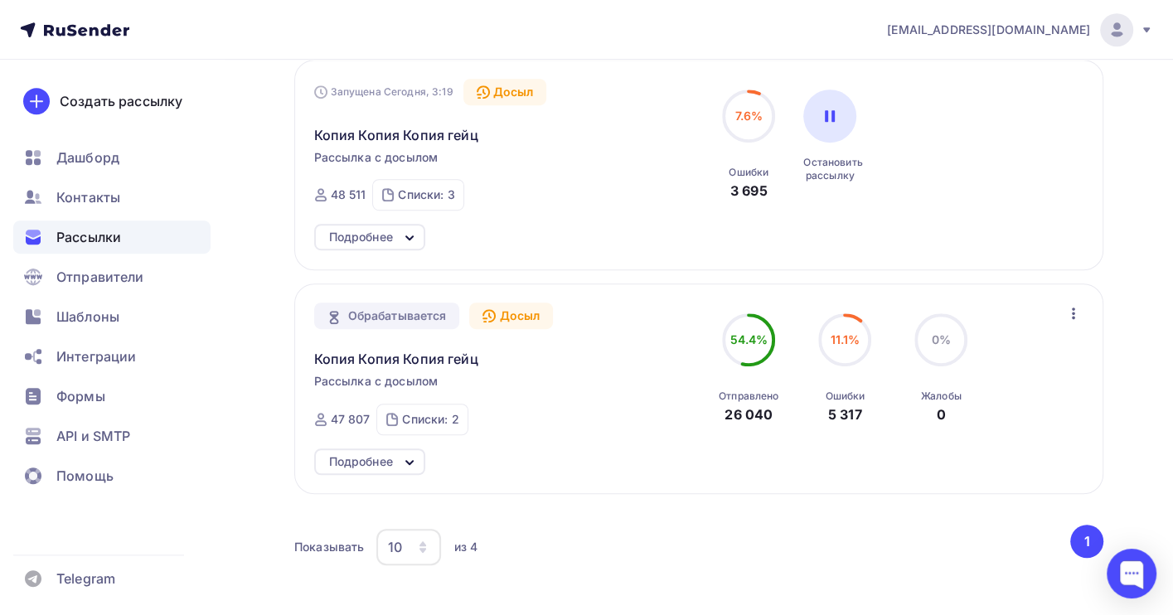
scroll to position [663, 0]
click at [428, 362] on span "Копия Копия Копия гейц" at bounding box center [396, 357] width 164 height 20
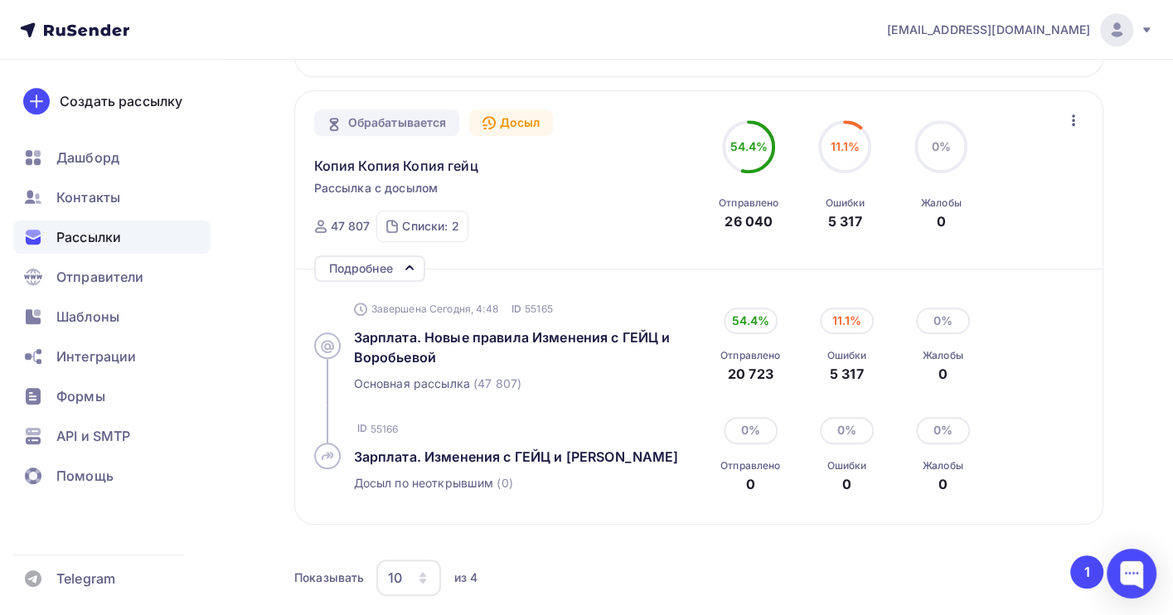
scroll to position [884, 0]
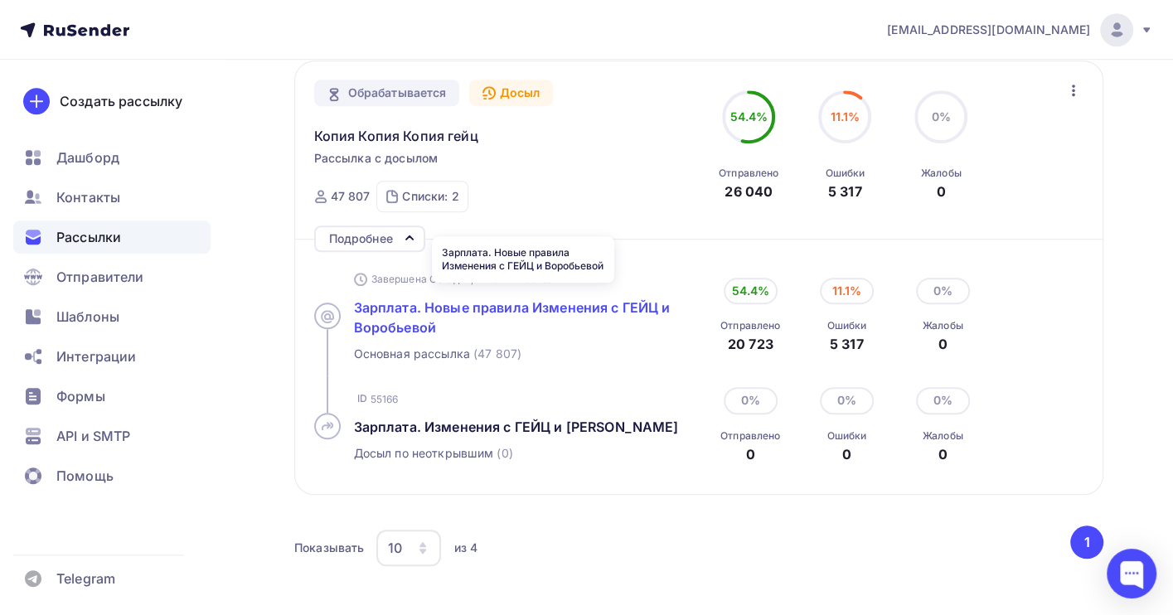
click at [545, 304] on span "Зарплата. Новые правила Изменения с ГЕЙЦ и Воробьевой" at bounding box center [512, 317] width 317 height 36
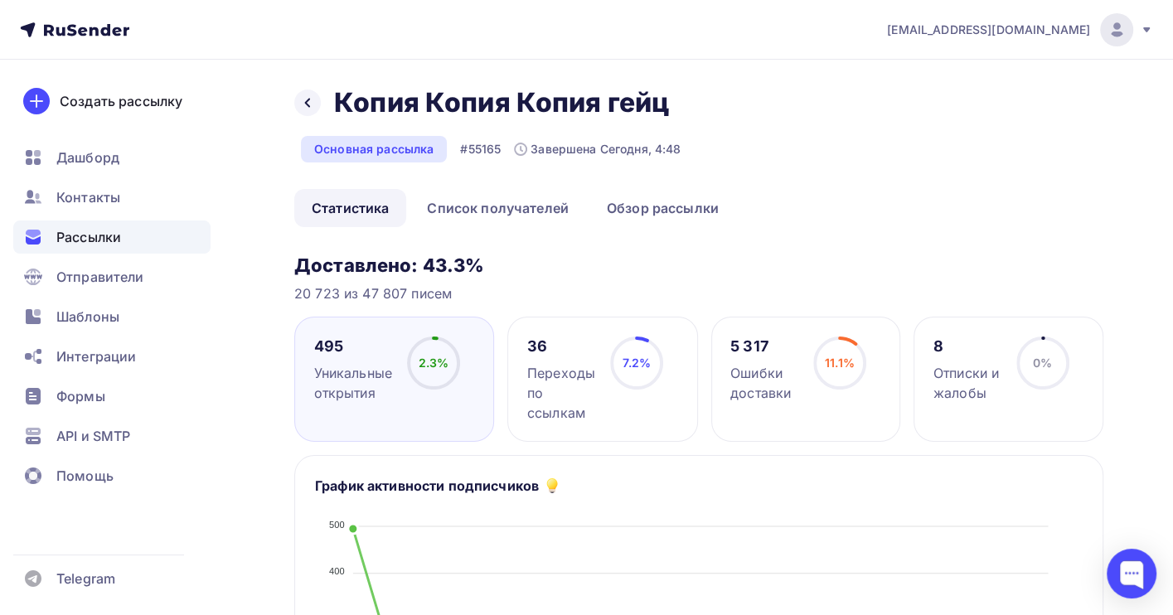
click at [92, 233] on span "Рассылки" at bounding box center [88, 237] width 65 height 20
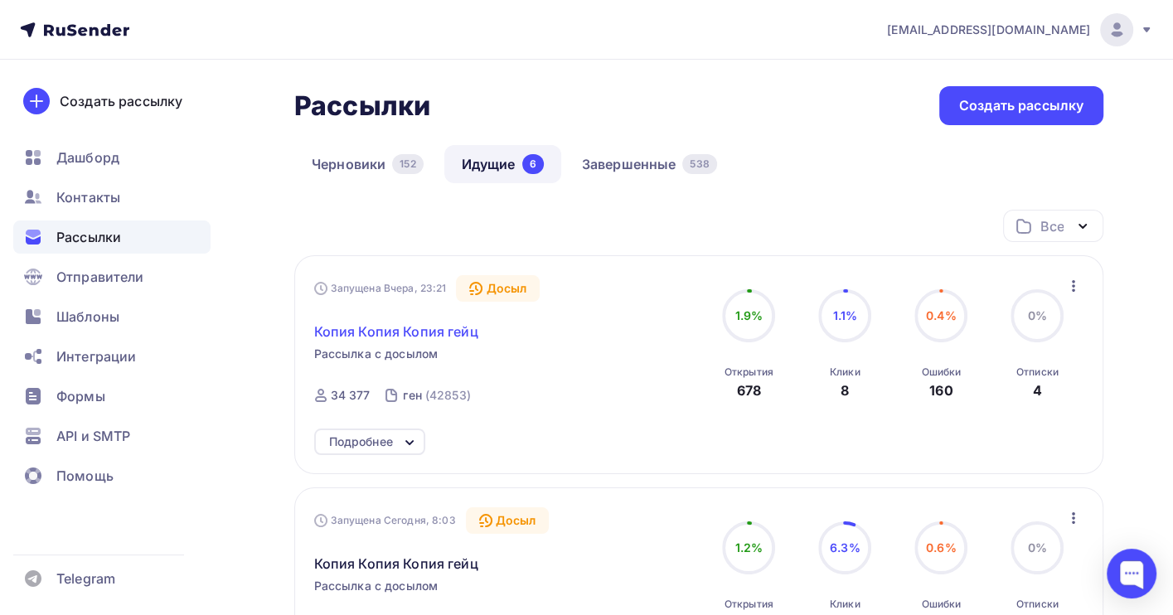
click at [445, 334] on span "Копия Копия Копия гейц" at bounding box center [396, 332] width 164 height 20
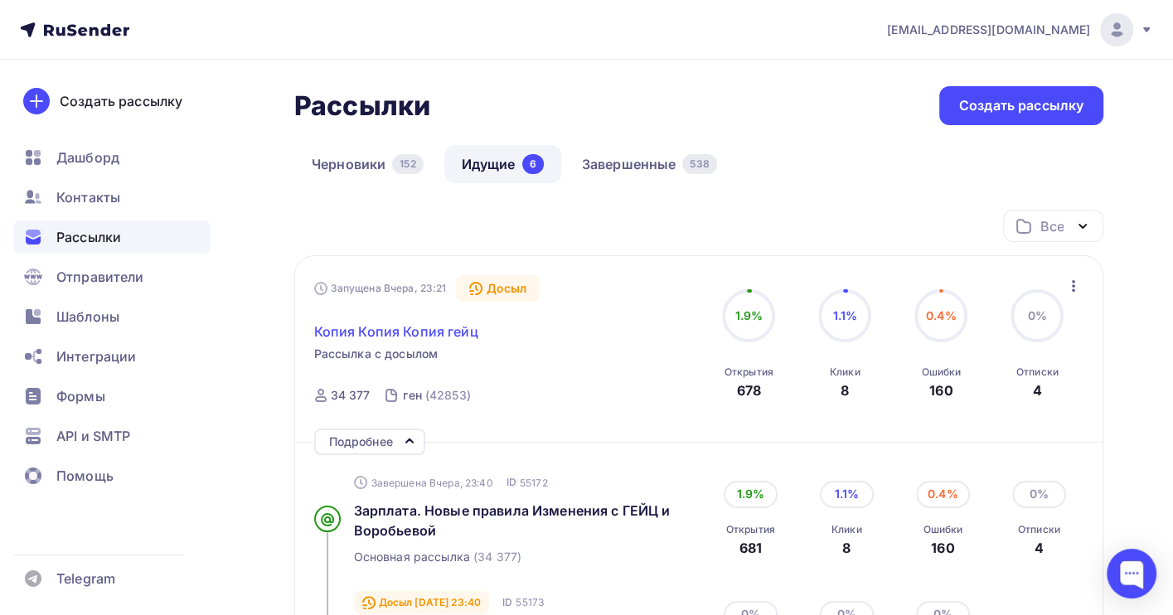
scroll to position [221, 0]
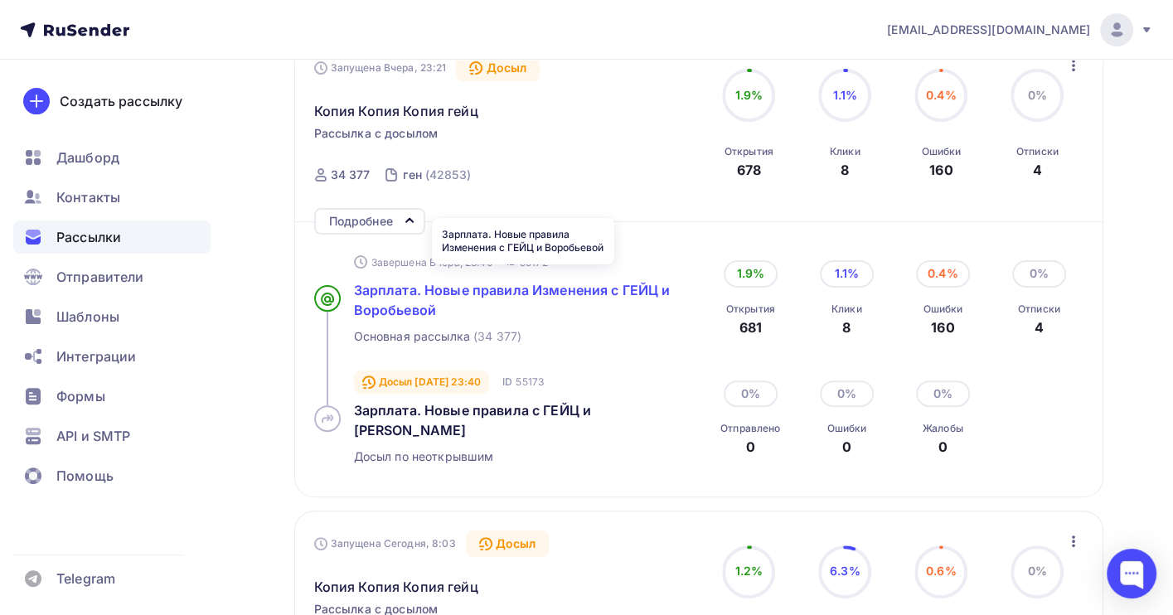
click at [562, 287] on span "Зарплата. Новые правила Изменения с ГЕЙЦ и Воробьевой" at bounding box center [512, 300] width 317 height 36
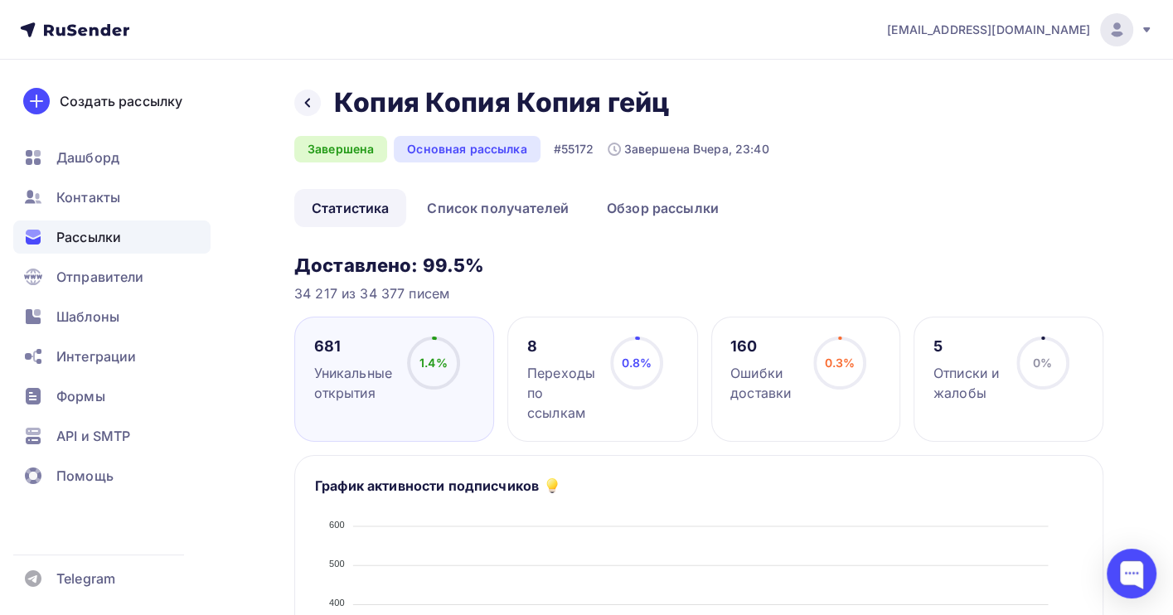
click at [110, 232] on span "Рассылки" at bounding box center [88, 237] width 65 height 20
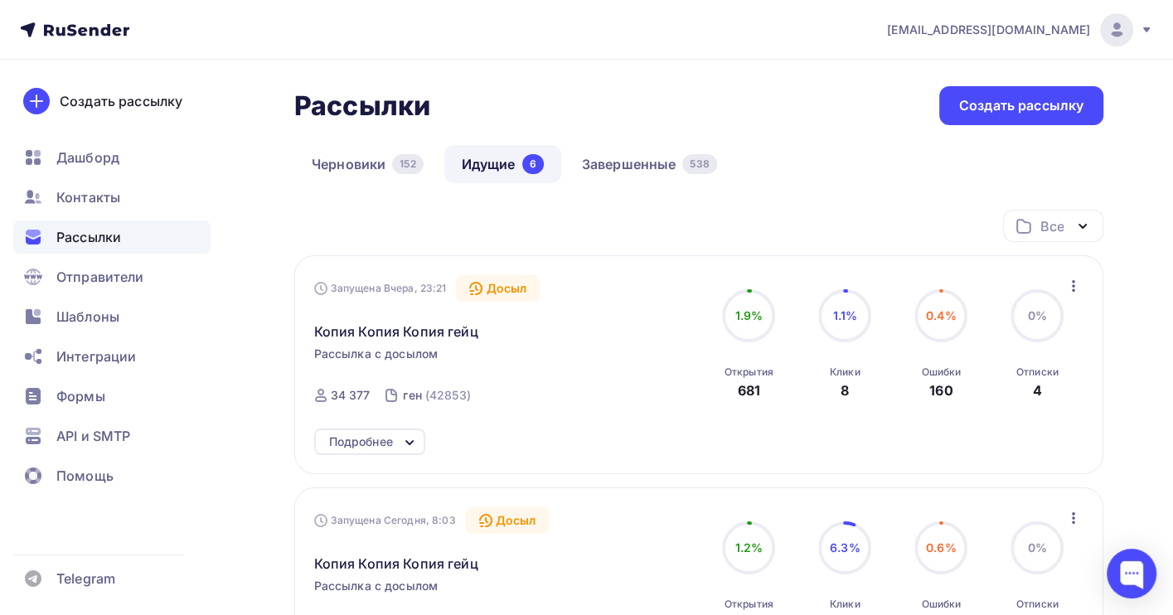
click at [1074, 285] on icon "button" at bounding box center [1073, 286] width 3 height 12
click at [1024, 325] on div "Отменить досыл" at bounding box center [1001, 329] width 159 height 20
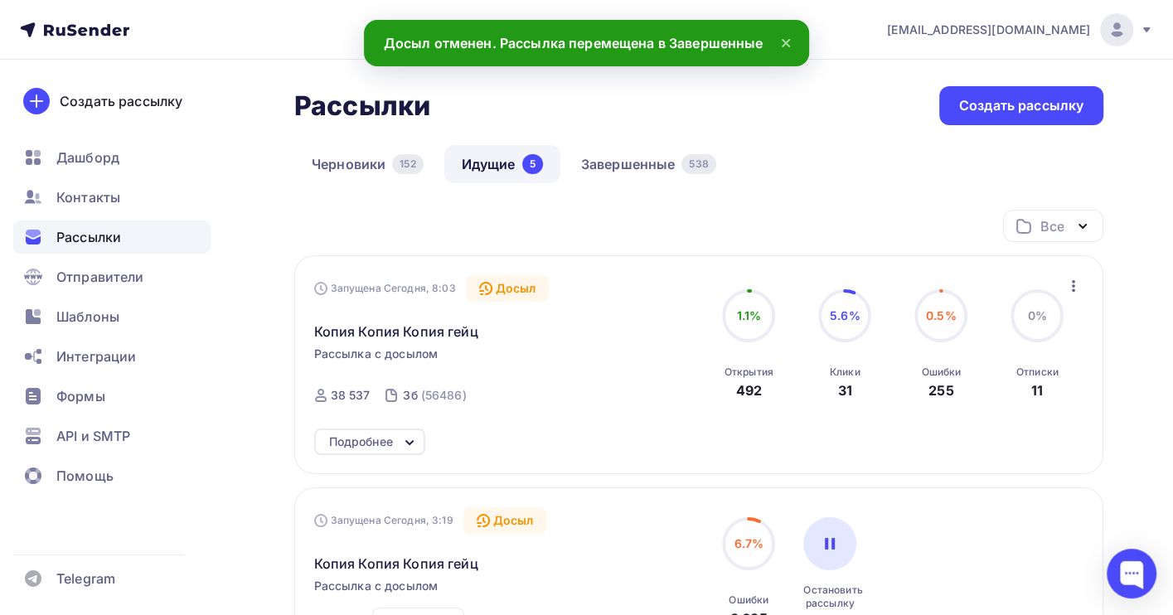
click at [1072, 289] on icon "button" at bounding box center [1073, 286] width 3 height 12
click at [1031, 326] on div "Отменить досыл" at bounding box center [1001, 329] width 159 height 20
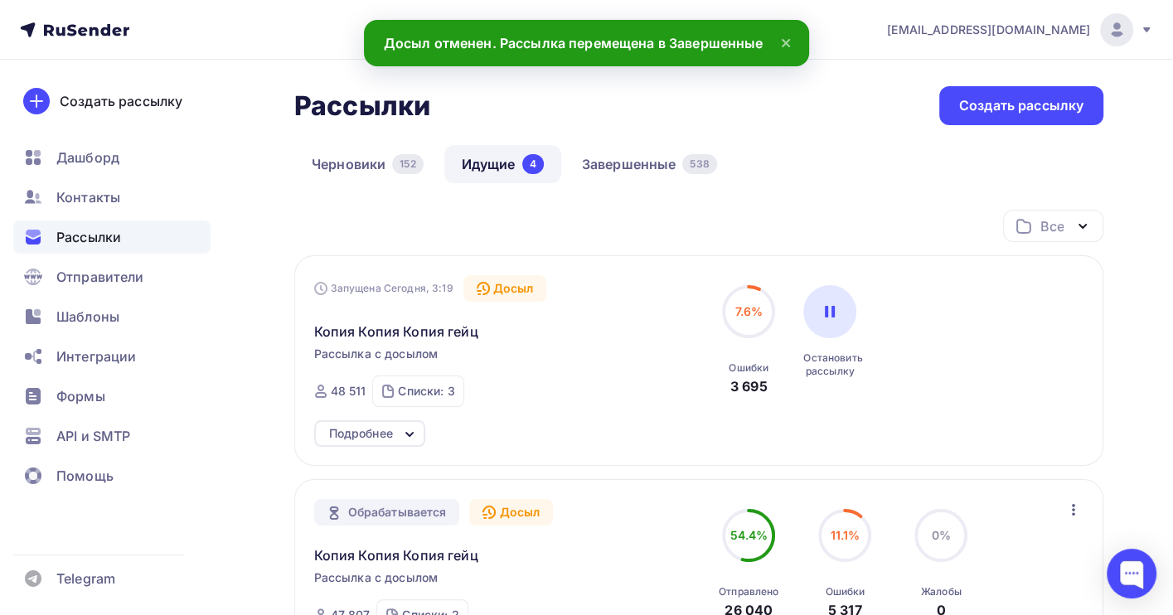
scroll to position [317, 0]
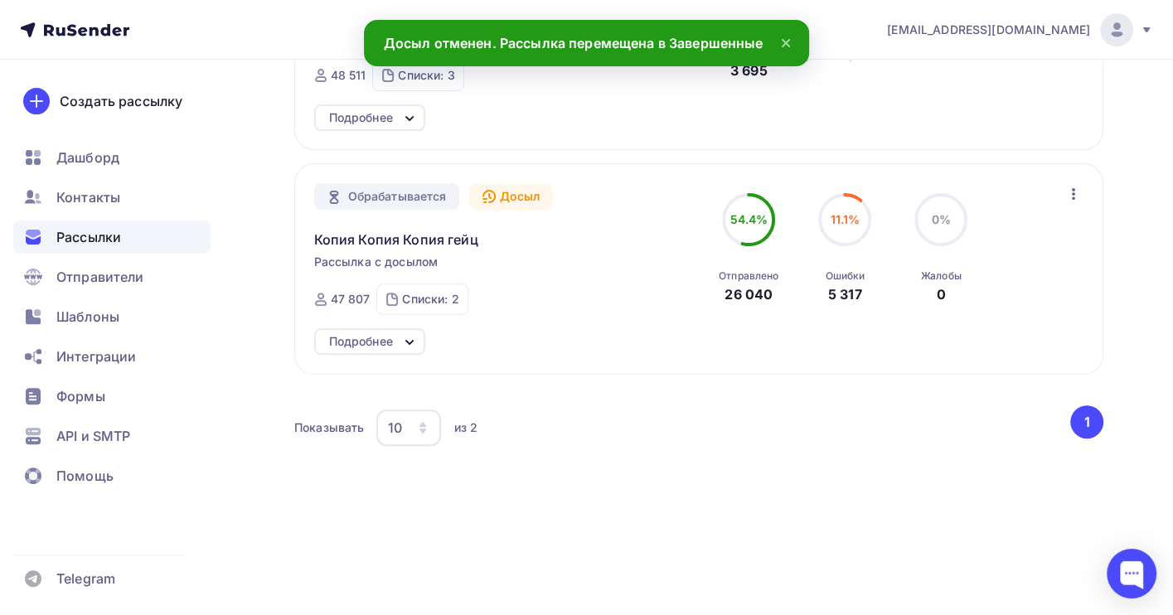
click at [1071, 191] on icon "button" at bounding box center [1074, 194] width 20 height 20
click at [1027, 239] on div "Отменить досыл" at bounding box center [1001, 237] width 159 height 20
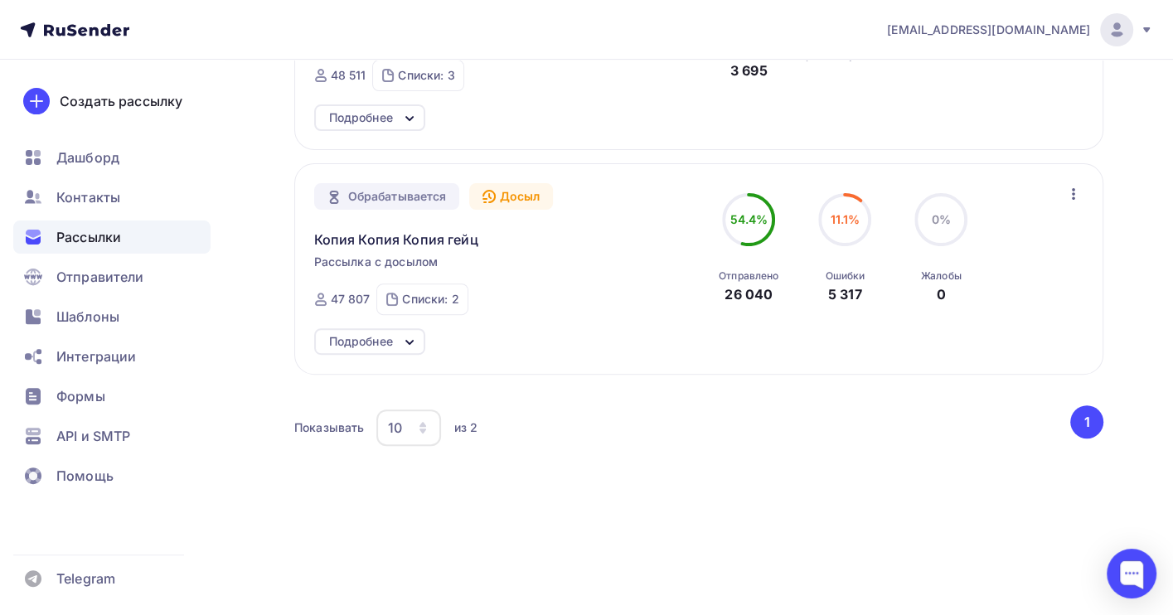
click at [1076, 187] on icon "button" at bounding box center [1074, 194] width 20 height 20
click at [1003, 238] on div "Отменить досыл" at bounding box center [1001, 237] width 159 height 20
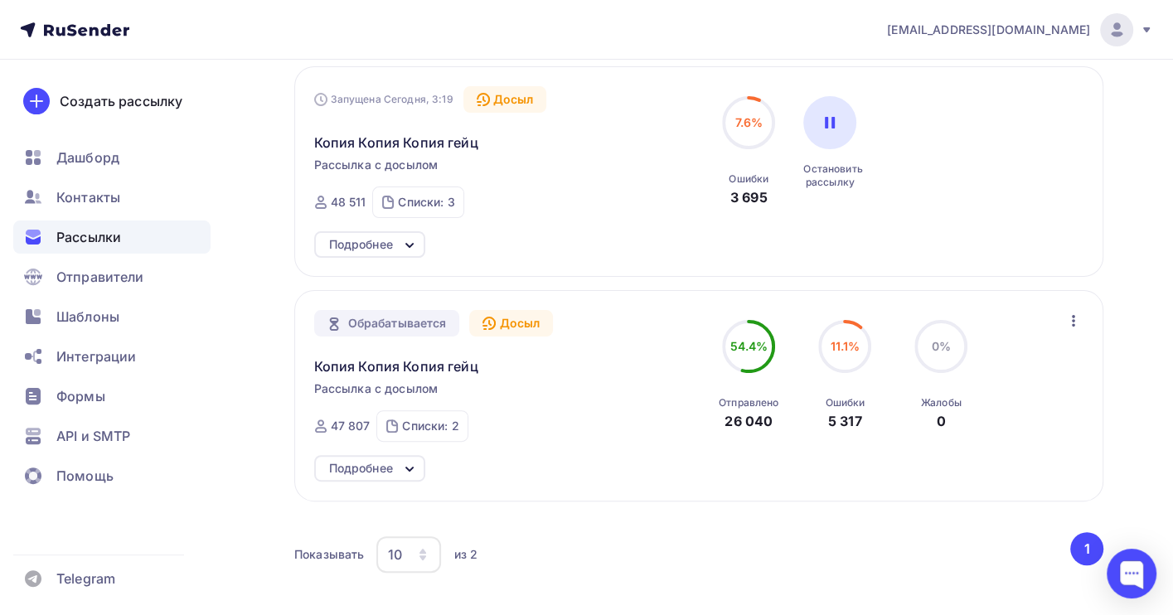
scroll to position [0, 0]
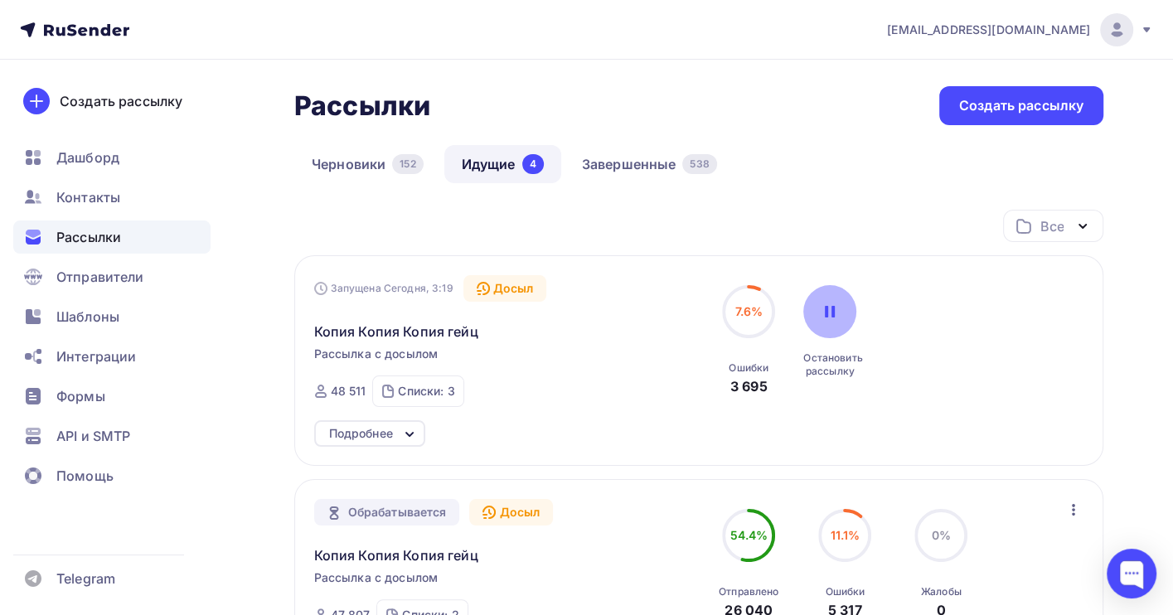
click at [827, 315] on icon at bounding box center [830, 312] width 10 height 12
click at [1067, 290] on icon "button" at bounding box center [1074, 286] width 20 height 20
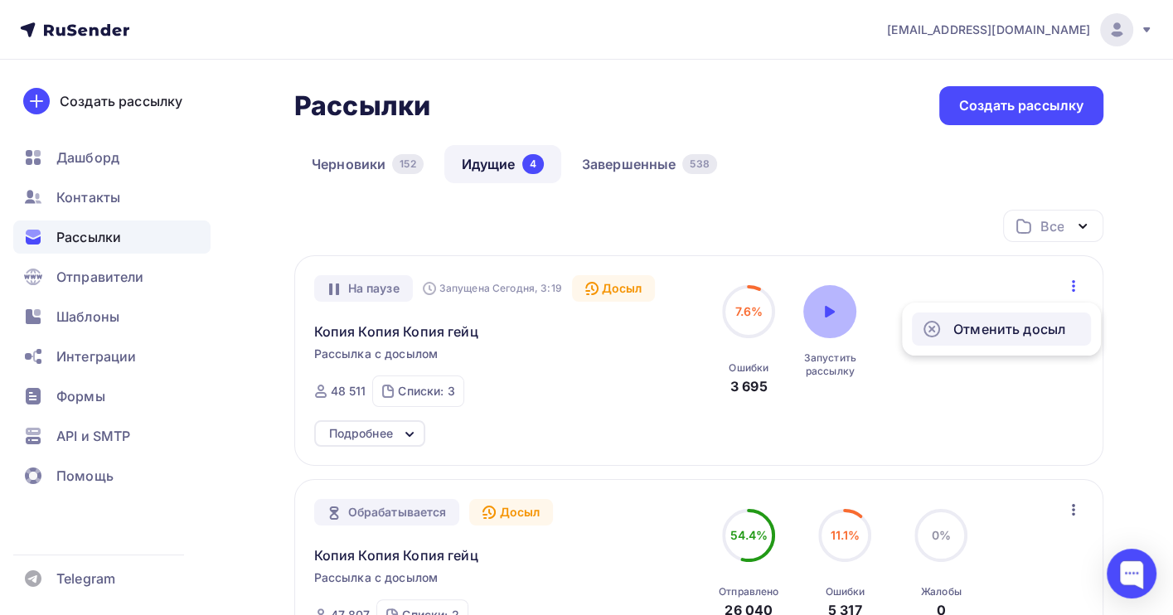
click at [994, 329] on div "Отменить досыл" at bounding box center [1001, 329] width 159 height 20
click at [1073, 285] on icon "button" at bounding box center [1073, 286] width 3 height 12
click at [995, 331] on div "Отменить досыл" at bounding box center [1001, 329] width 159 height 20
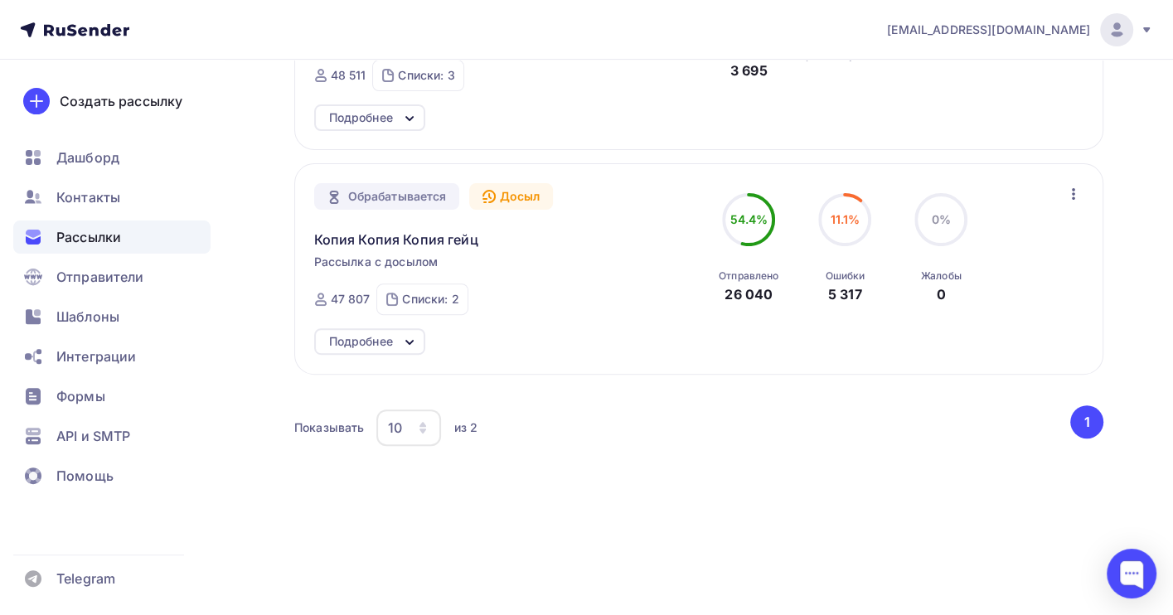
click at [1076, 197] on icon "button" at bounding box center [1074, 194] width 20 height 20
click at [993, 237] on div "Отменить досыл" at bounding box center [1001, 237] width 159 height 20
click at [434, 226] on div "Копия Копия Копия гейц" at bounding box center [503, 230] width 378 height 40
click at [430, 234] on span "Копия Копия Копия гейц" at bounding box center [396, 240] width 164 height 20
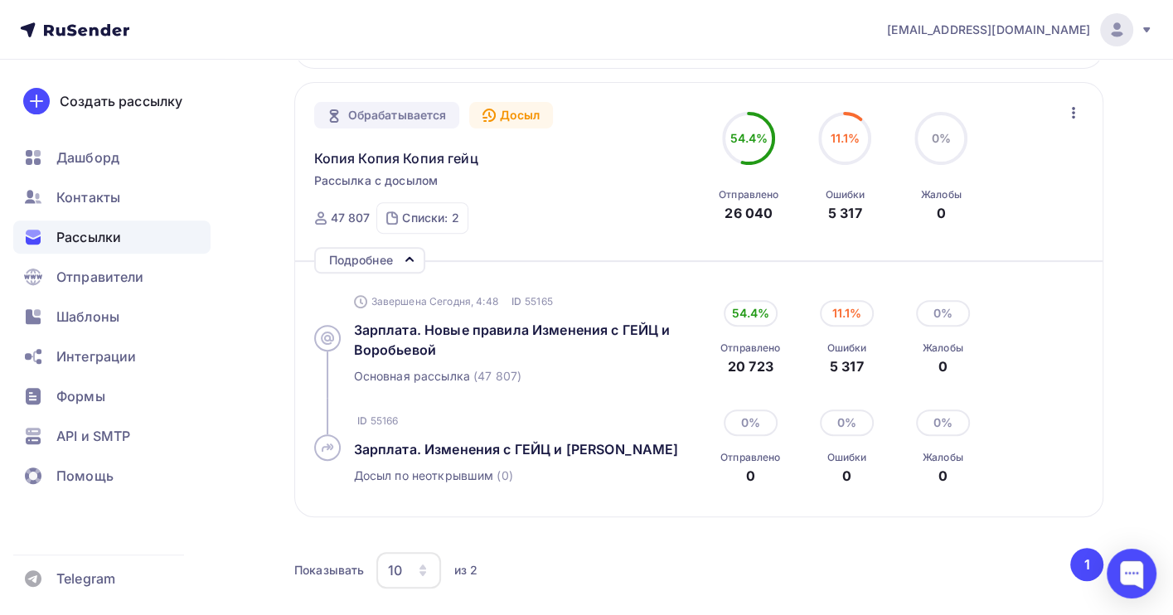
scroll to position [428, 0]
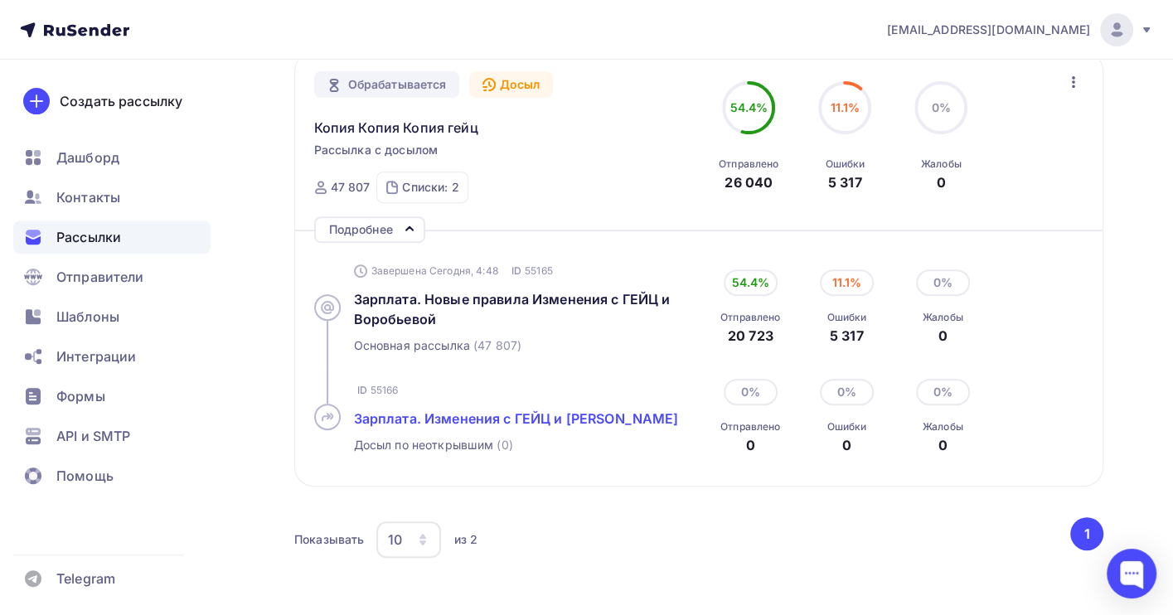
click at [492, 412] on span "Зарплата. Изменения с ГЕЙЦ и Воробьевой" at bounding box center [516, 418] width 325 height 17
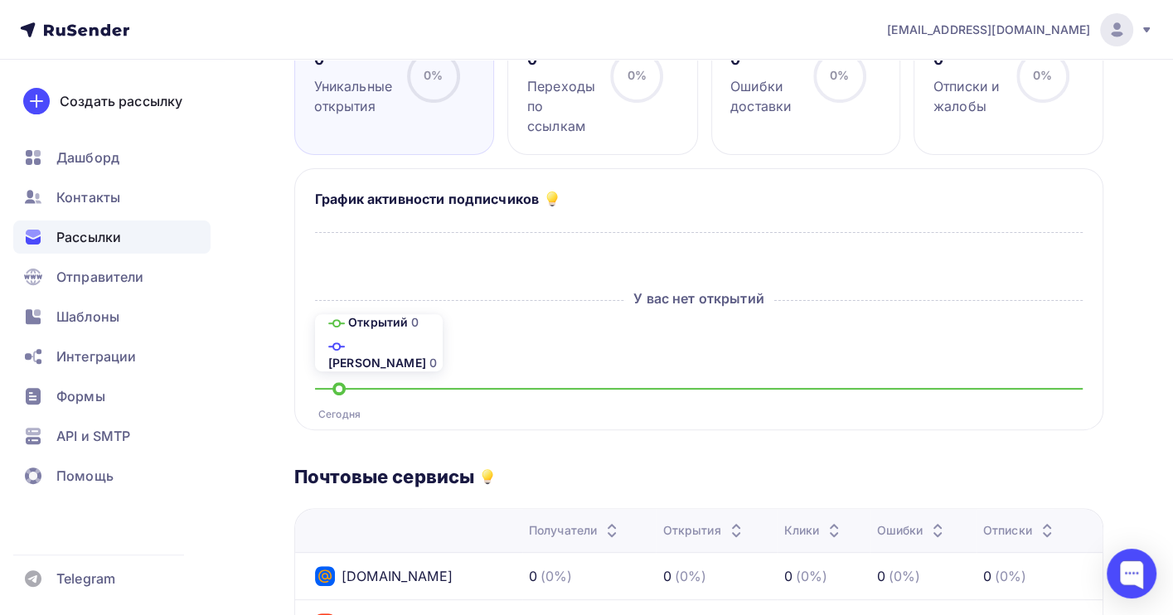
scroll to position [114, 0]
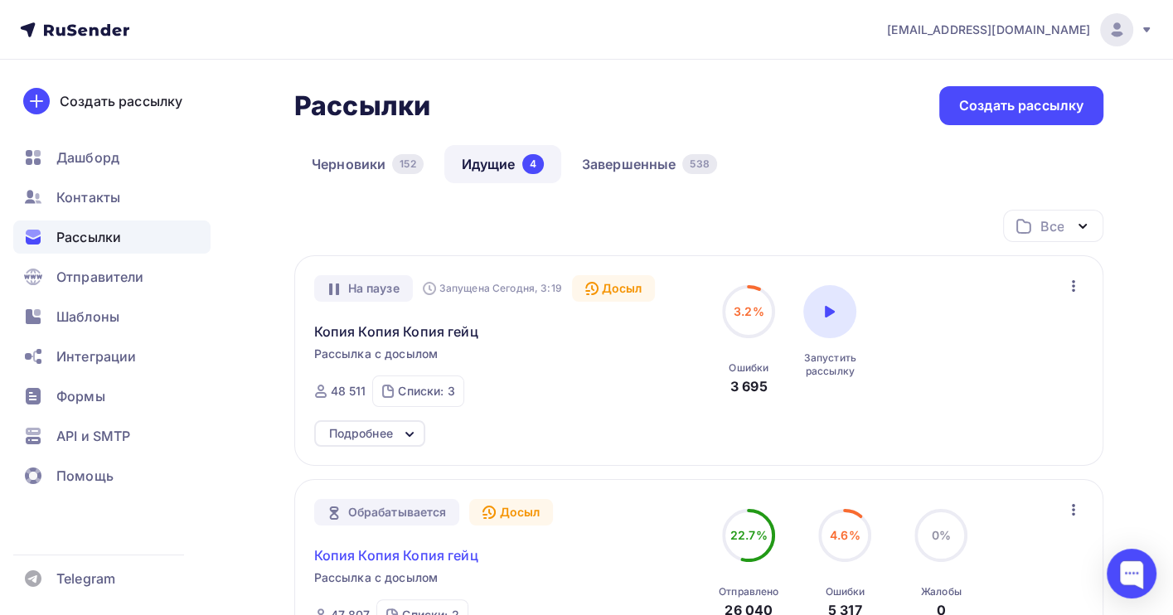
click at [456, 554] on span "Копия Копия Копия гейц" at bounding box center [396, 556] width 164 height 20
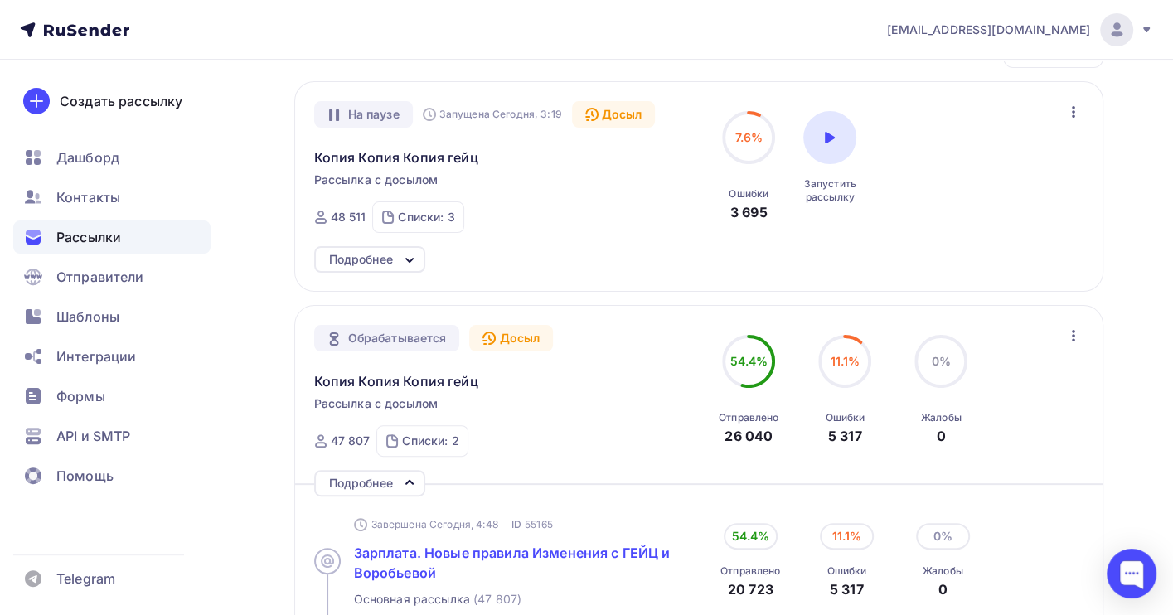
scroll to position [221, 0]
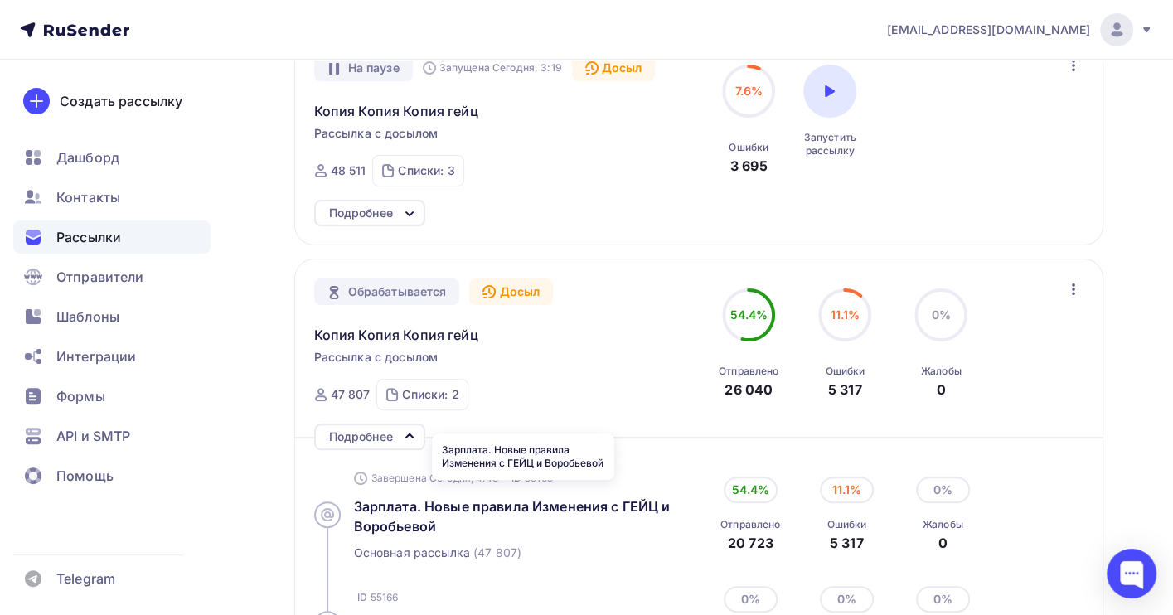
click at [498, 484] on div "Зарплата. Новые правила Изменения с ГЕЙЦ и Воробьевой" at bounding box center [523, 457] width 182 height 56
click at [499, 501] on span "Зарплата. Новые правила Изменения с ГЕЙЦ и Воробьевой" at bounding box center [512, 516] width 317 height 36
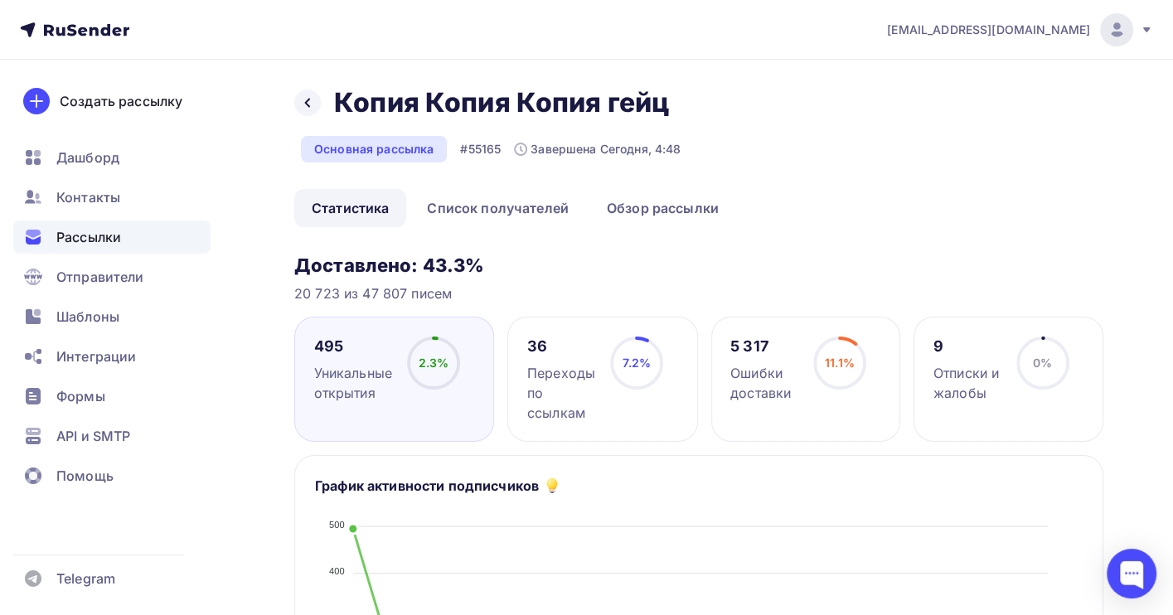
click at [1109, 26] on img at bounding box center [1117, 30] width 20 height 20
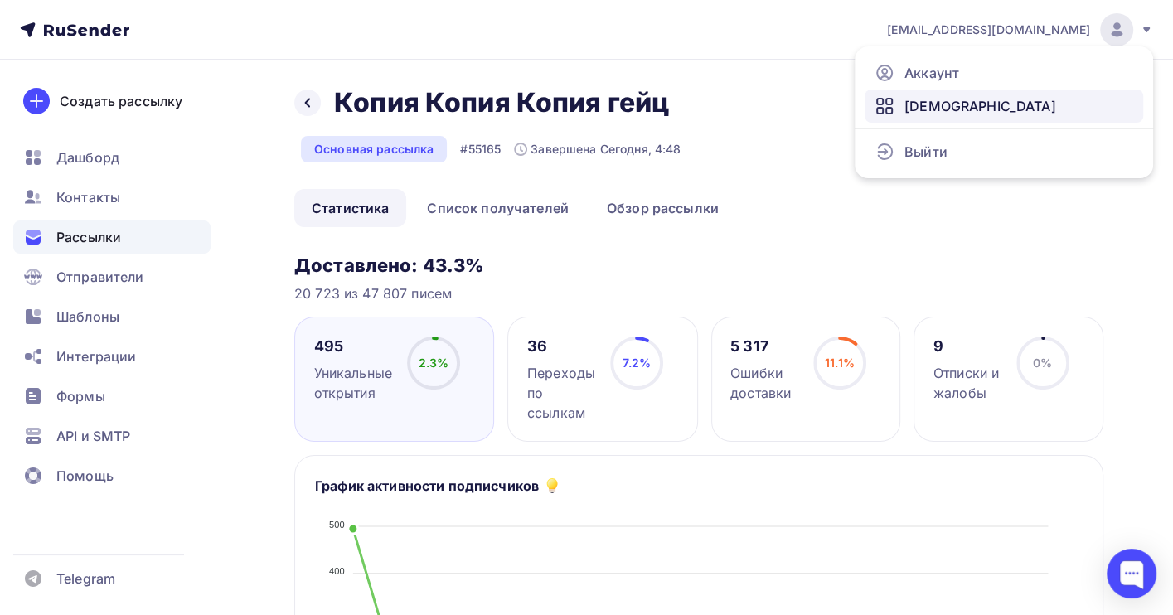
click at [920, 111] on span "[DEMOGRAPHIC_DATA]" at bounding box center [981, 106] width 152 height 20
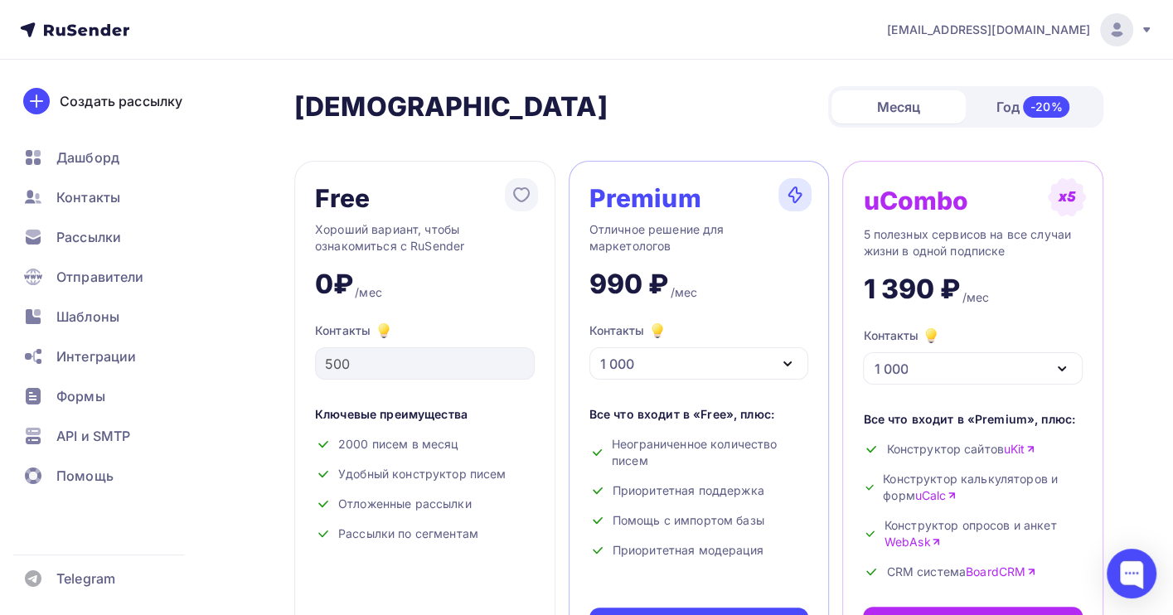
click at [1118, 35] on img at bounding box center [1117, 30] width 20 height 20
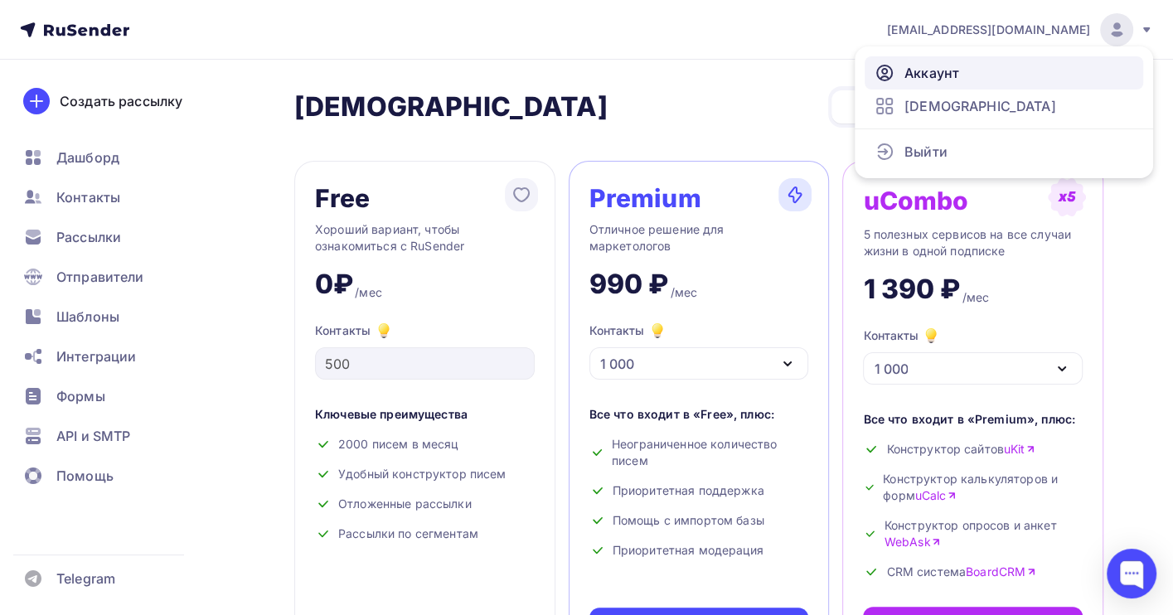
click at [933, 72] on span "Аккаунт" at bounding box center [932, 73] width 55 height 20
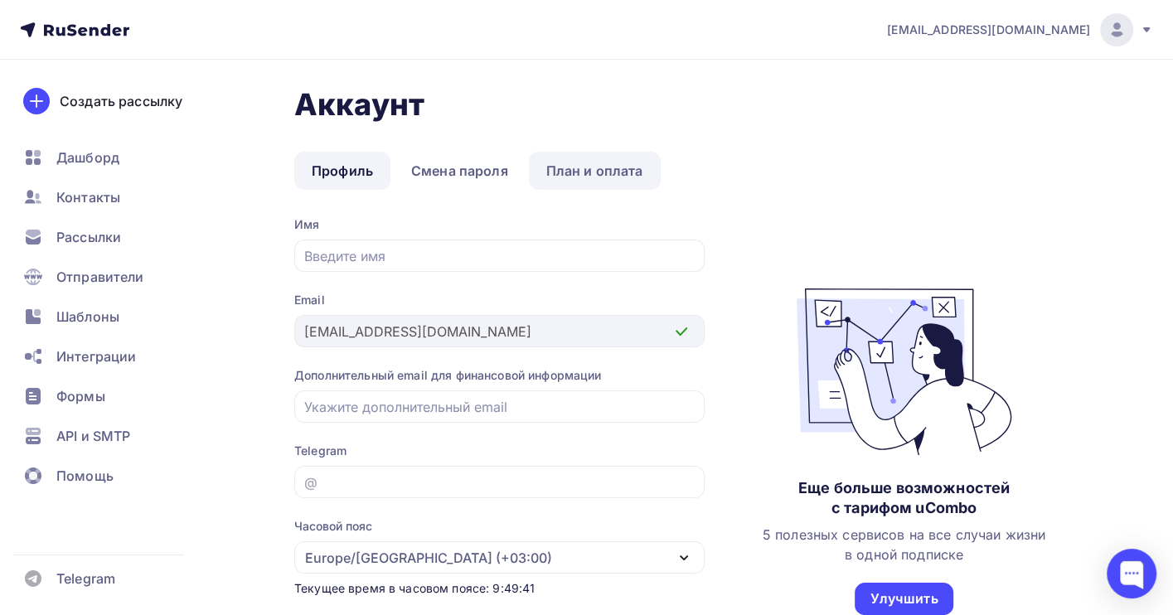
click at [587, 171] on link "План и оплата" at bounding box center [595, 171] width 132 height 38
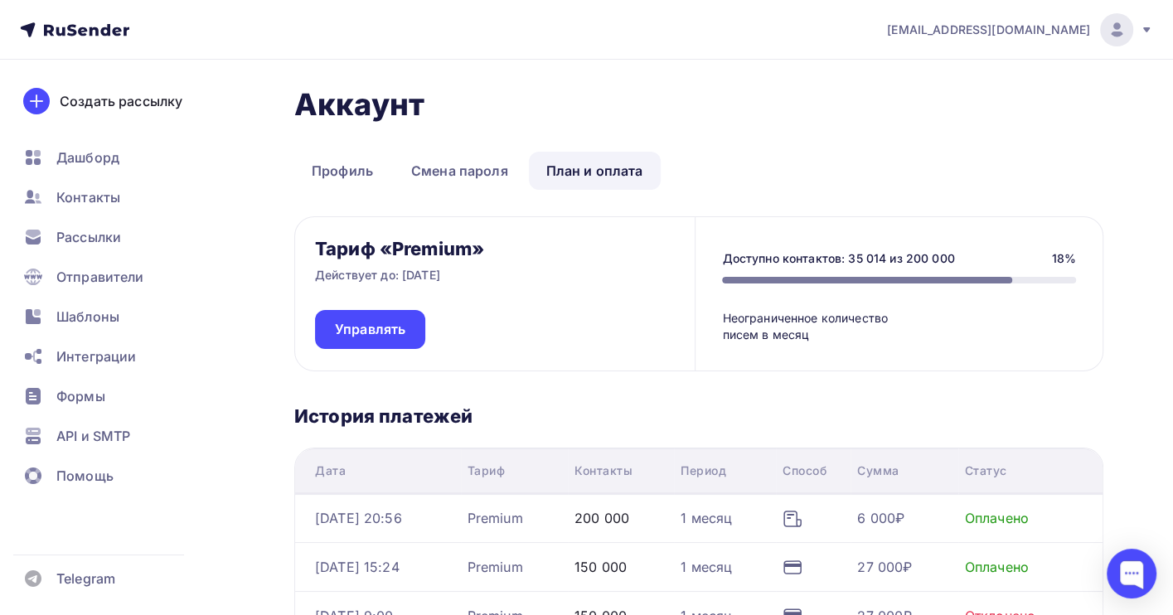
drag, startPoint x: 357, startPoint y: 323, endPoint x: 467, endPoint y: 360, distance: 115.4
click at [358, 323] on span "Управлять" at bounding box center [370, 329] width 70 height 19
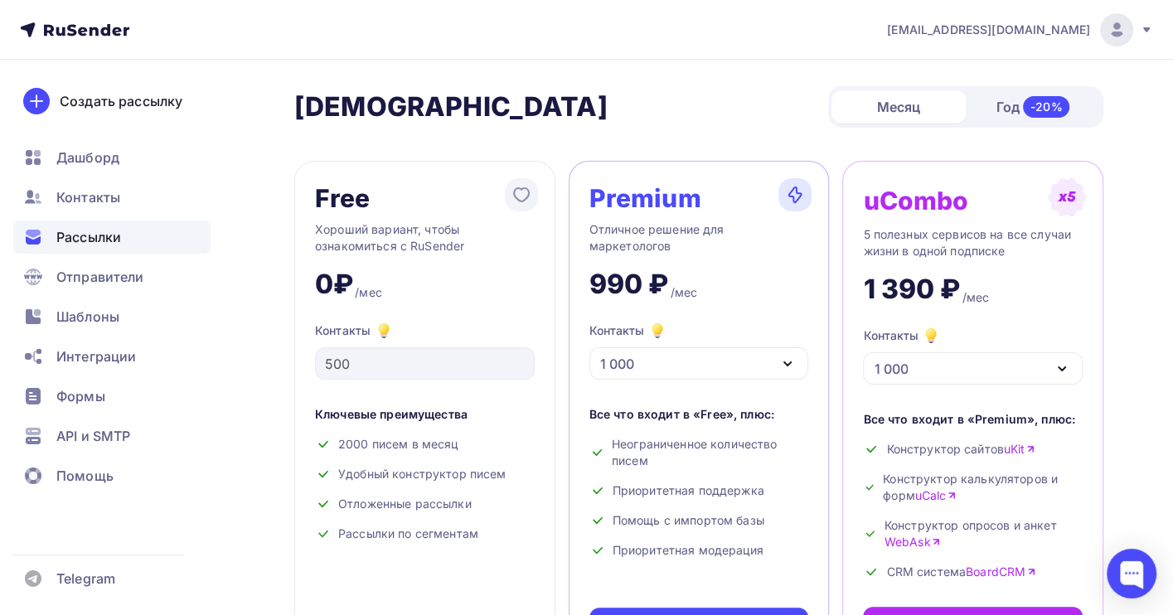
click at [81, 243] on span "Рассылки" at bounding box center [88, 237] width 65 height 20
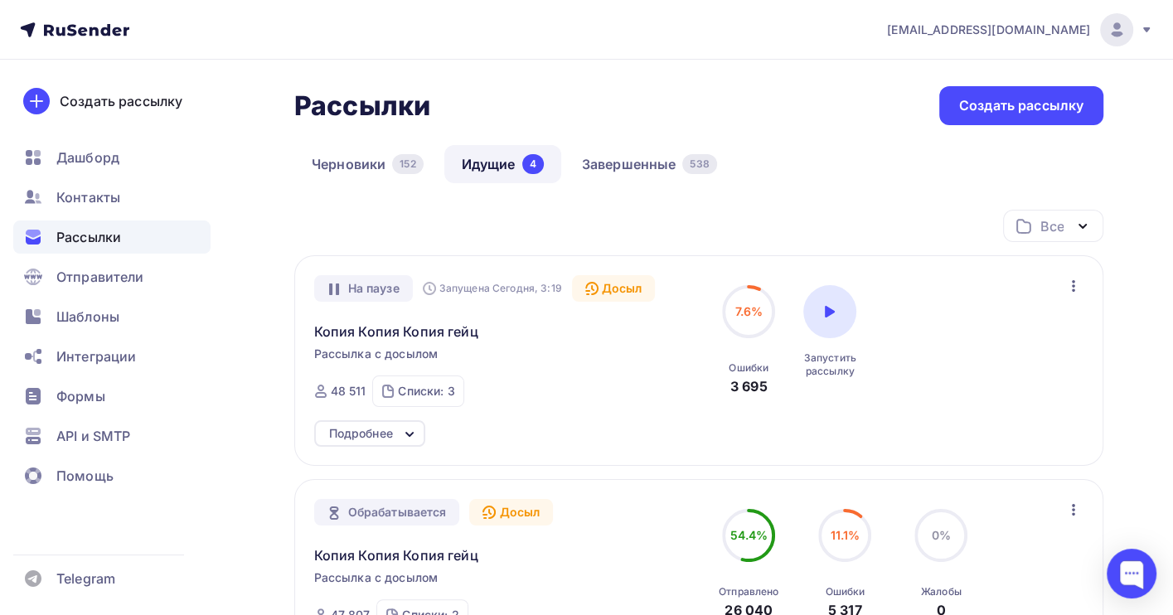
click at [1069, 288] on icon "button" at bounding box center [1074, 286] width 20 height 20
click at [1016, 323] on div "Отменить досыл" at bounding box center [1001, 329] width 159 height 20
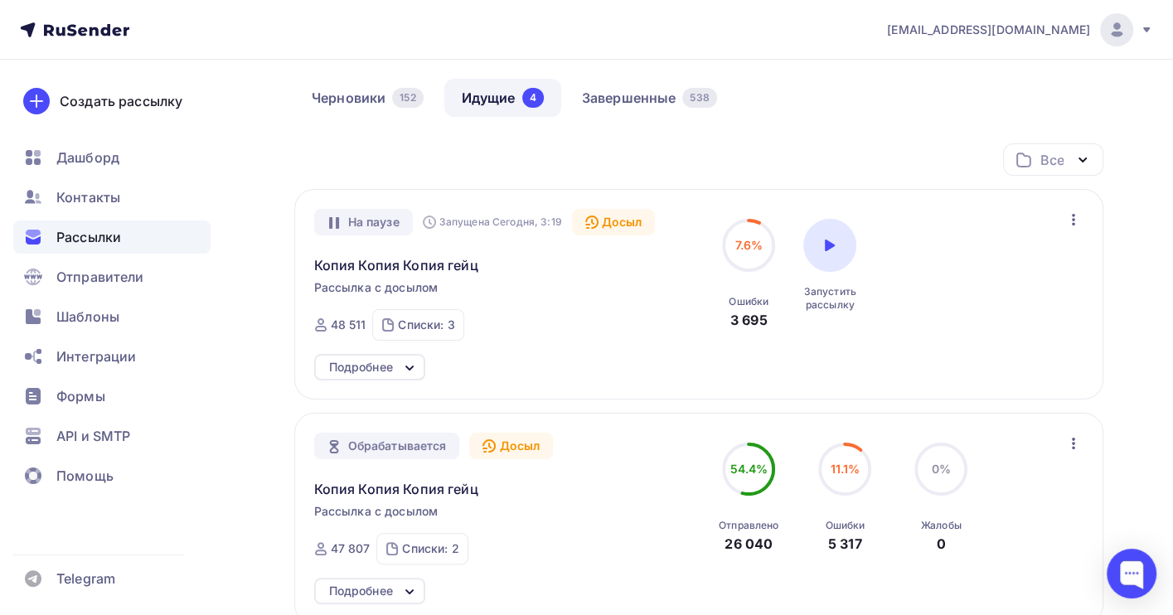
scroll to position [110, 0]
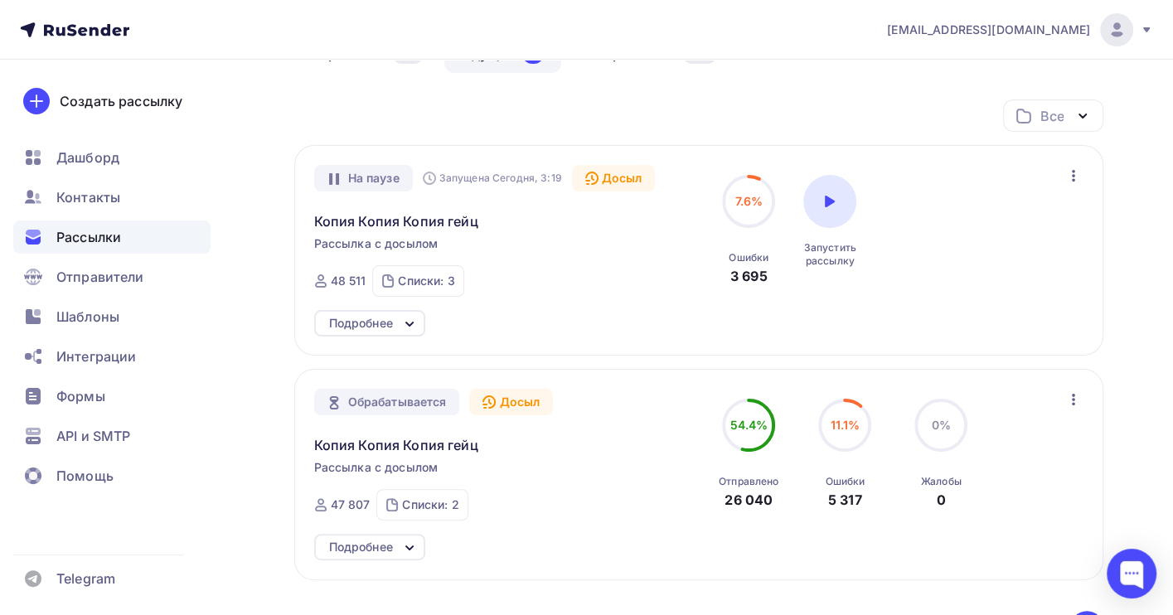
click at [1071, 399] on icon "button" at bounding box center [1074, 400] width 20 height 20
click at [989, 440] on div "Отменить досыл" at bounding box center [1001, 443] width 159 height 20
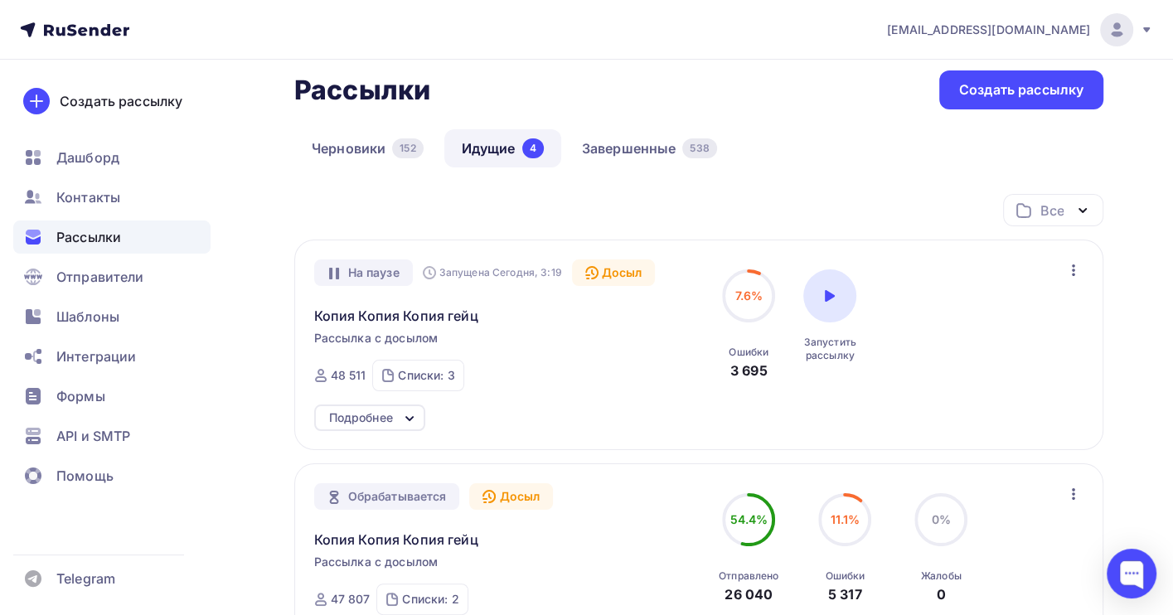
scroll to position [0, 0]
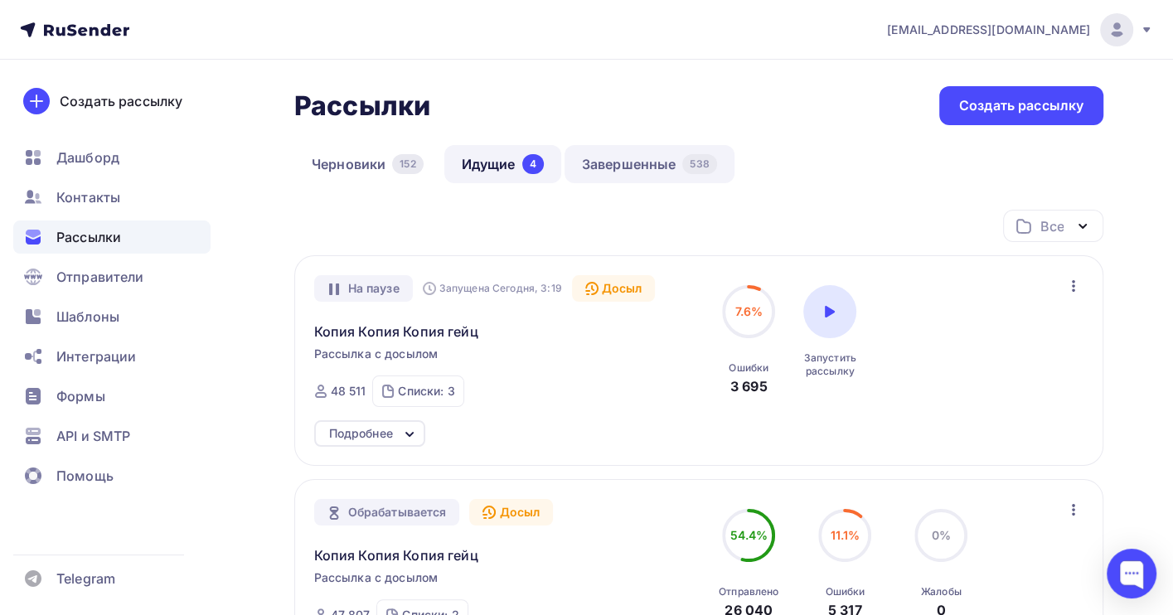
click at [613, 165] on link "Завершенные 538" at bounding box center [650, 164] width 170 height 38
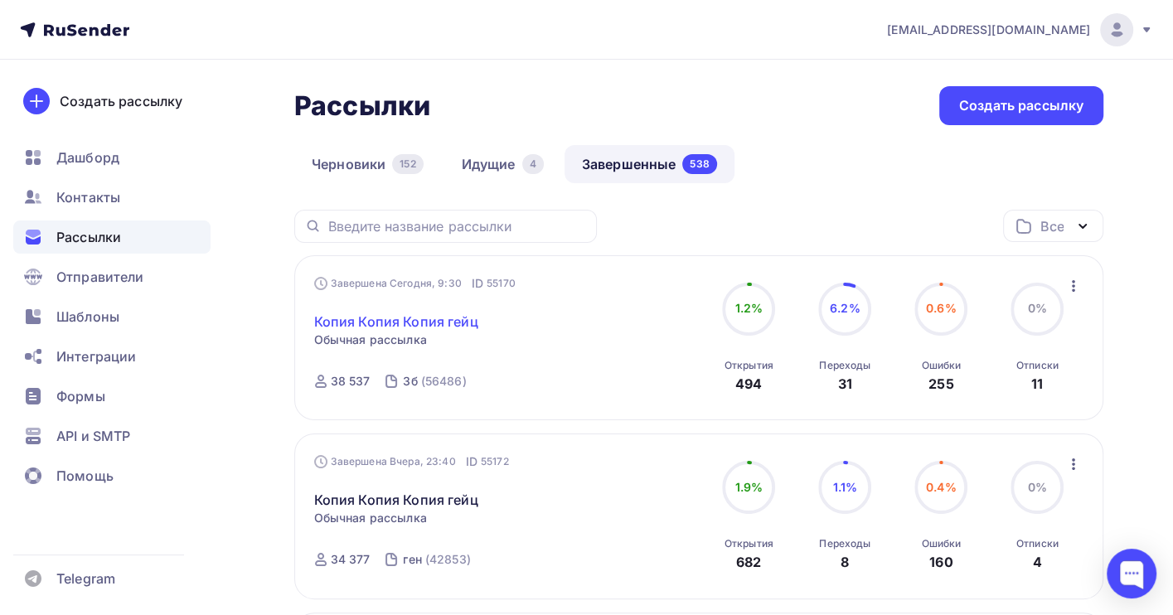
click at [420, 330] on link "Копия Копия Копия гейц" at bounding box center [396, 322] width 164 height 20
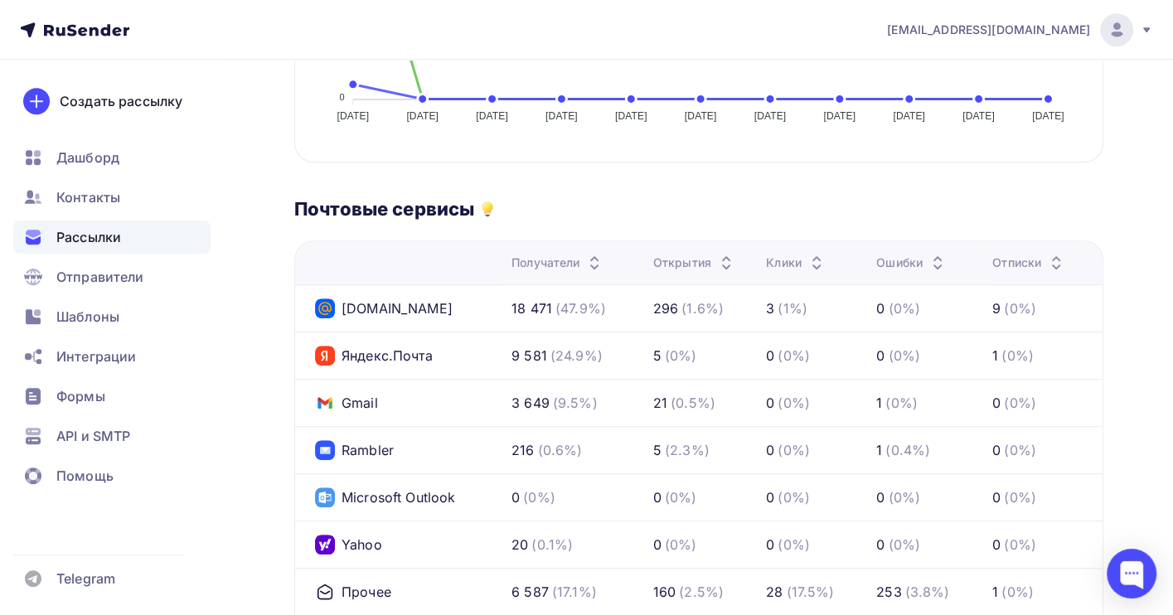
scroll to position [110, 0]
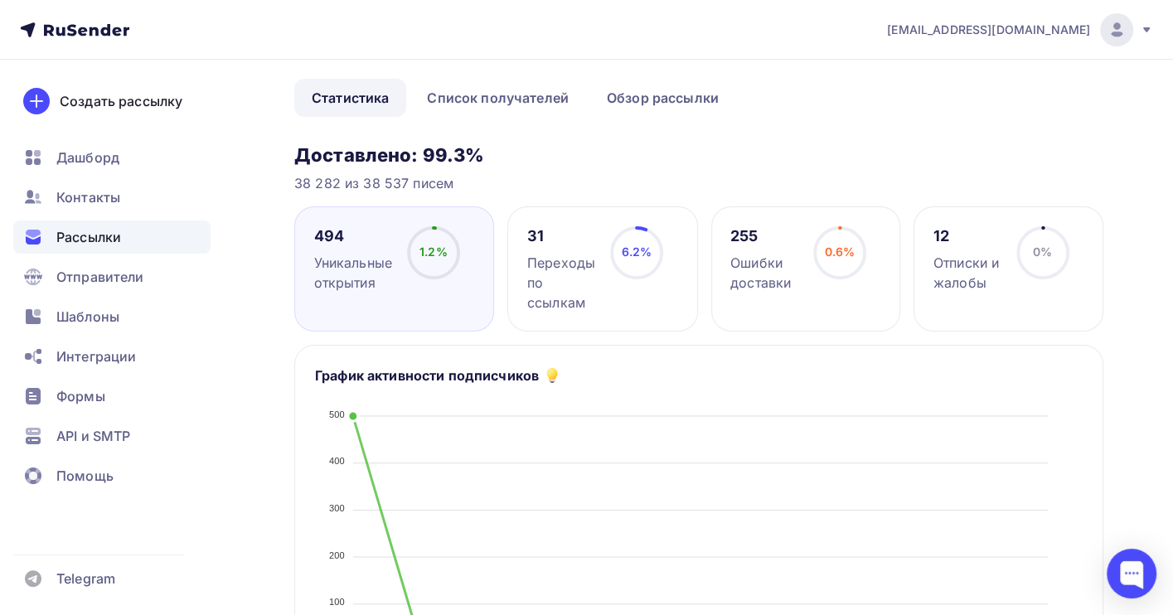
click at [105, 231] on span "Рассылки" at bounding box center [88, 237] width 65 height 20
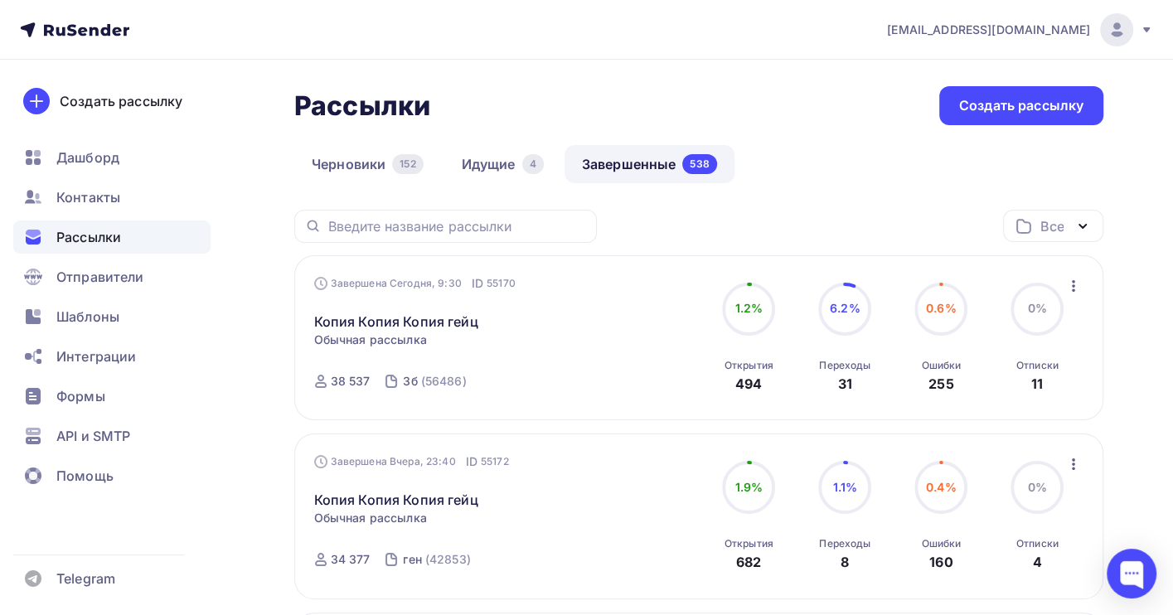
click at [1069, 285] on icon "button" at bounding box center [1074, 286] width 20 height 20
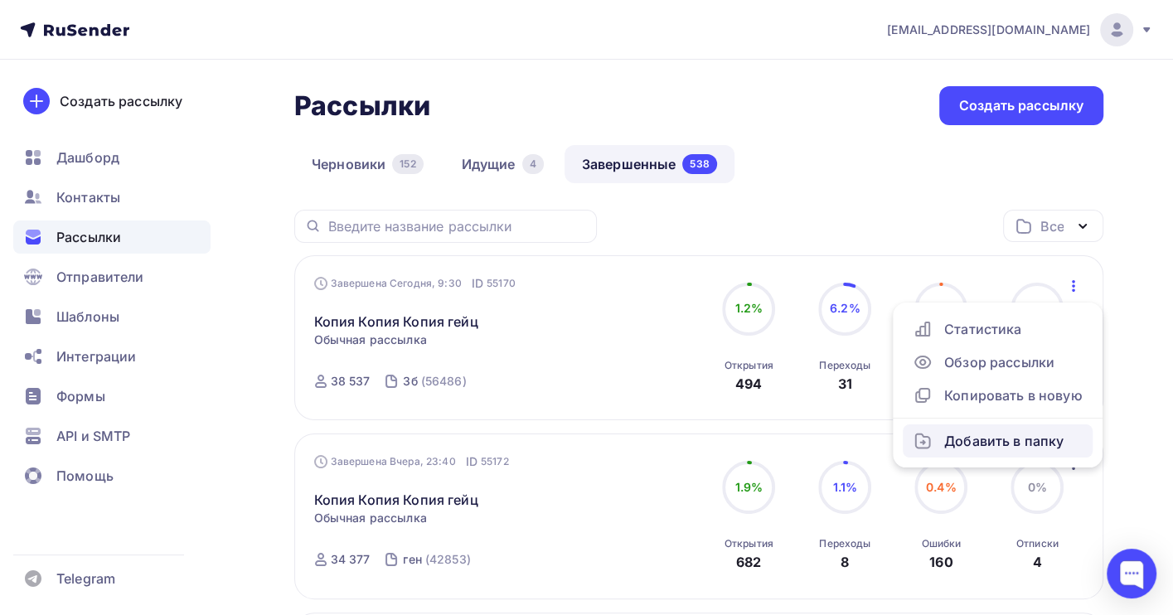
click at [1027, 441] on div "Добавить в папку" at bounding box center [998, 441] width 170 height 20
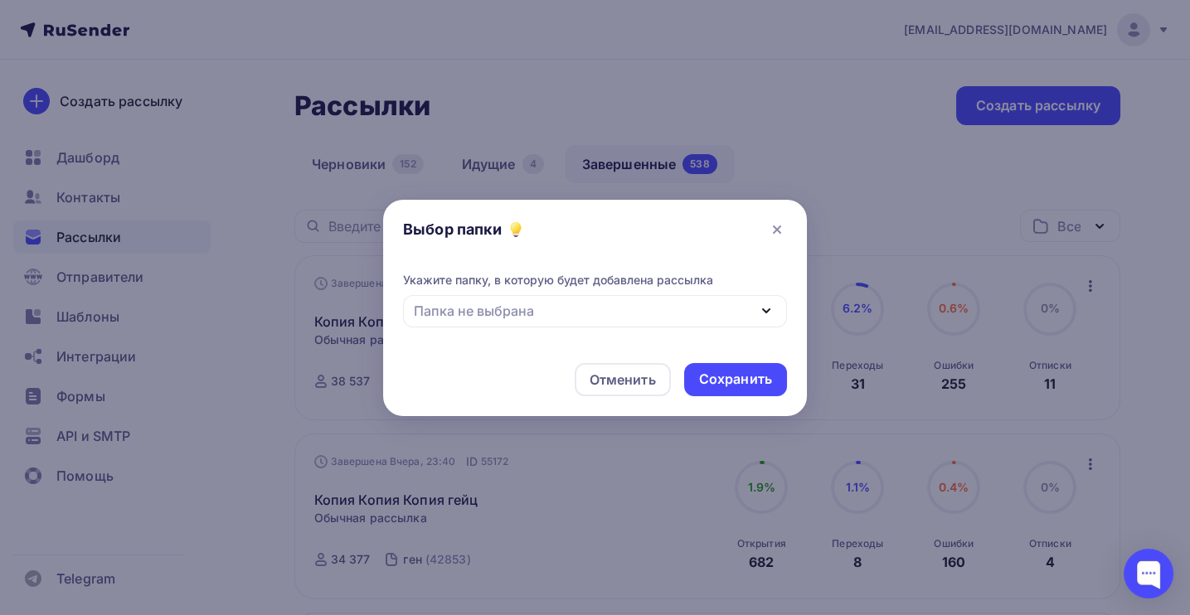
click at [454, 311] on div "Папка не выбрана" at bounding box center [474, 311] width 120 height 20
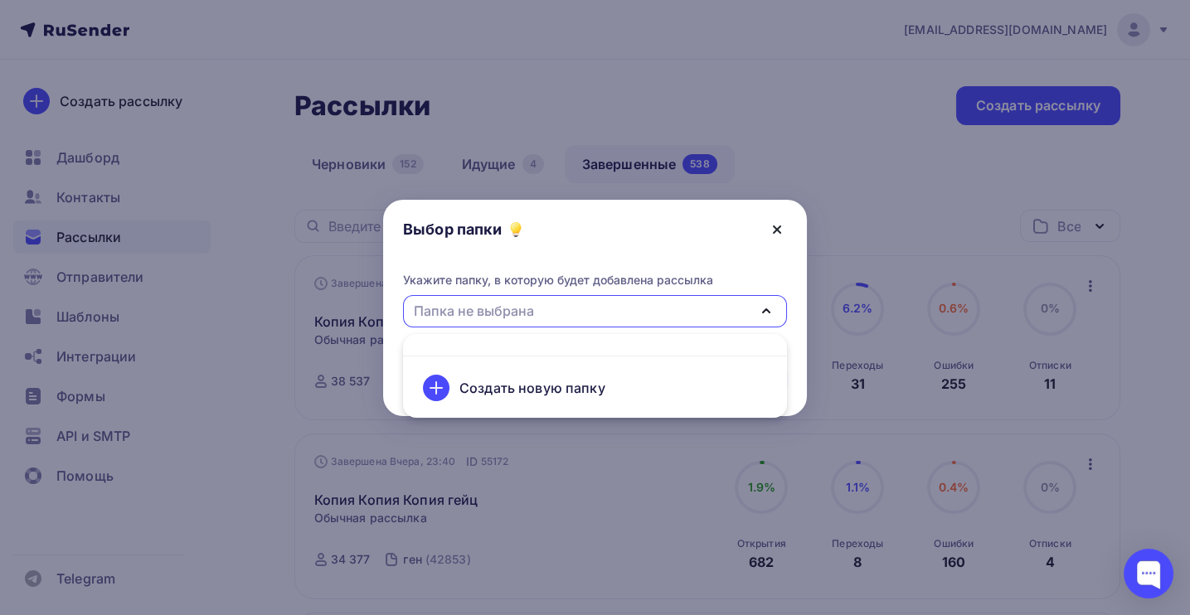
click at [783, 231] on icon at bounding box center [777, 230] width 20 height 20
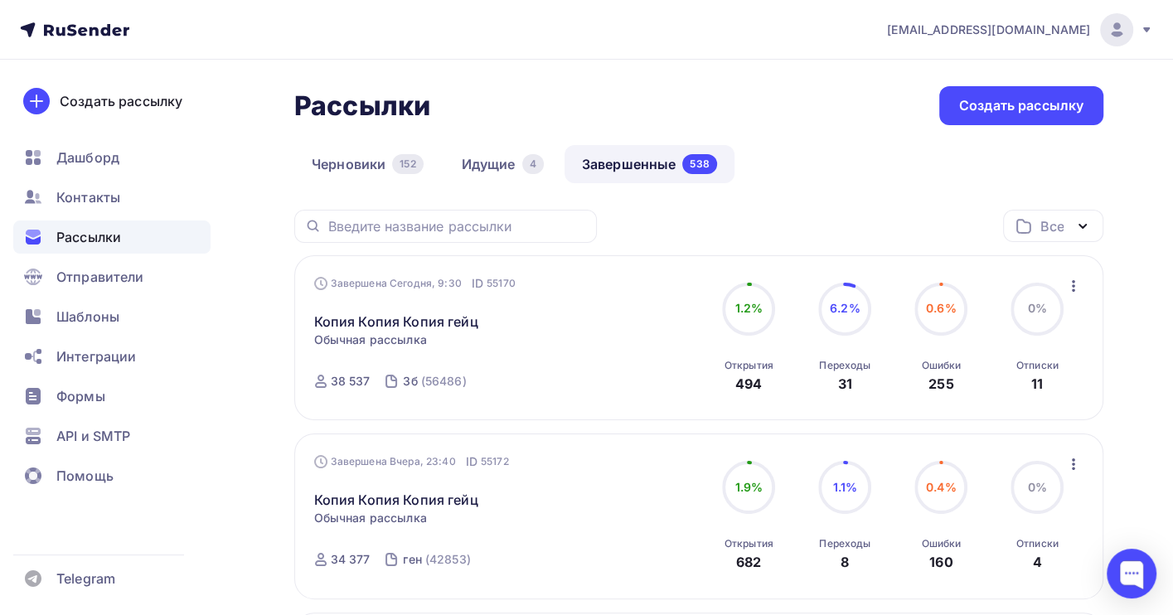
click at [1072, 286] on icon "button" at bounding box center [1073, 286] width 3 height 12
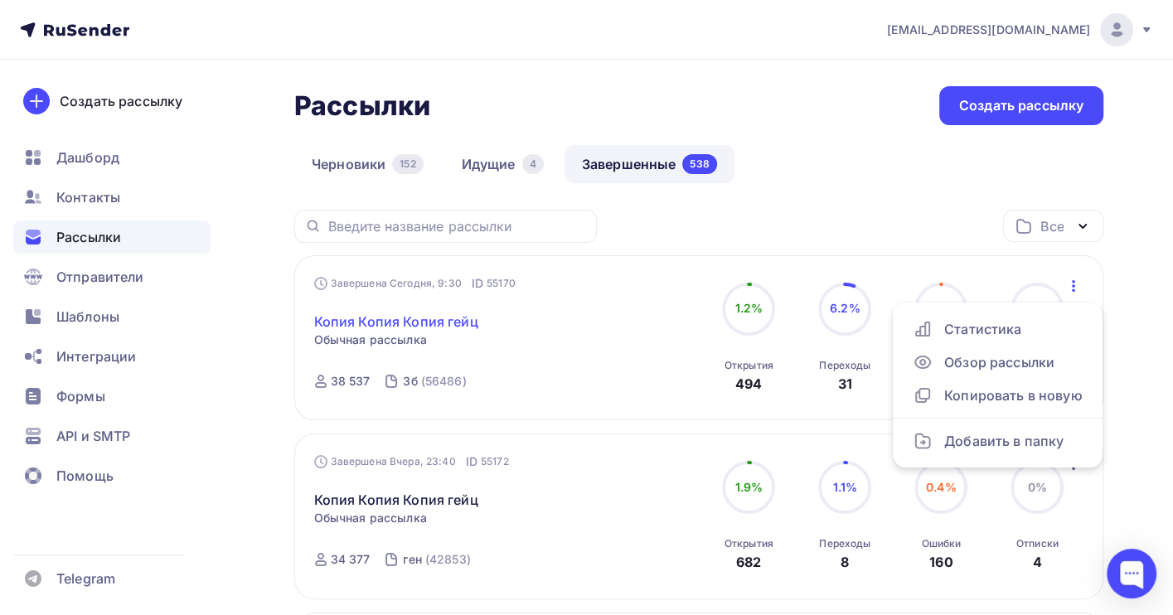
click at [408, 323] on link "Копия Копия Копия гейц" at bounding box center [396, 322] width 164 height 20
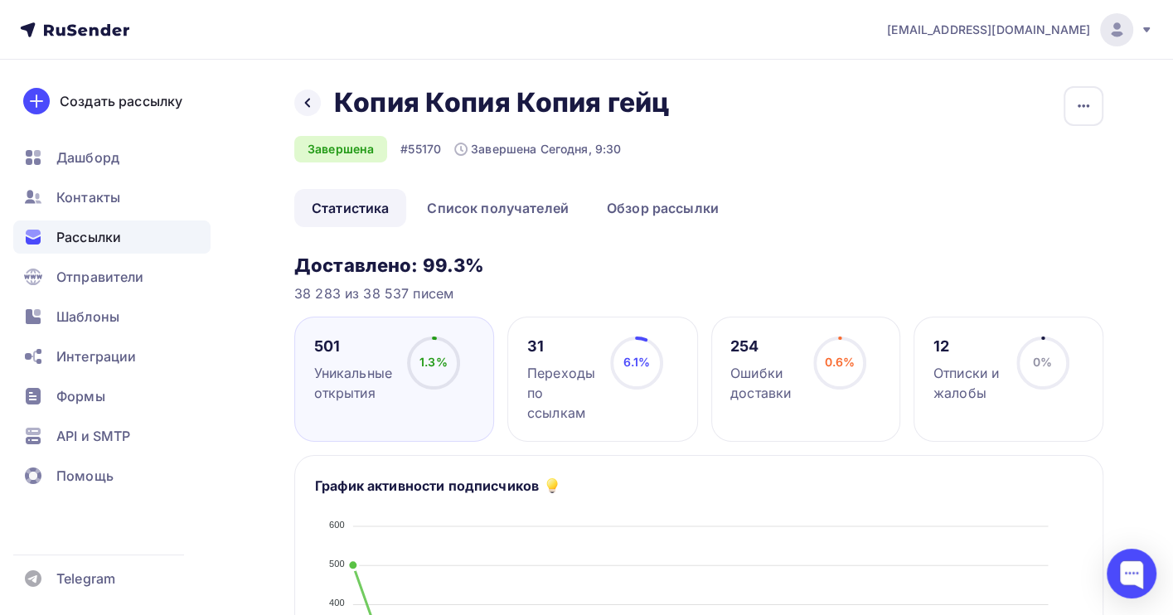
click at [81, 232] on span "Рассылки" at bounding box center [88, 237] width 65 height 20
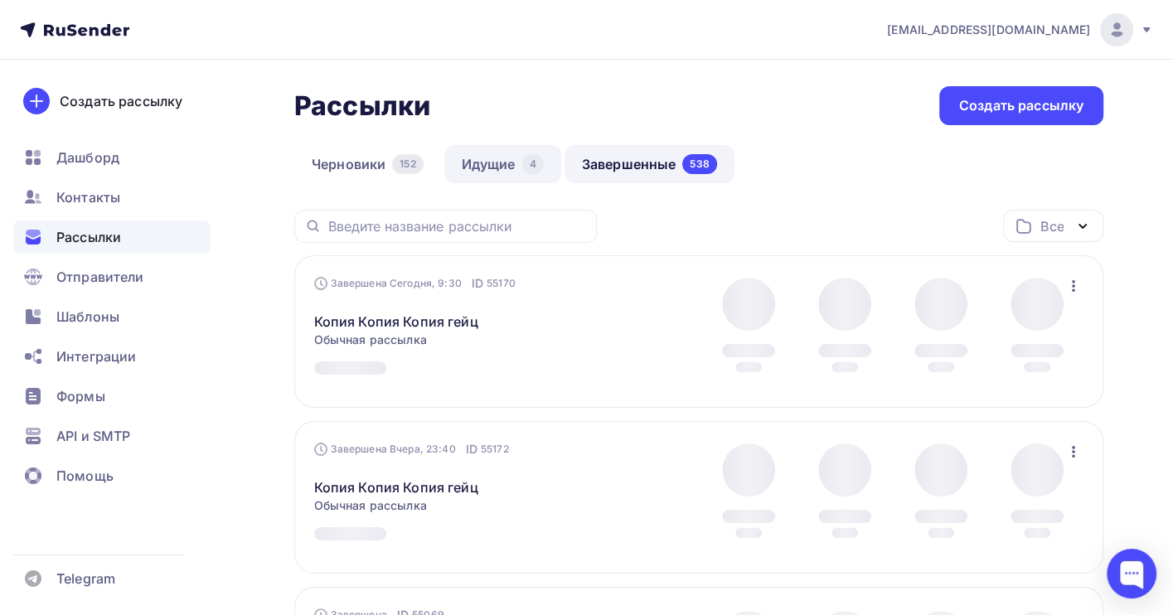
click at [504, 163] on link "Идущие 4" at bounding box center [502, 164] width 117 height 38
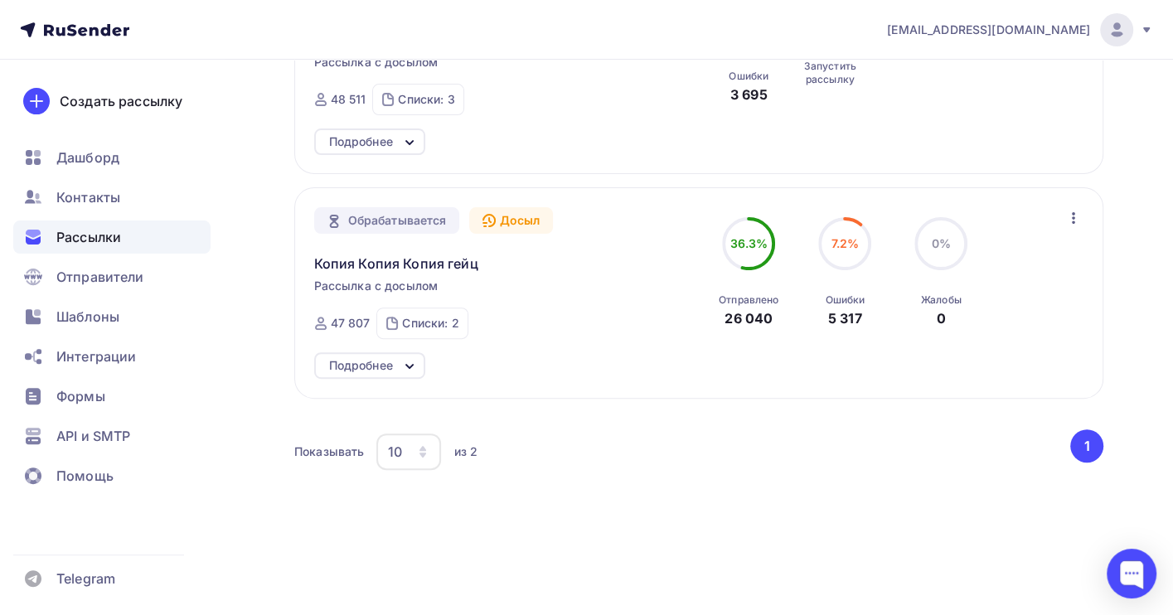
scroll to position [317, 0]
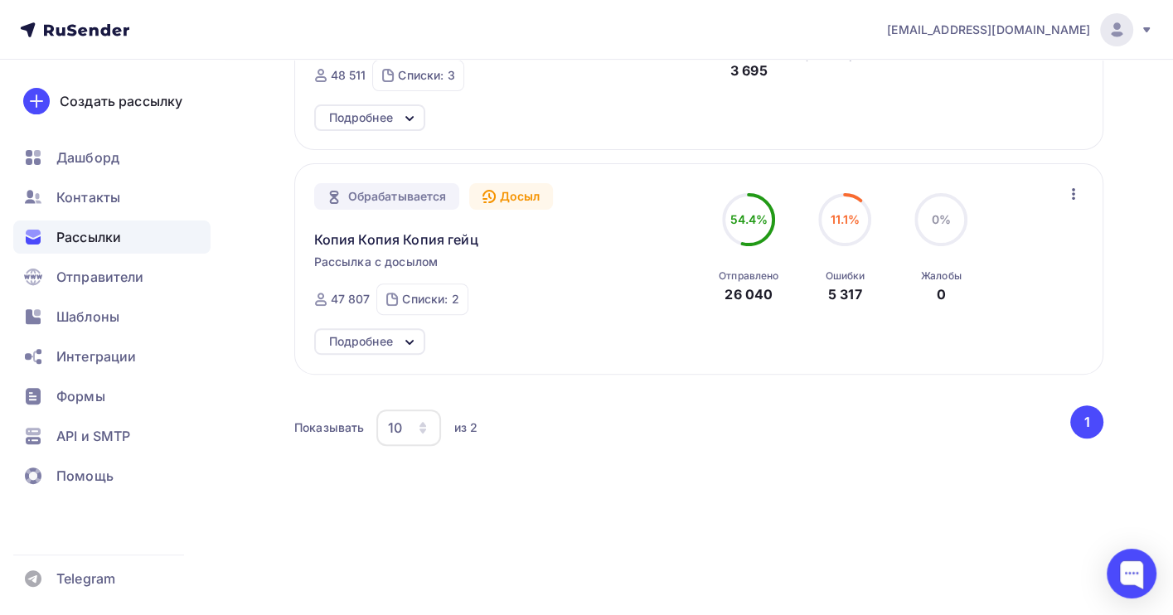
click at [1069, 193] on icon "button" at bounding box center [1074, 194] width 20 height 20
click at [1048, 235] on div "Отменить досыл" at bounding box center [1001, 237] width 159 height 20
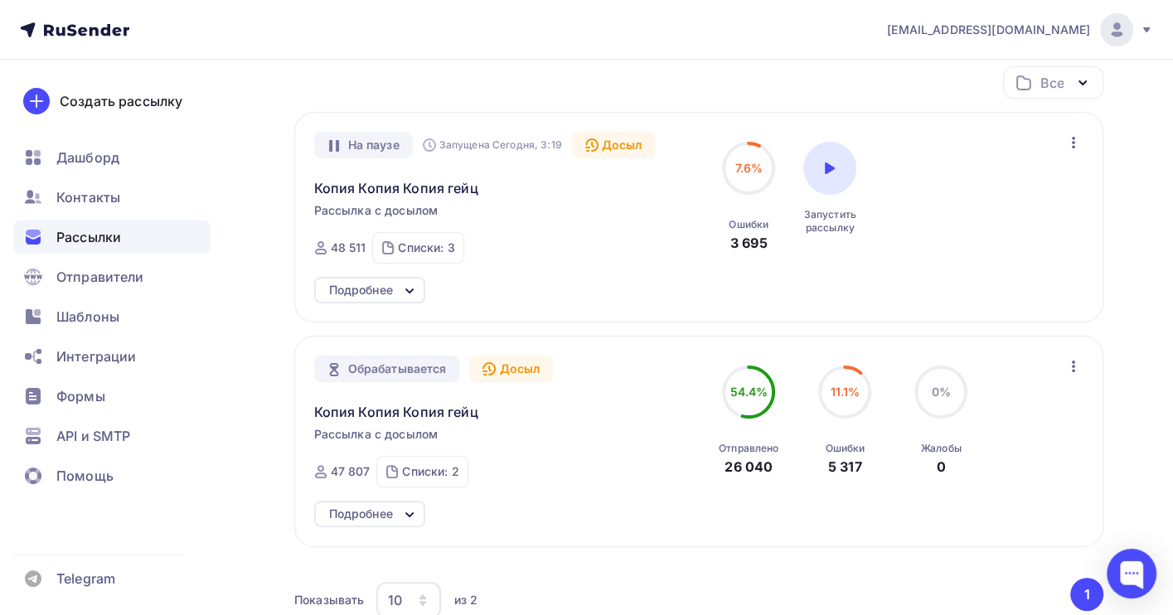
scroll to position [0, 0]
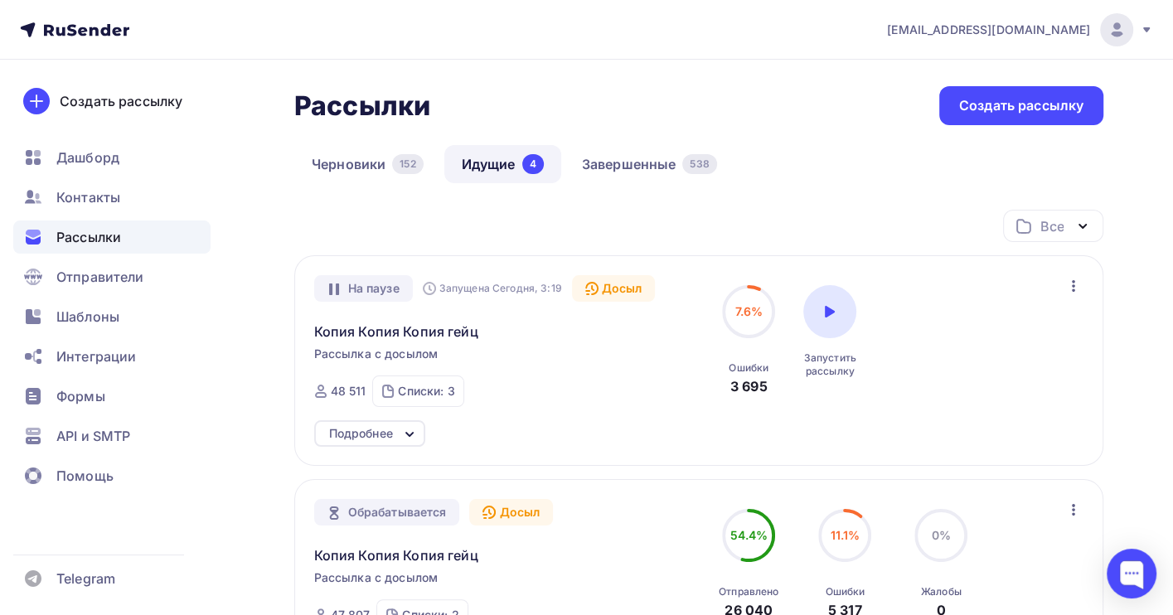
click at [1074, 284] on icon "button" at bounding box center [1074, 286] width 20 height 20
click at [1032, 331] on div "Отменить досыл" at bounding box center [1001, 329] width 159 height 20
click at [1072, 283] on icon "button" at bounding box center [1073, 286] width 3 height 12
click at [993, 331] on div "Отменить досыл" at bounding box center [1001, 329] width 159 height 20
click at [378, 332] on span "Копия Копия Копия гейц" at bounding box center [396, 332] width 164 height 20
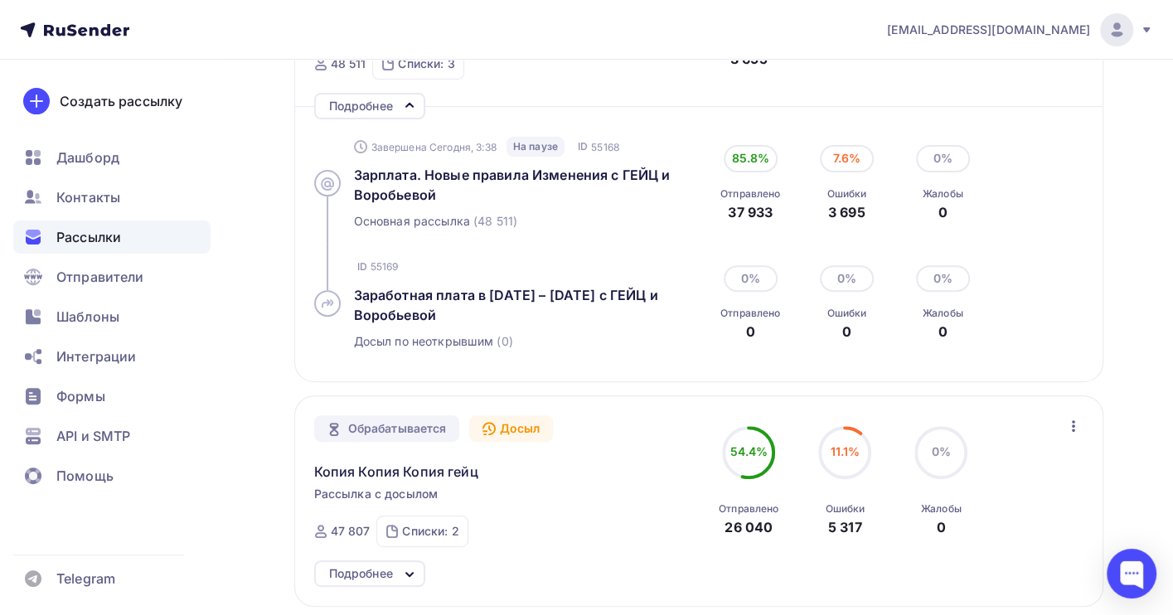
scroll to position [442, 0]
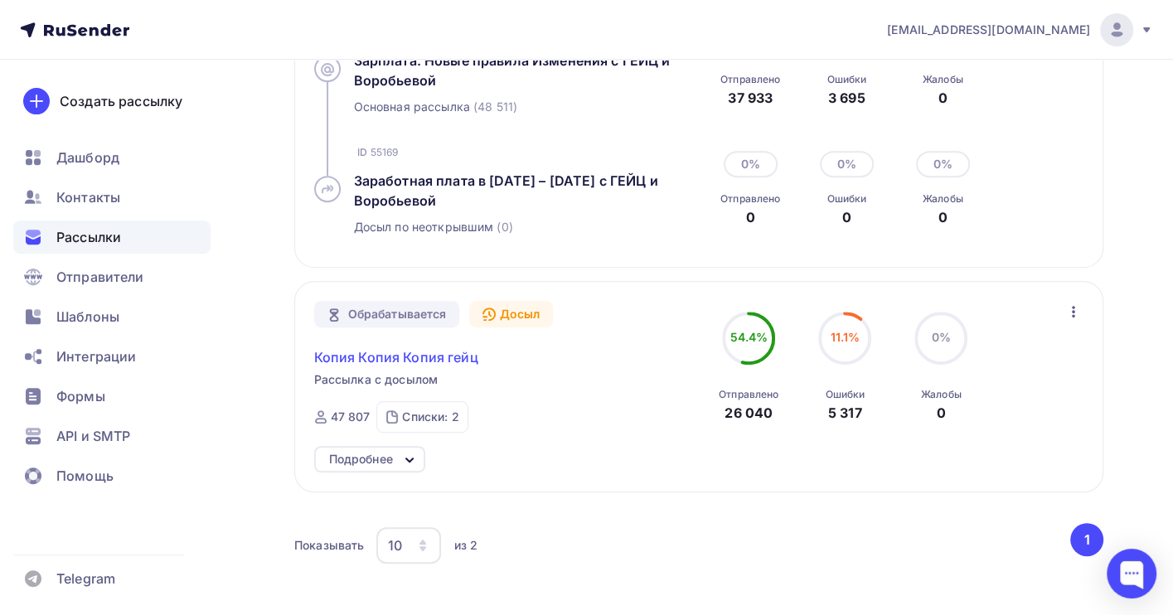
click at [430, 353] on span "Копия Копия Копия гейц" at bounding box center [396, 357] width 164 height 20
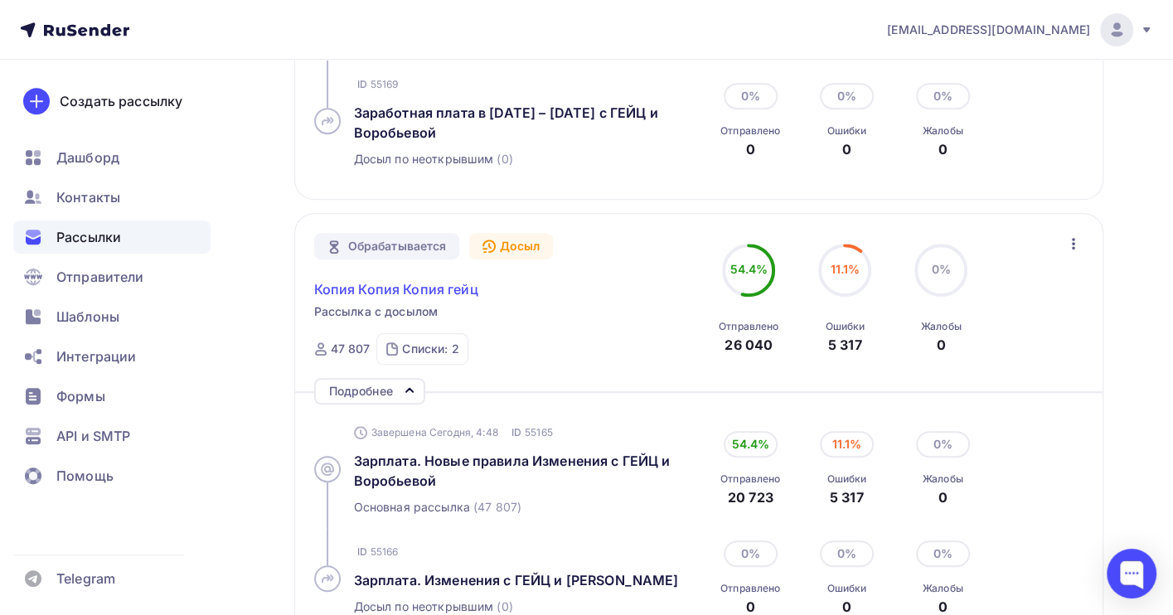
scroll to position [553, 0]
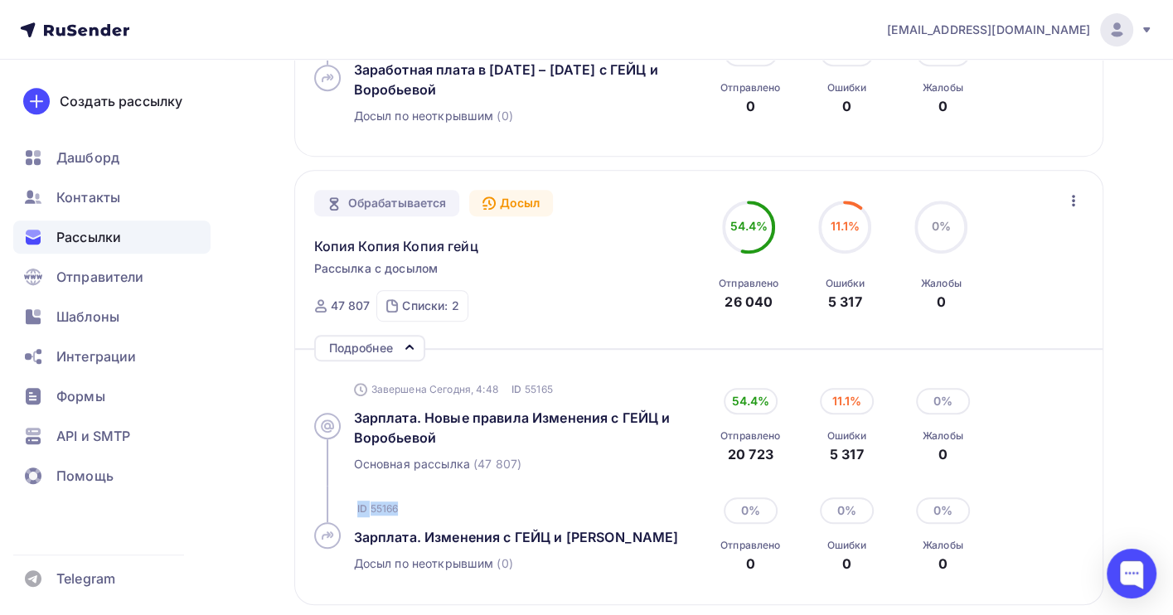
drag, startPoint x: 408, startPoint y: 504, endPoint x: 350, endPoint y: 511, distance: 58.4
click at [350, 511] on div "ID 55166 Зарплата. Изменения с ГЕЙЦ и Воробьевой Досыл по неоткрывшим (0)" at bounding box center [503, 536] width 379 height 100
copy div "ID 55166"
click at [1132, 580] on div at bounding box center [1132, 574] width 50 height 50
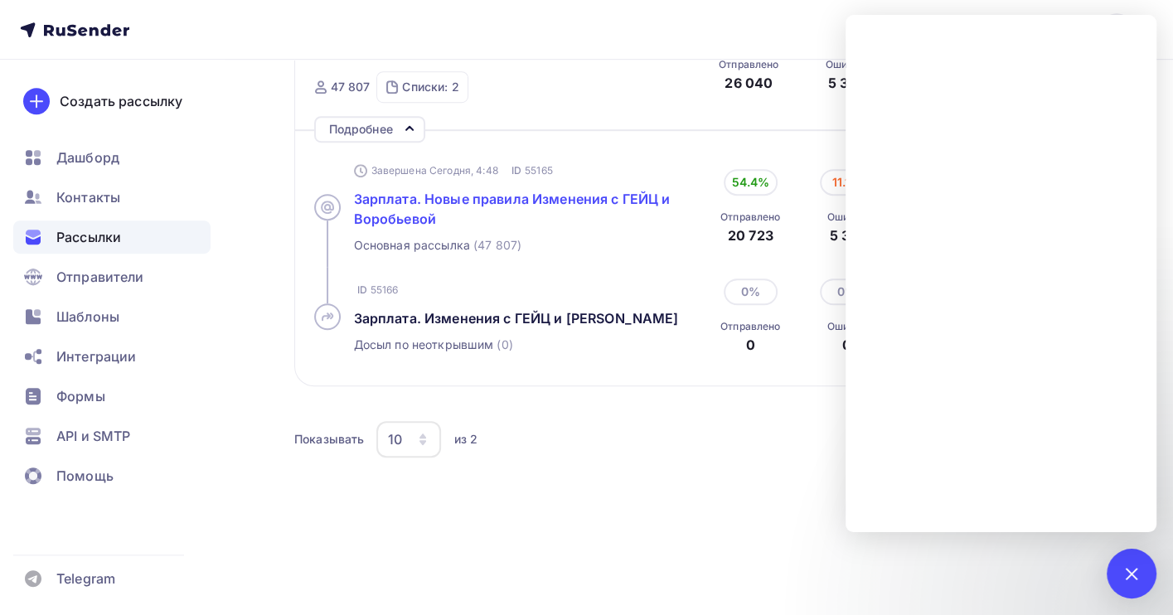
scroll to position [774, 0]
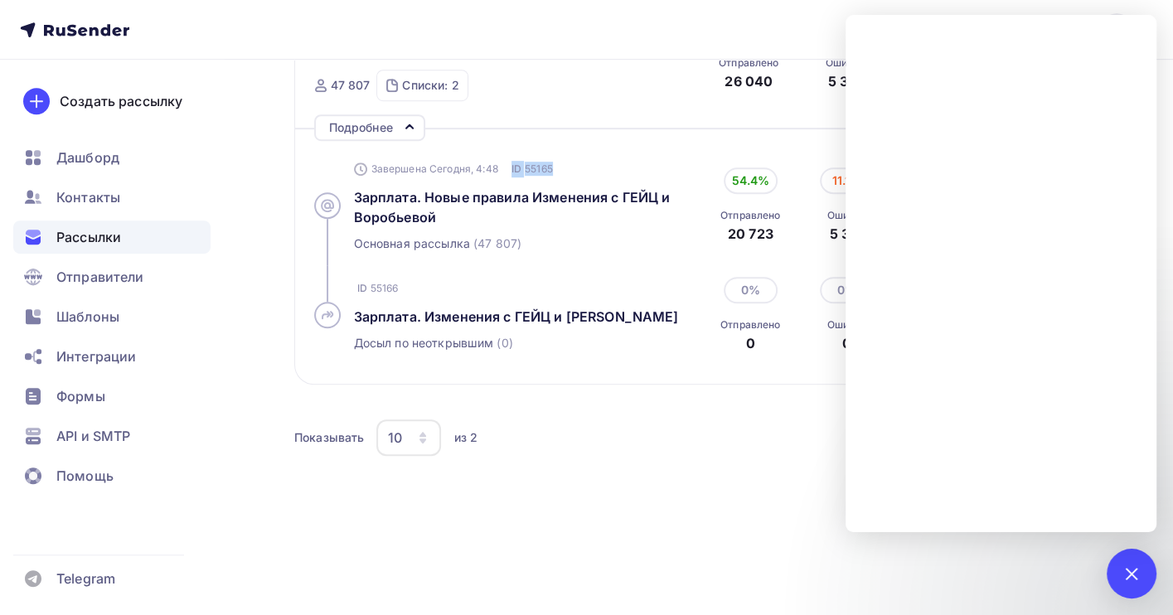
drag, startPoint x: 575, startPoint y: 173, endPoint x: 507, endPoint y: 175, distance: 68.0
click at [507, 175] on div "Завершена Сегодня, 4:48 ID 55165" at bounding box center [523, 169] width 339 height 20
copy div "ID 55165"
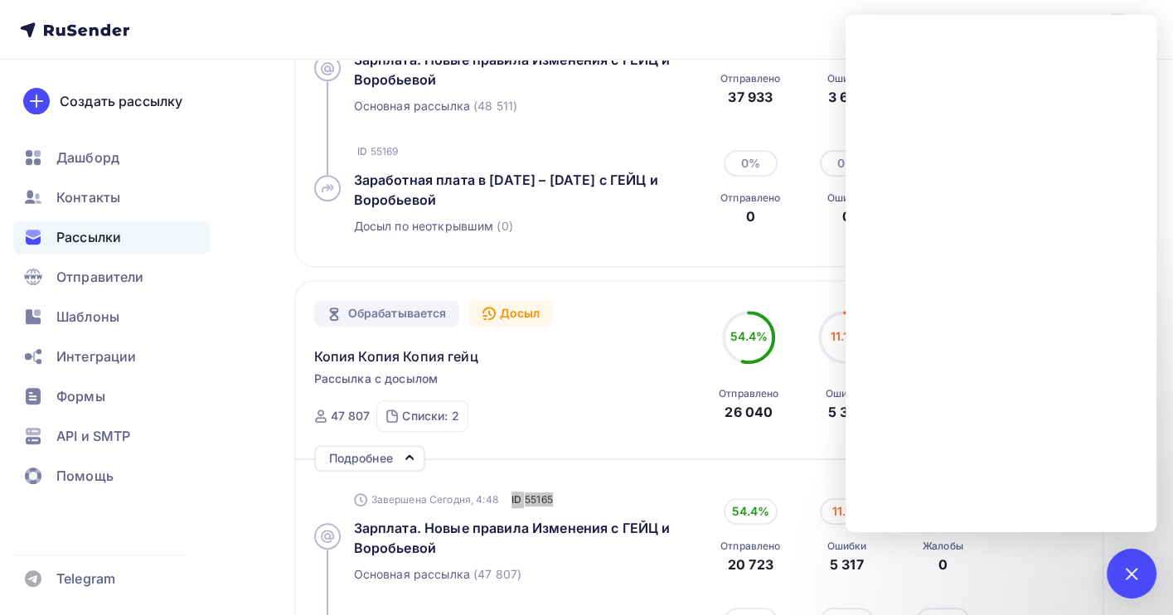
scroll to position [442, 0]
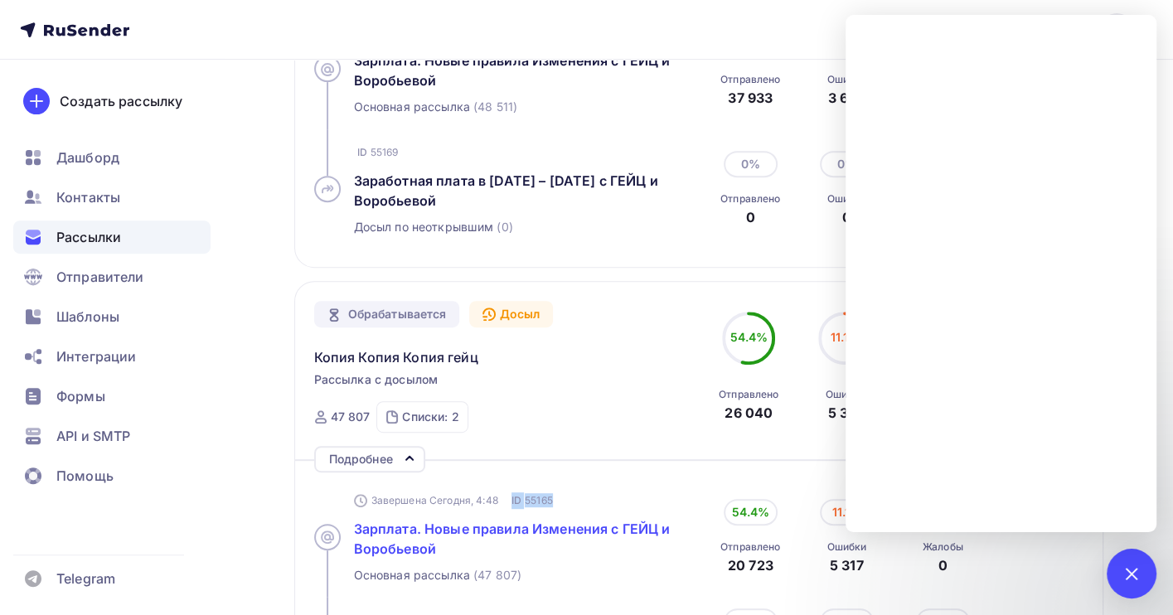
click at [393, 532] on span "Зарплата. Новые правила Изменения с ГЕЙЦ и Воробьевой" at bounding box center [512, 539] width 317 height 36
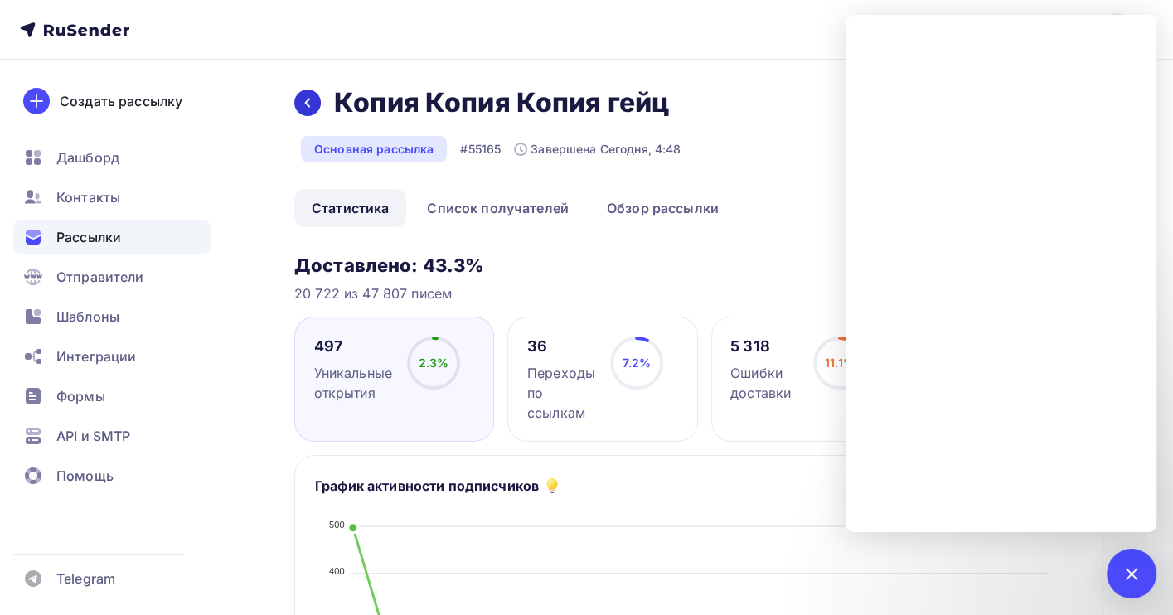
click at [302, 101] on icon at bounding box center [307, 102] width 13 height 13
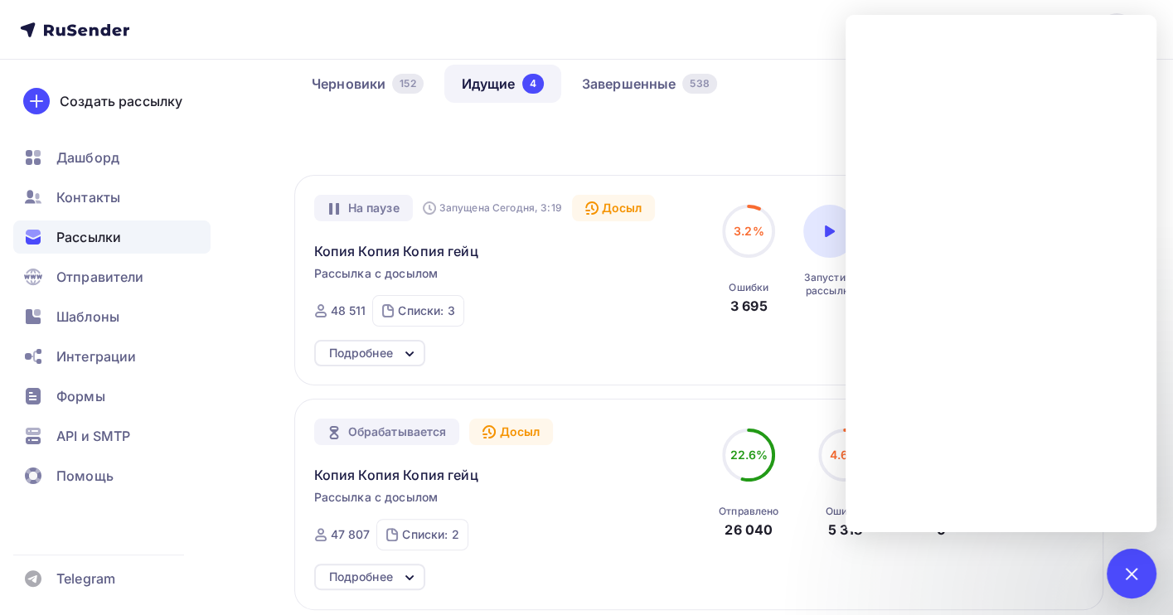
scroll to position [110, 0]
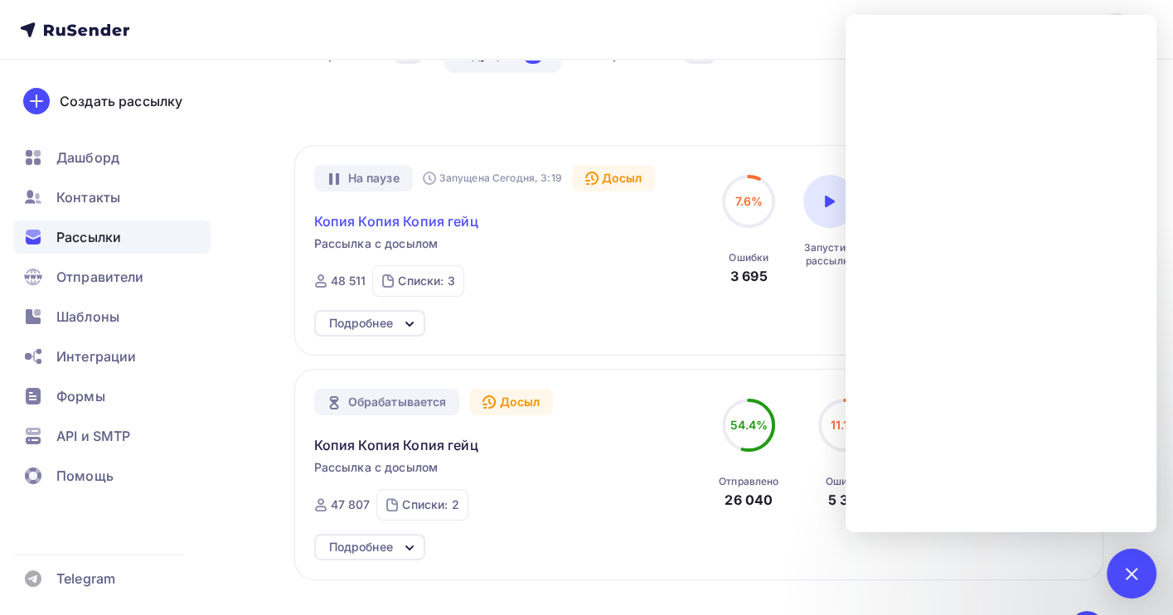
click at [450, 224] on span "Копия Копия Копия гейц" at bounding box center [396, 221] width 164 height 20
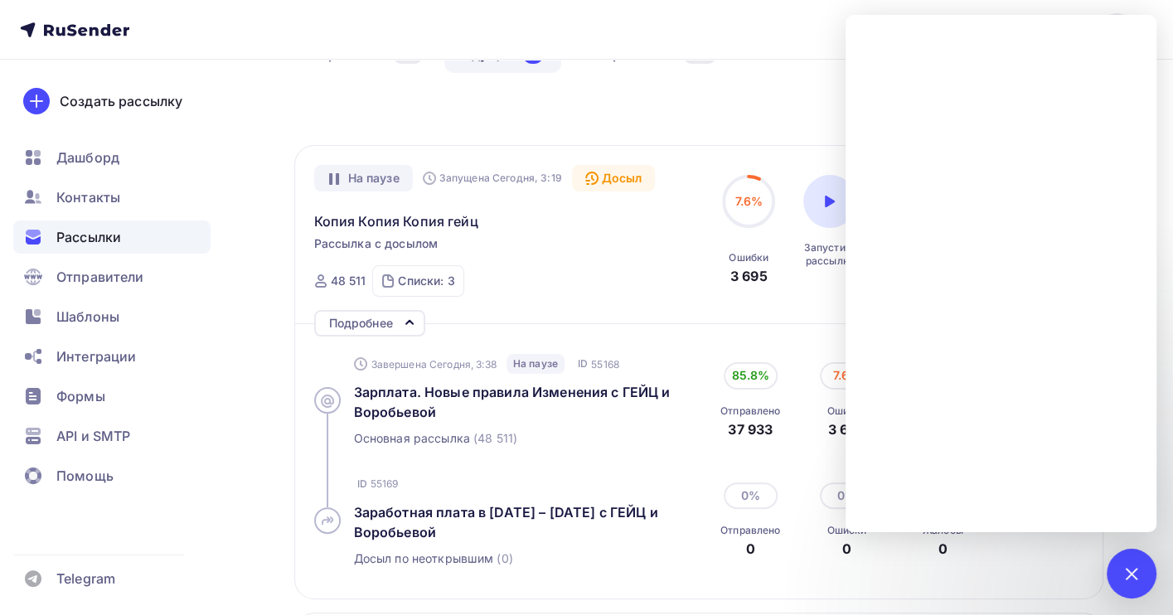
scroll to position [0, 0]
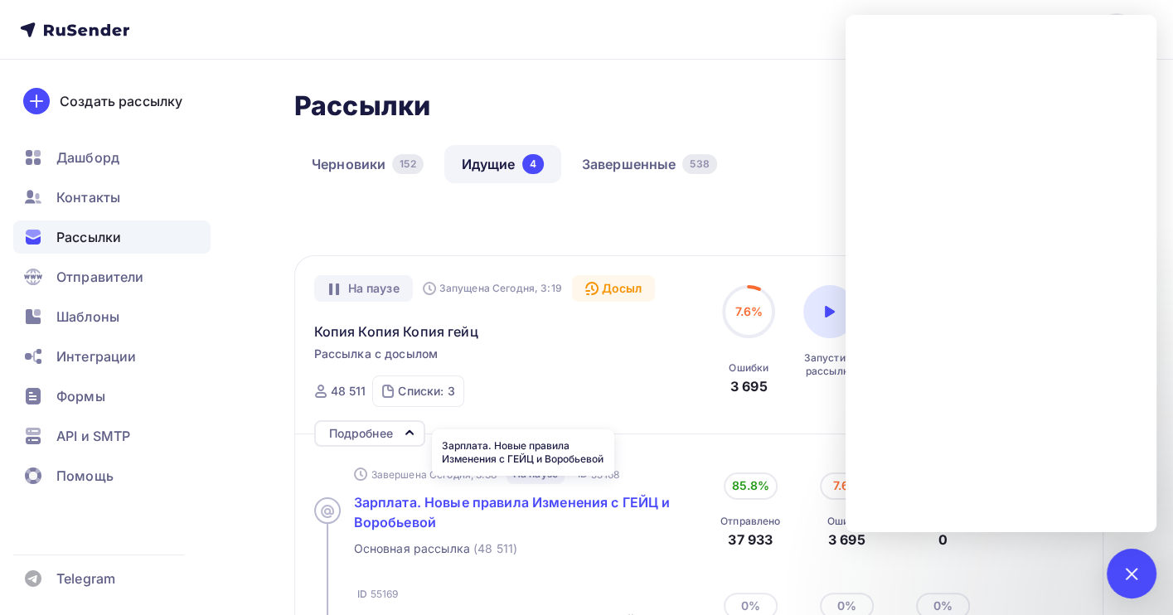
click at [485, 494] on div "Зарплата. Новые правила Изменения с ГЕЙЦ и Воробьевой" at bounding box center [523, 513] width 339 height 40
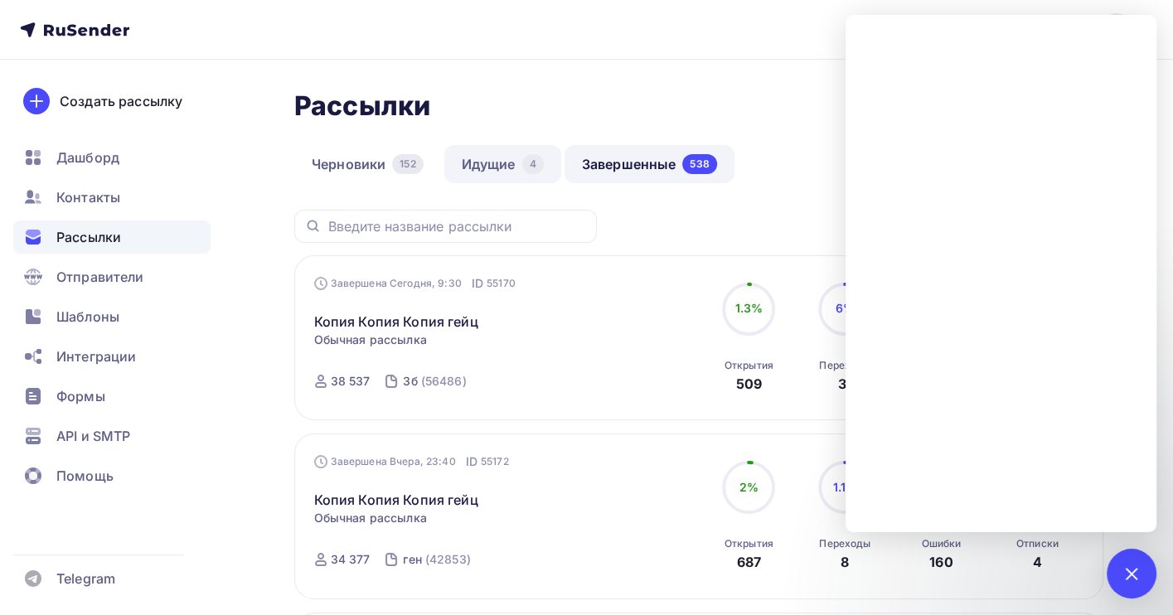
click at [469, 164] on link "Идущие 4" at bounding box center [502, 164] width 117 height 38
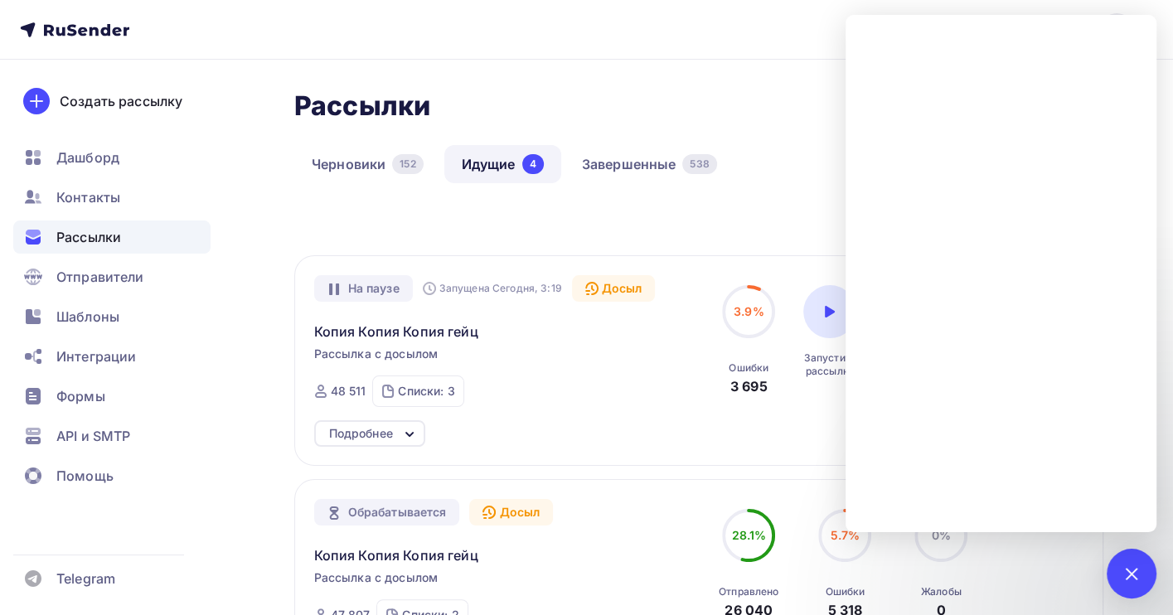
scroll to position [110, 0]
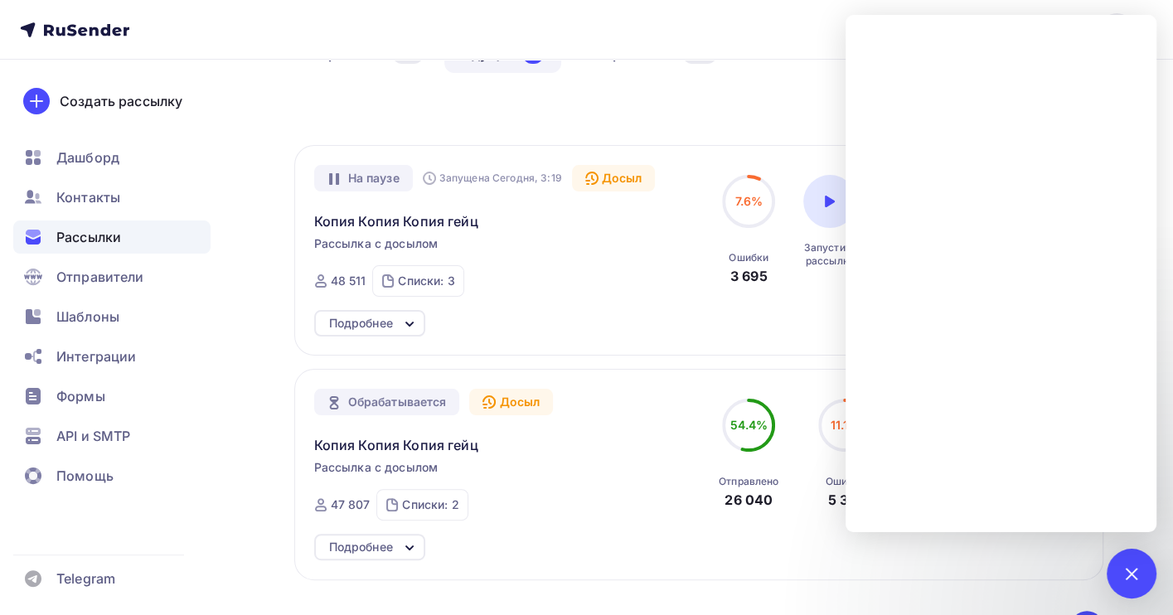
click at [335, 177] on icon at bounding box center [334, 178] width 13 height 13
click at [819, 206] on div at bounding box center [830, 201] width 53 height 53
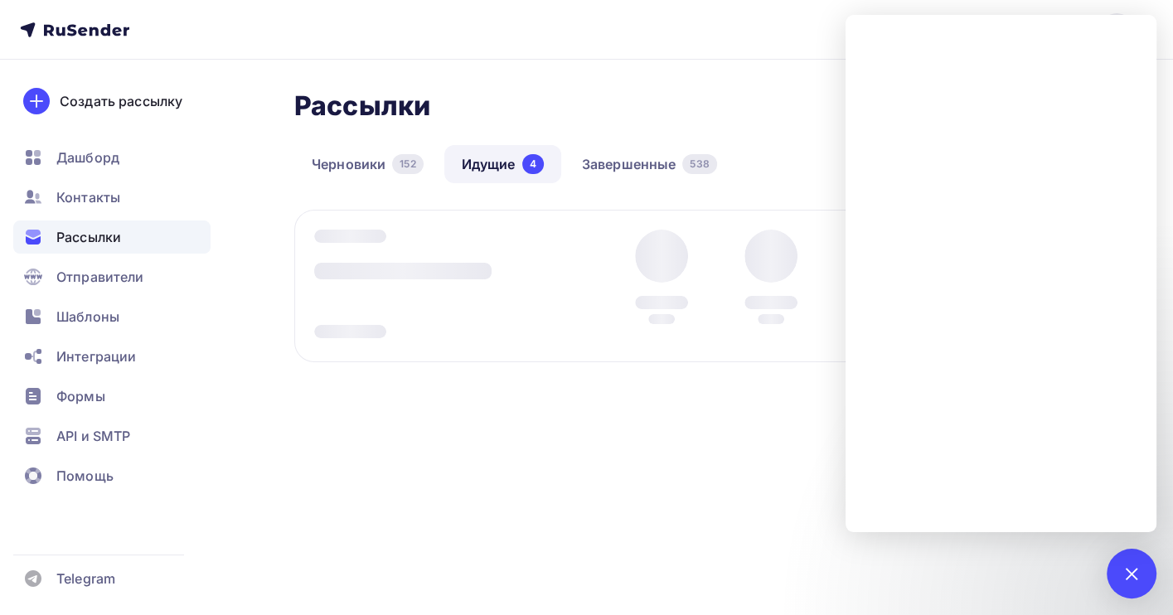
scroll to position [0, 0]
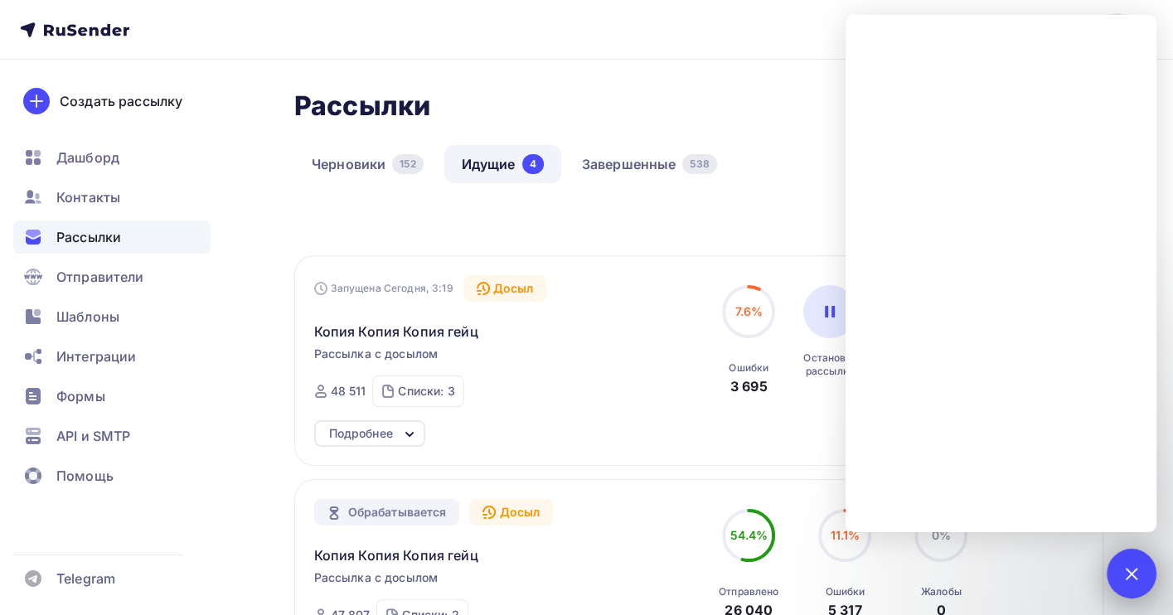
click at [1125, 565] on div at bounding box center [1132, 574] width 50 height 50
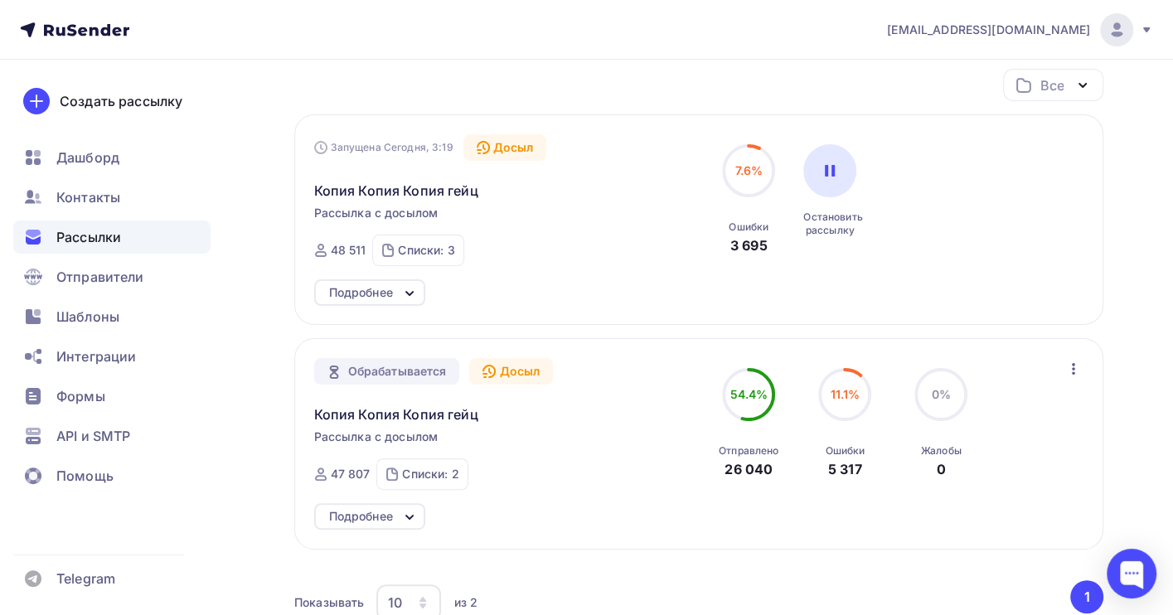
scroll to position [221, 0]
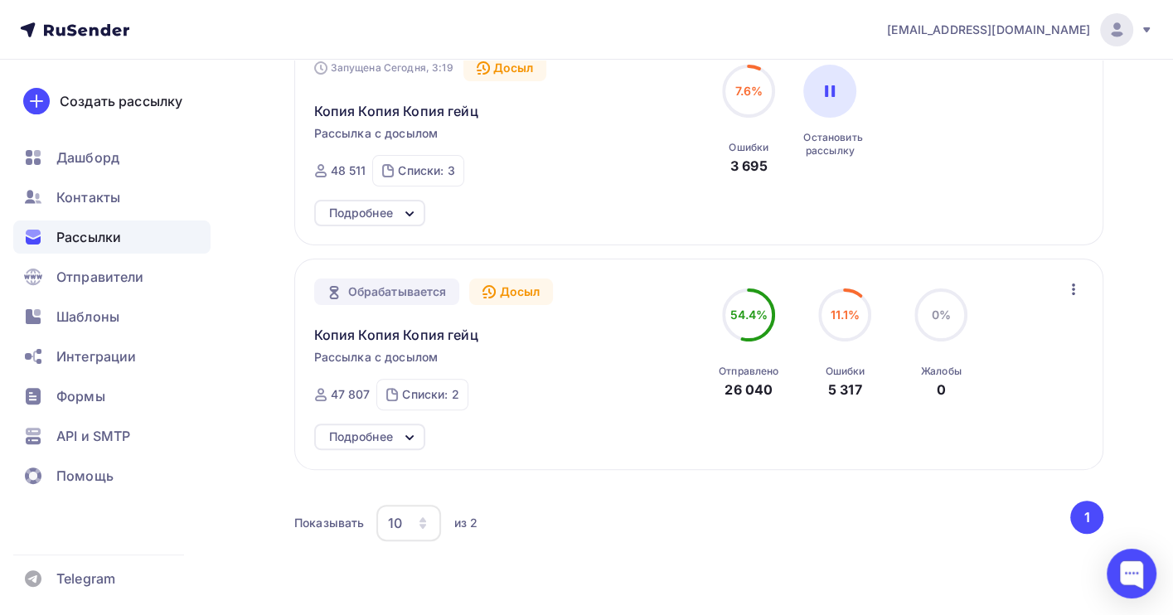
click at [1071, 290] on icon "button" at bounding box center [1074, 289] width 20 height 20
click at [1011, 334] on div "Отменить досыл" at bounding box center [1001, 333] width 159 height 20
click at [1123, 568] on div at bounding box center [1132, 574] width 50 height 50
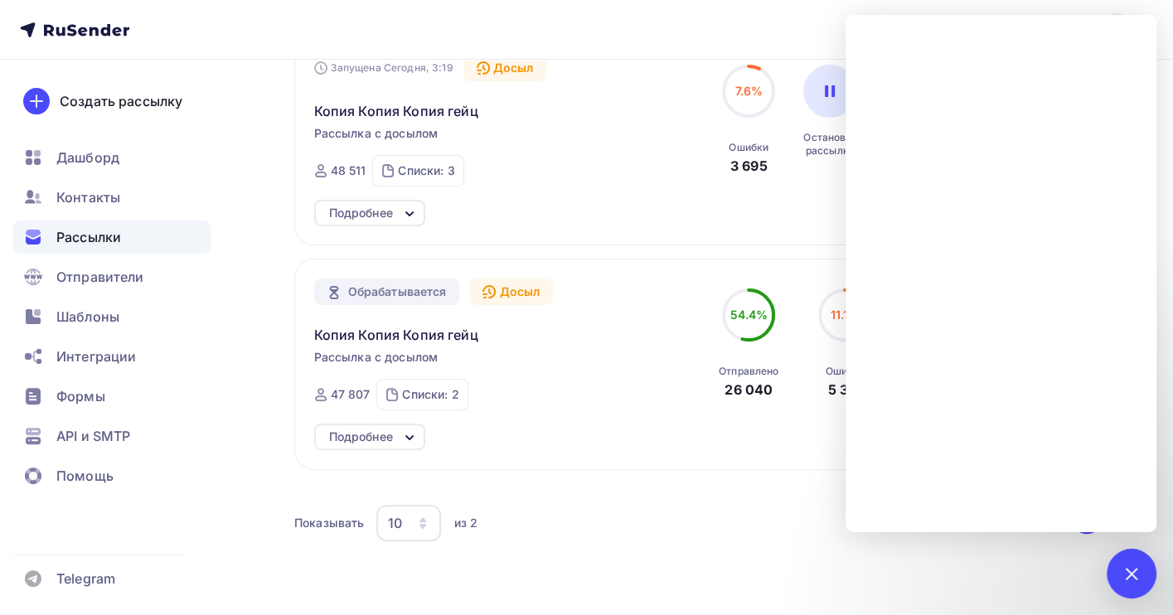
click at [673, 528] on div "Показывать 10 10 20 50 100 из 2" at bounding box center [681, 523] width 774 height 38
click at [641, 524] on div "Показывать 10 10 20 50 100 из 2" at bounding box center [681, 523] width 774 height 38
click at [1139, 582] on div at bounding box center [1132, 574] width 50 height 50
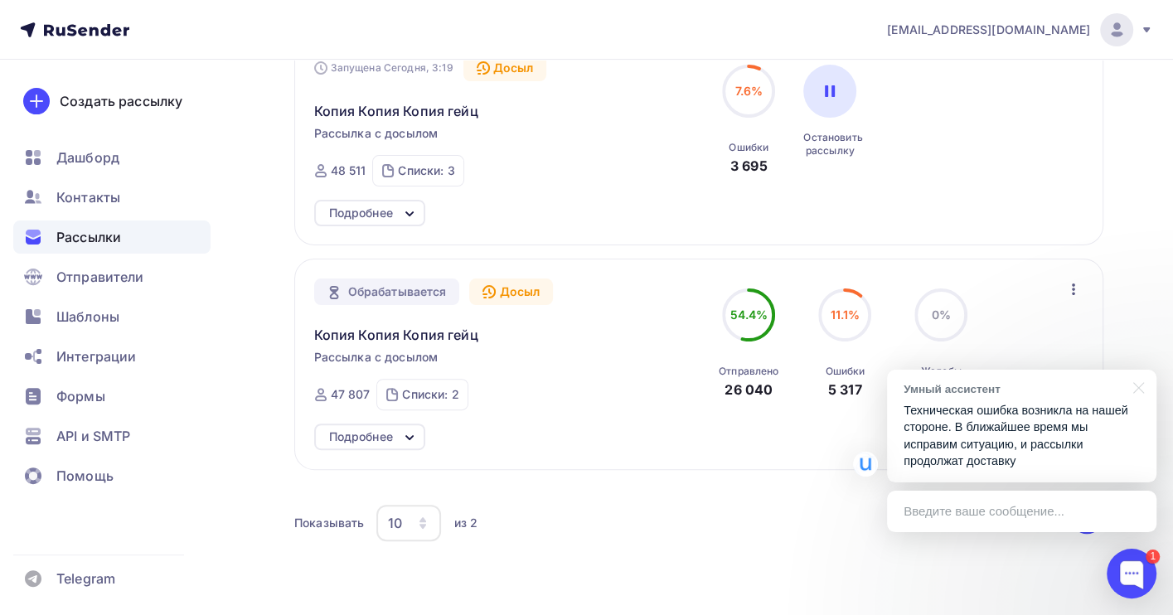
click at [1036, 429] on p "Техническая ошибка возникла на нашей стороне. В ближайшее время мы исправим сит…" at bounding box center [1022, 436] width 236 height 68
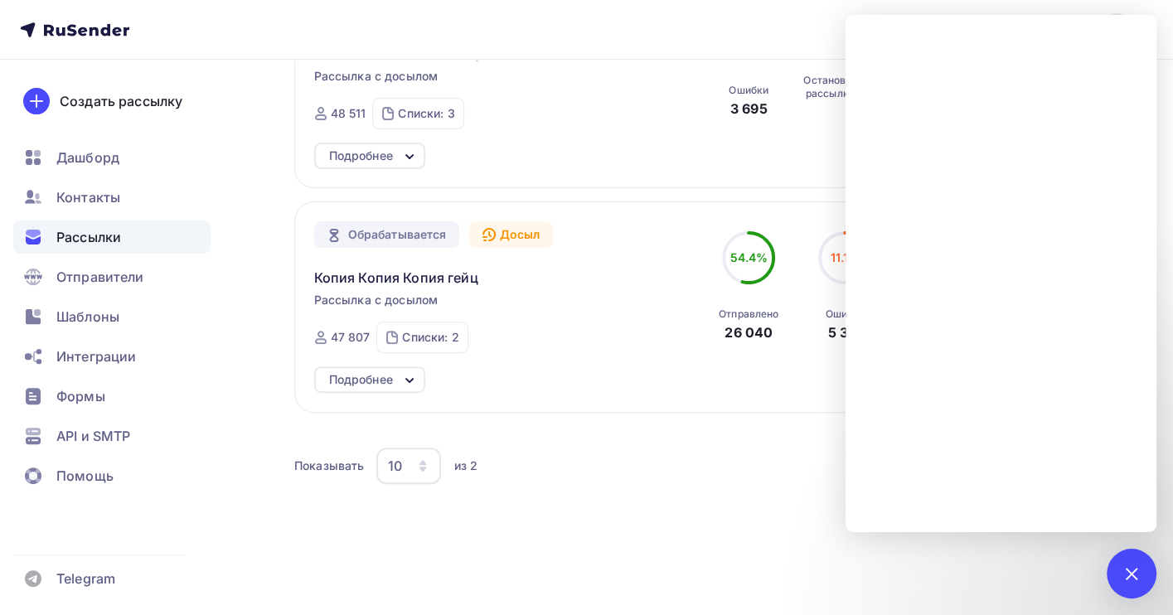
scroll to position [317, 0]
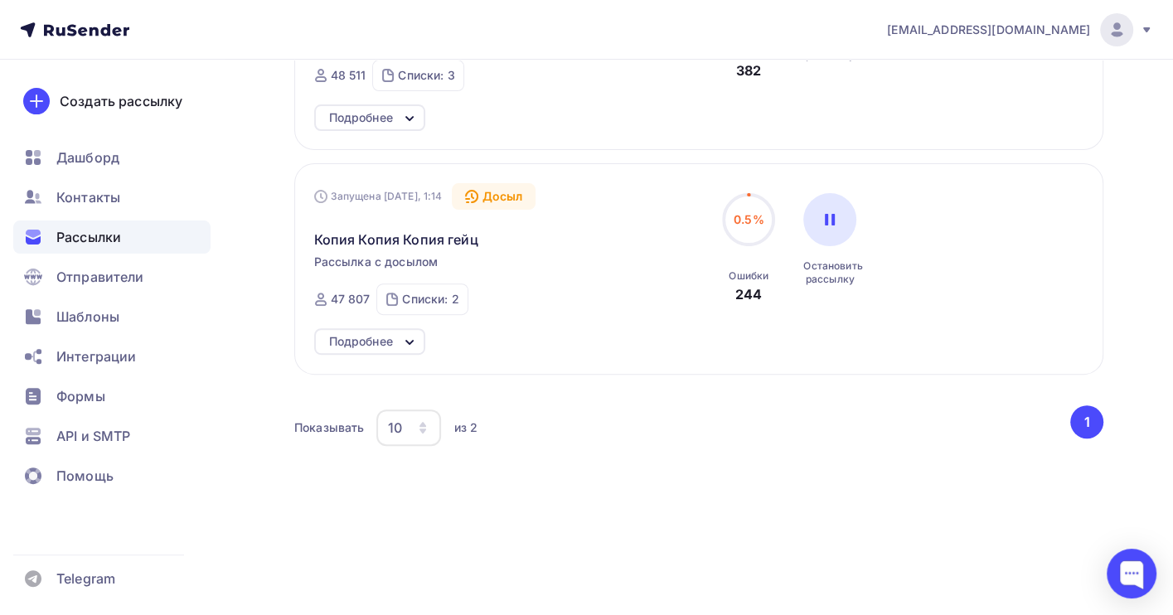
scroll to position [95, 0]
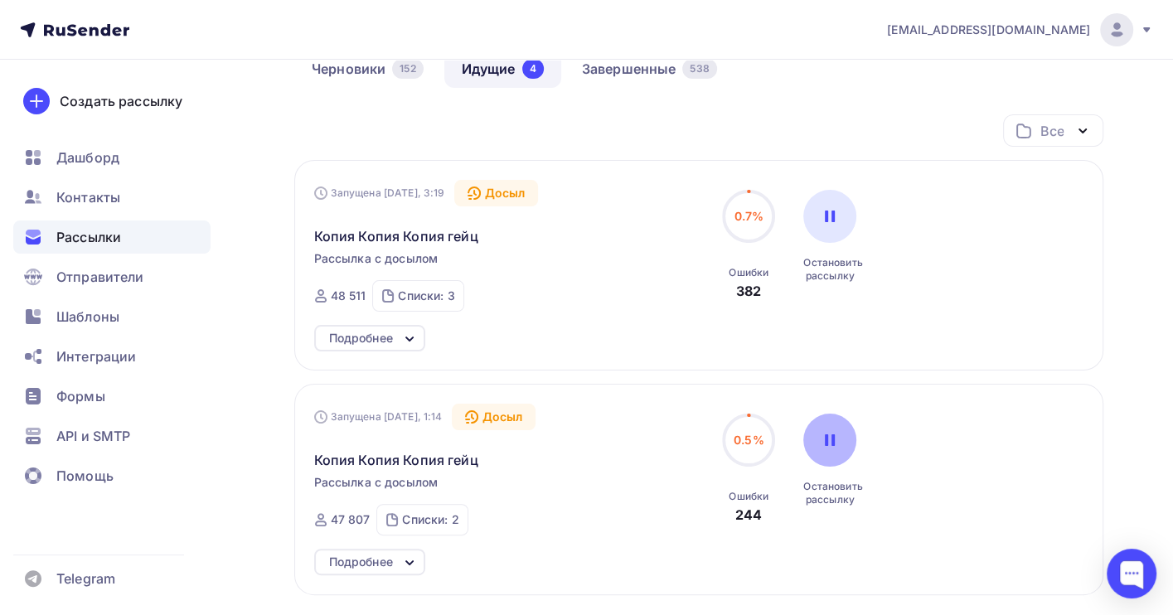
click at [828, 431] on div at bounding box center [830, 440] width 53 height 53
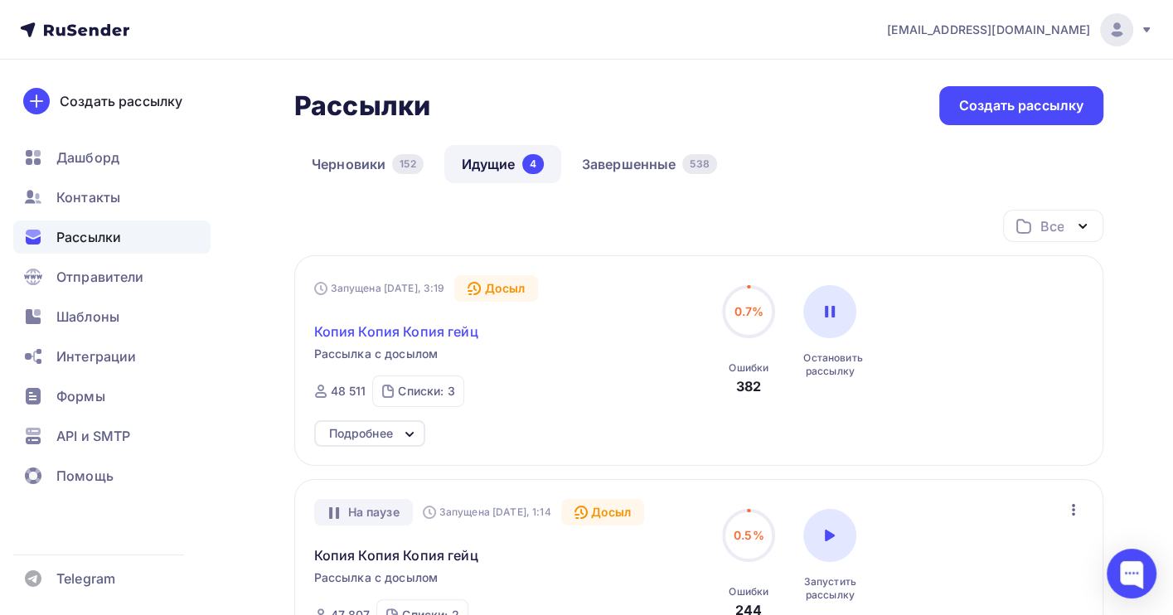
click at [410, 331] on span "Копия Копия Копия гейц" at bounding box center [396, 332] width 164 height 20
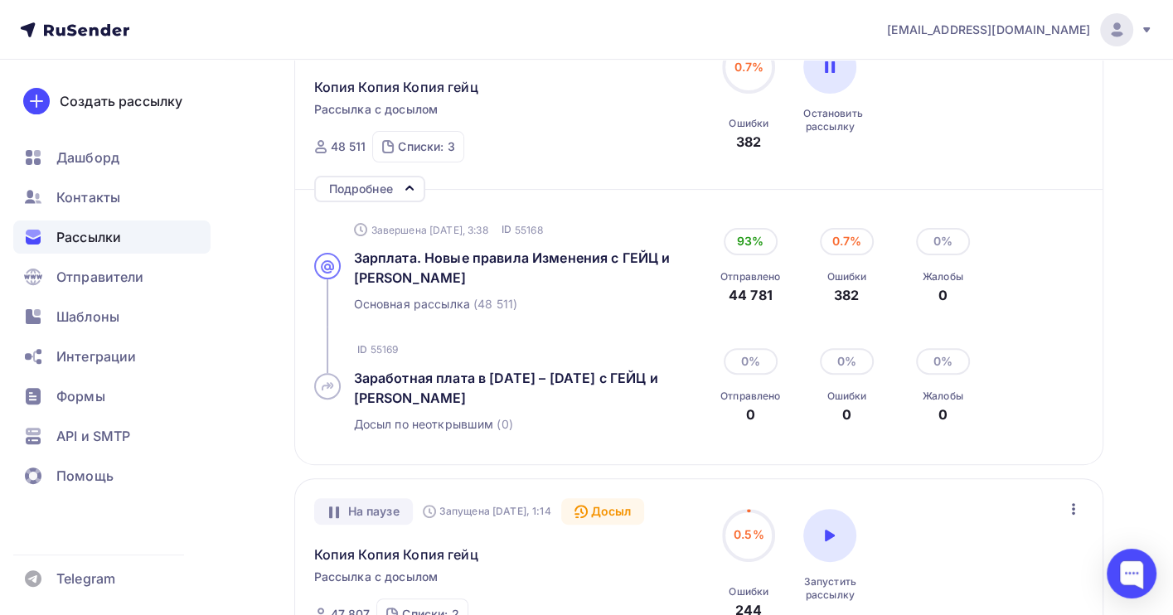
scroll to position [340, 0]
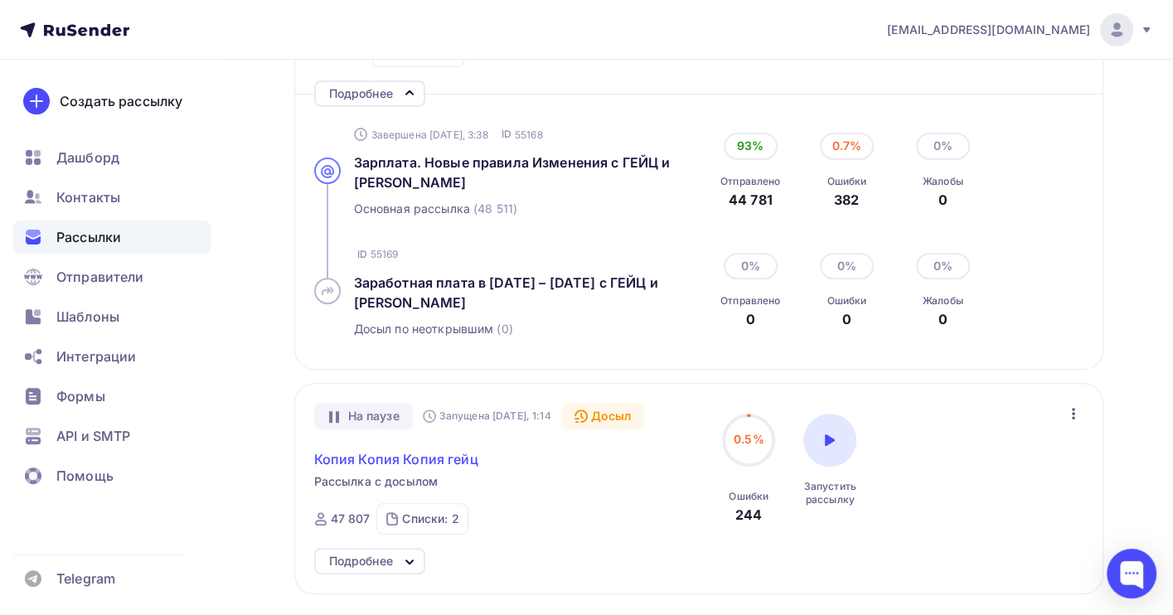
click at [422, 470] on div "На паузе Запущена Сегодня, 1:14 Досыл Копия Копия Копия гейц Рассылка с досылом…" at bounding box center [503, 469] width 378 height 132
click at [440, 459] on span "Копия Копия Копия гейц" at bounding box center [396, 459] width 164 height 20
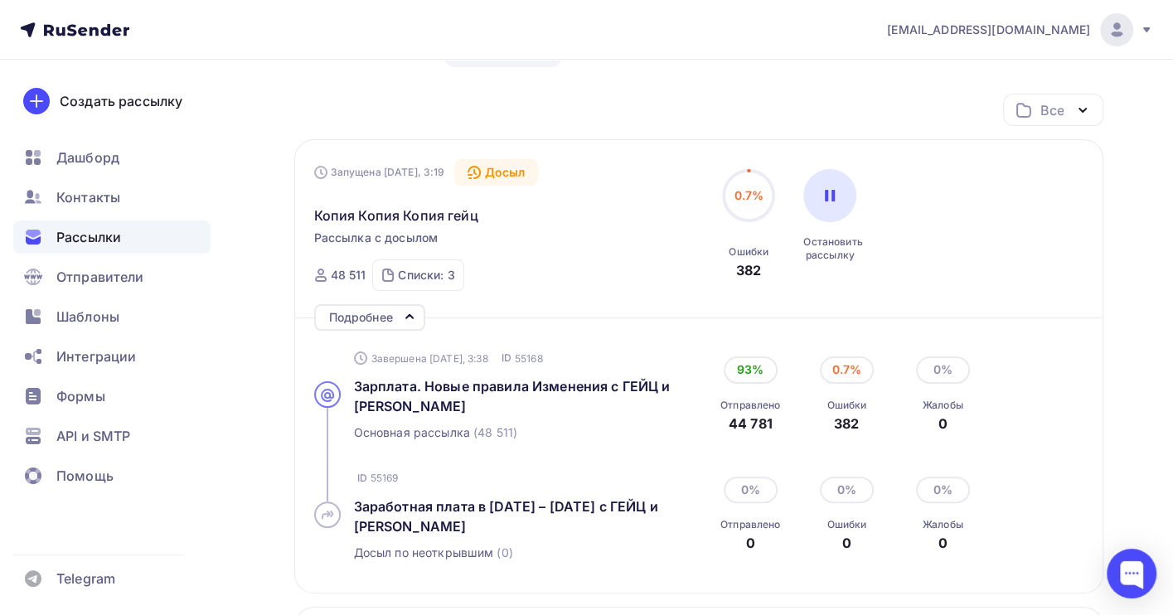
scroll to position [0, 0]
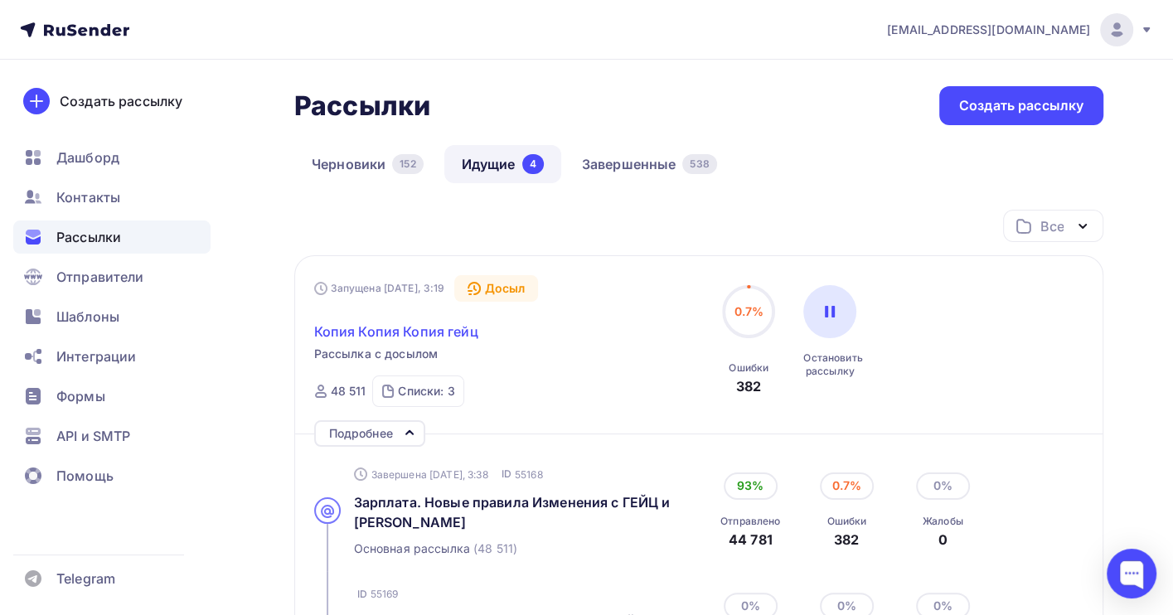
click at [439, 332] on span "Копия Копия Копия гейц" at bounding box center [396, 332] width 164 height 20
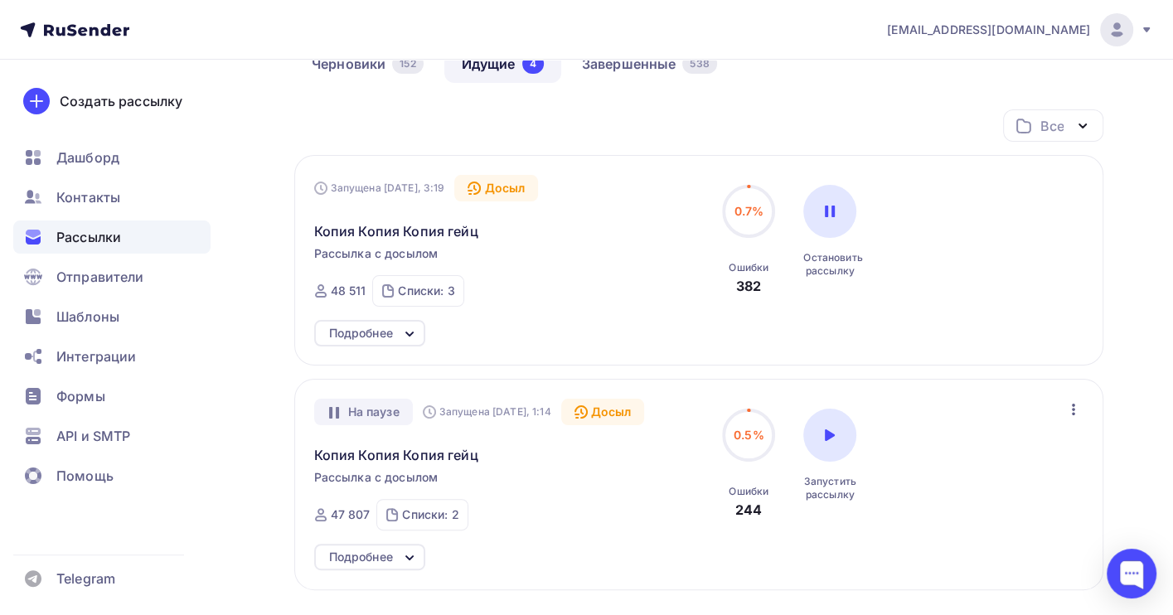
scroll to position [221, 0]
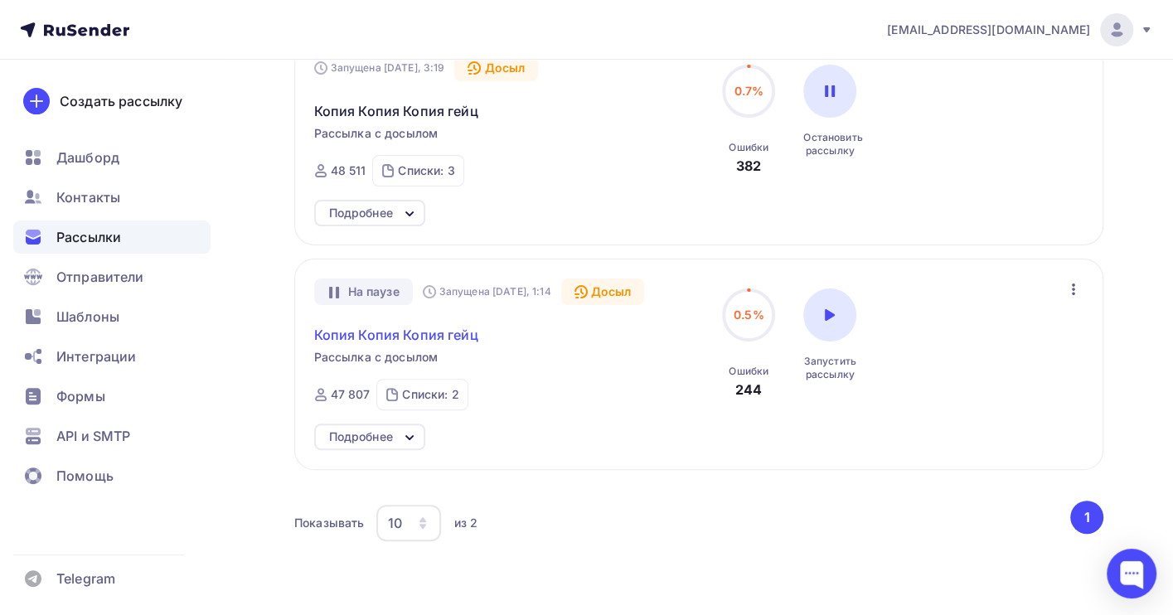
click at [384, 337] on span "Копия Копия Копия гейц" at bounding box center [396, 335] width 164 height 20
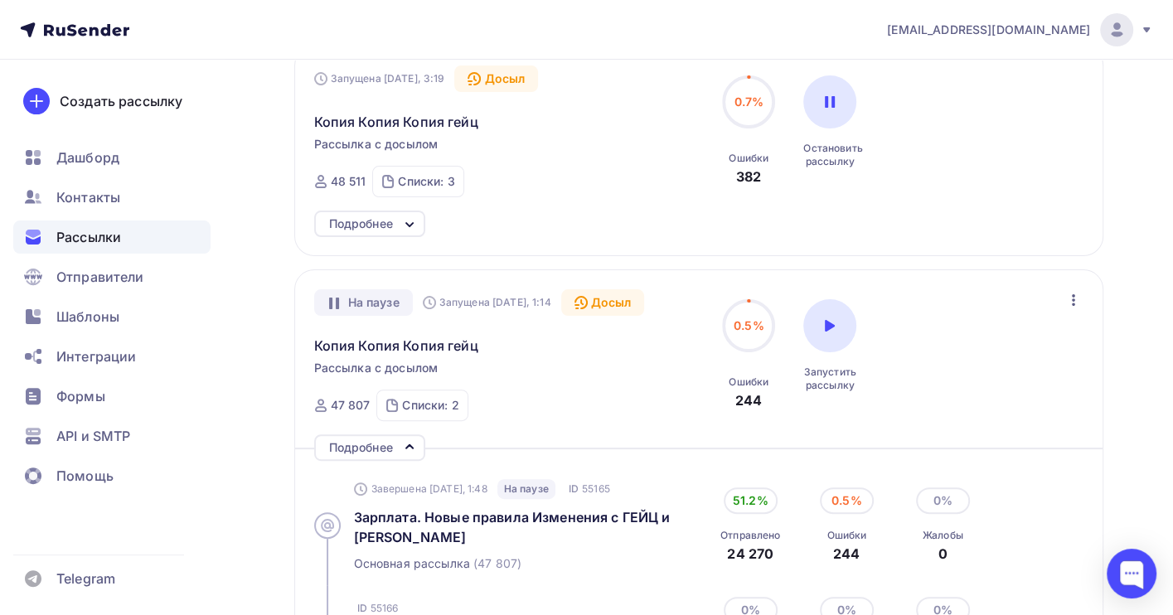
scroll to position [0, 0]
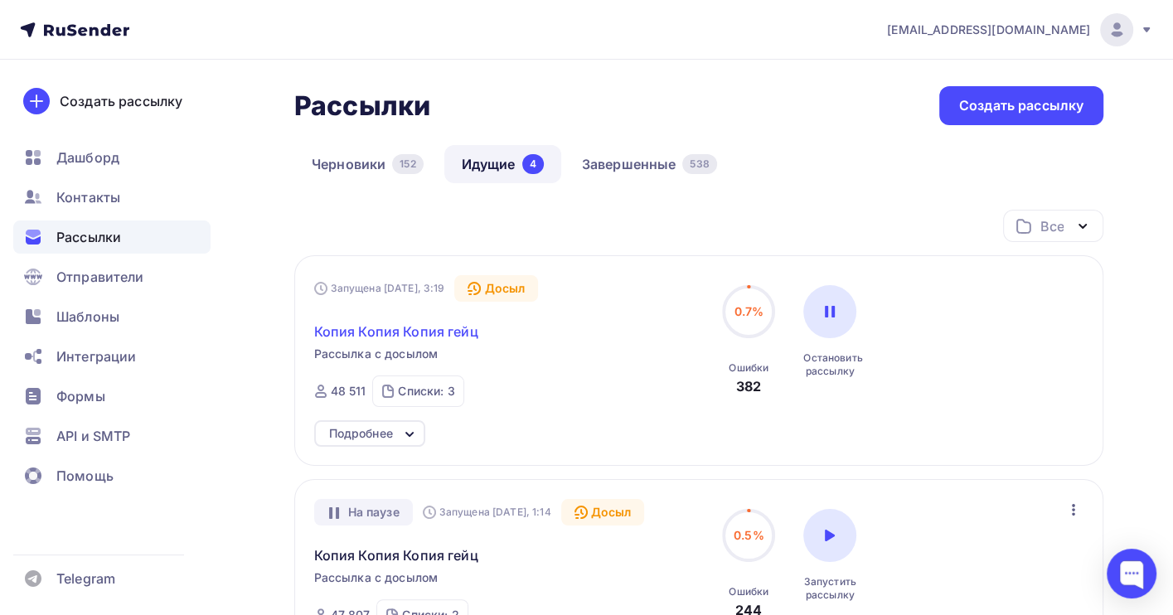
click at [376, 323] on span "Копия Копия Копия гейц" at bounding box center [396, 332] width 164 height 20
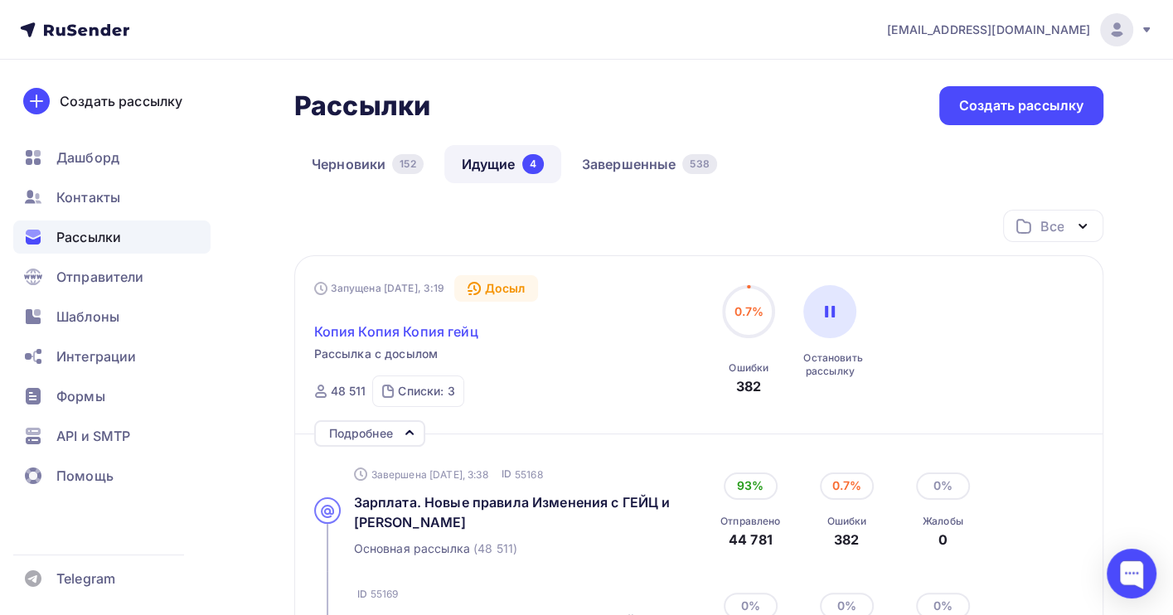
click at [436, 328] on span "Копия Копия Копия гейц" at bounding box center [396, 332] width 164 height 20
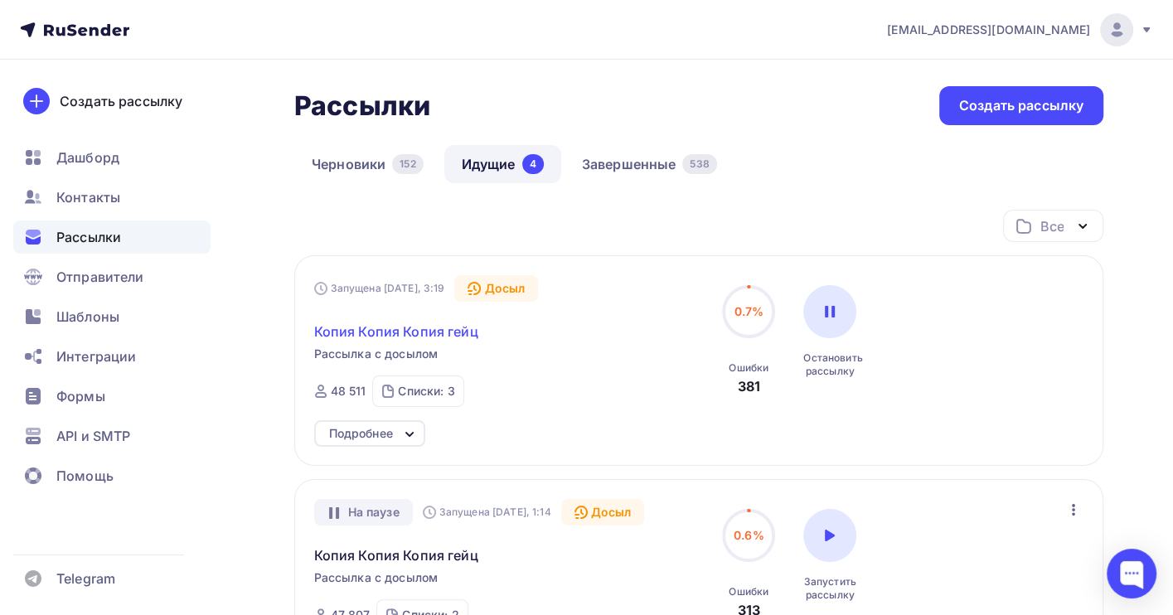
click at [382, 328] on span "Копия Копия Копия гейц" at bounding box center [396, 332] width 164 height 20
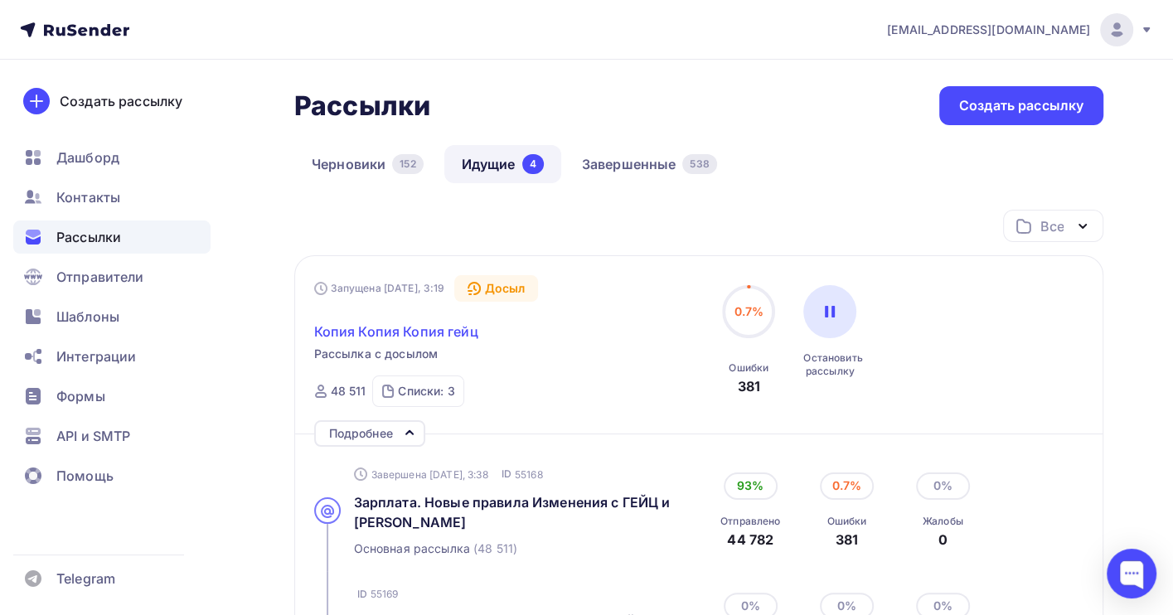
click at [371, 331] on span "Копия Копия Копия гейц" at bounding box center [396, 332] width 164 height 20
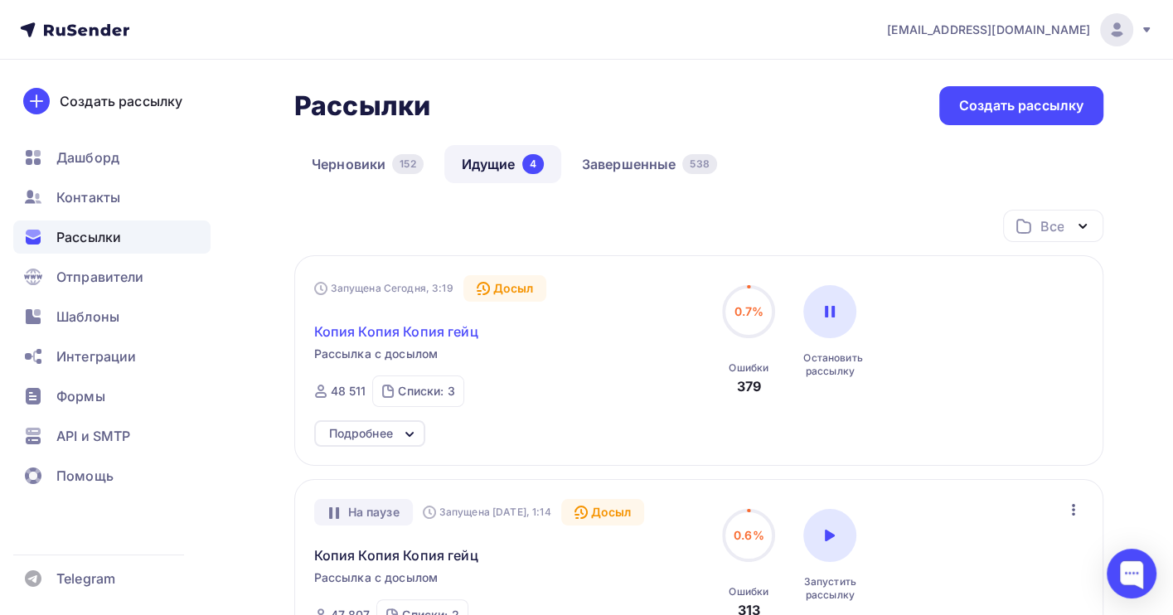
click at [397, 332] on span "Копия Копия Копия гейц" at bounding box center [396, 332] width 164 height 20
click at [416, 332] on span "Копия Копия Копия гейц" at bounding box center [396, 332] width 164 height 20
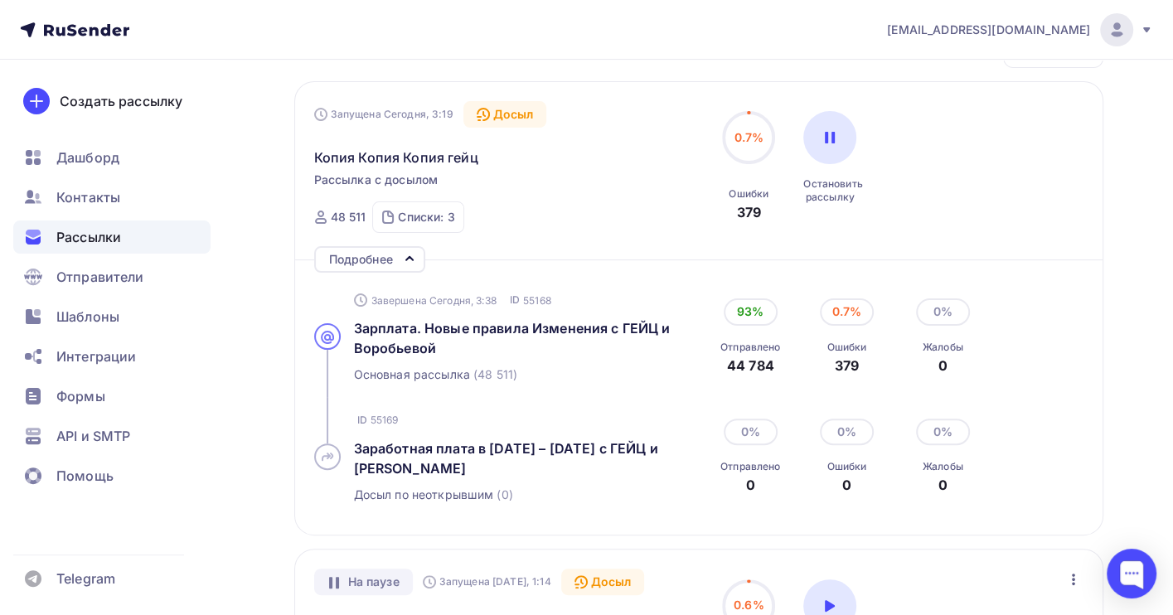
scroll to position [221, 0]
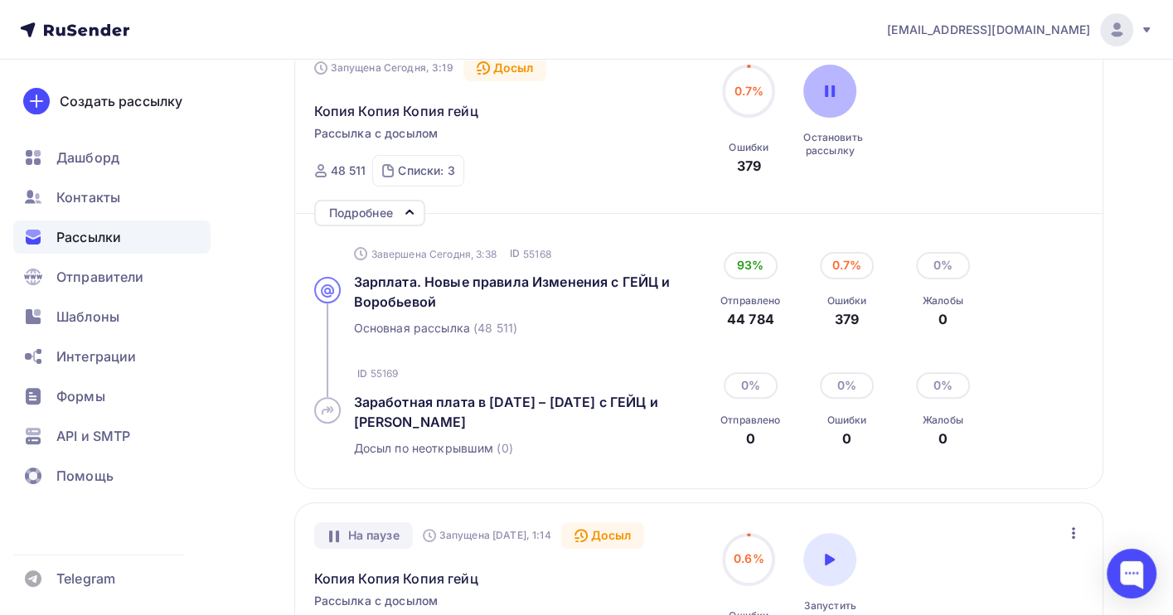
click at [828, 92] on icon at bounding box center [830, 91] width 10 height 12
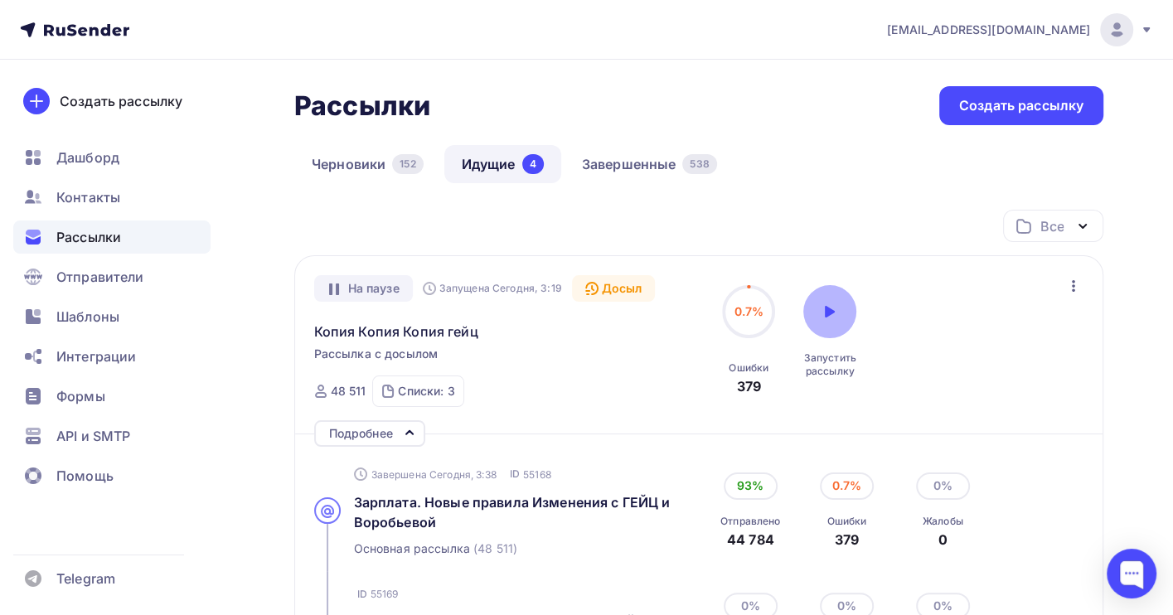
scroll to position [332, 0]
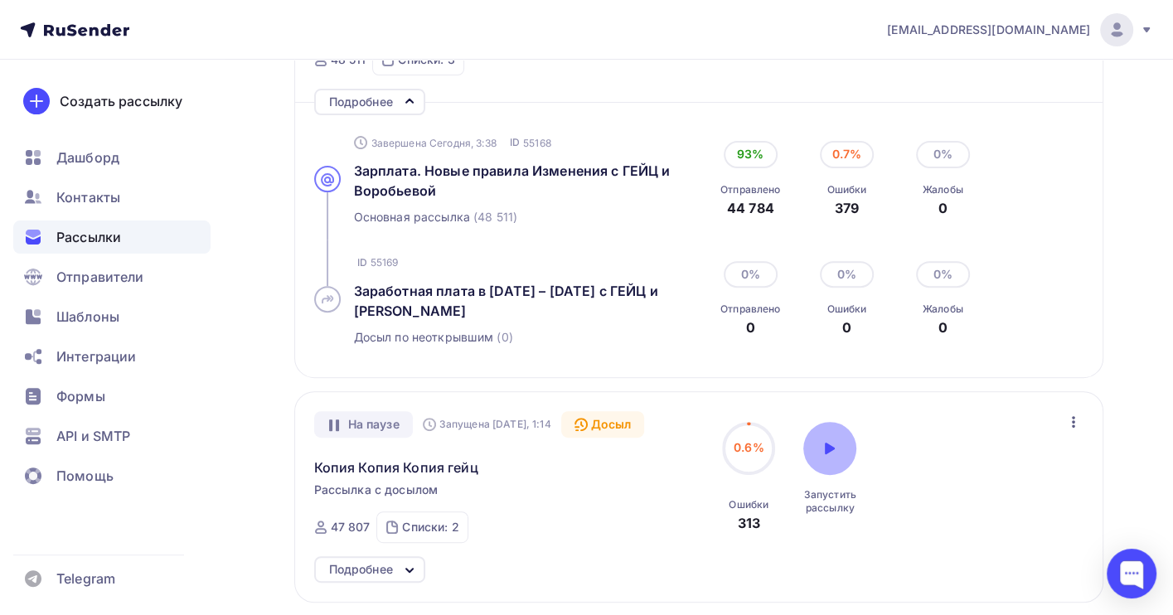
click at [826, 453] on icon at bounding box center [830, 449] width 10 height 12
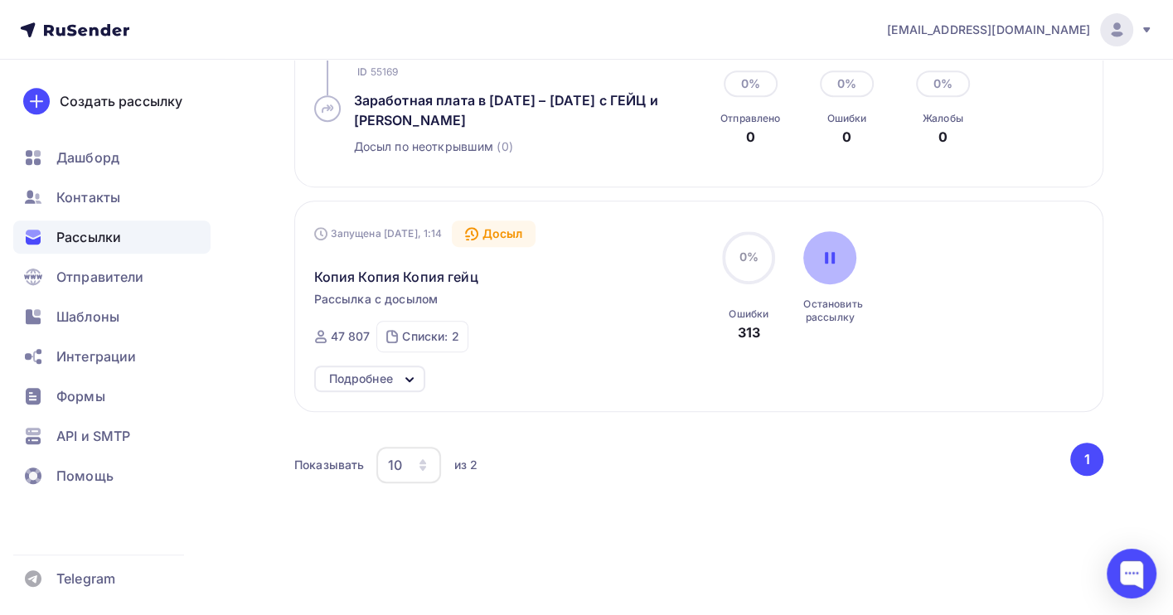
scroll to position [553, 0]
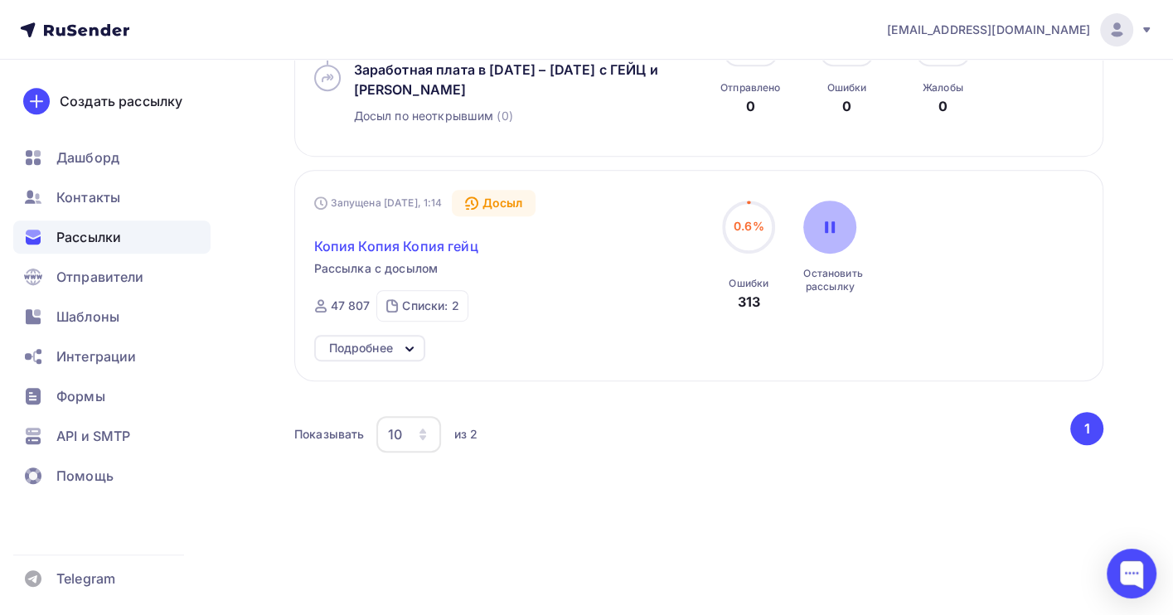
click at [383, 250] on span "Копия Копия Копия гейц" at bounding box center [396, 246] width 164 height 20
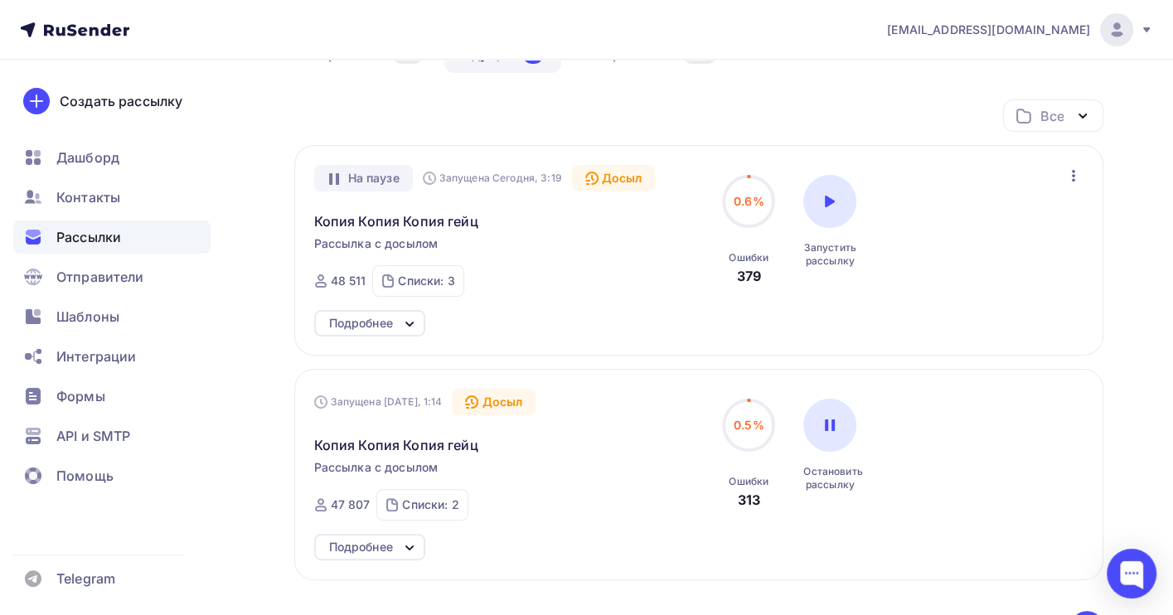
scroll to position [221, 0]
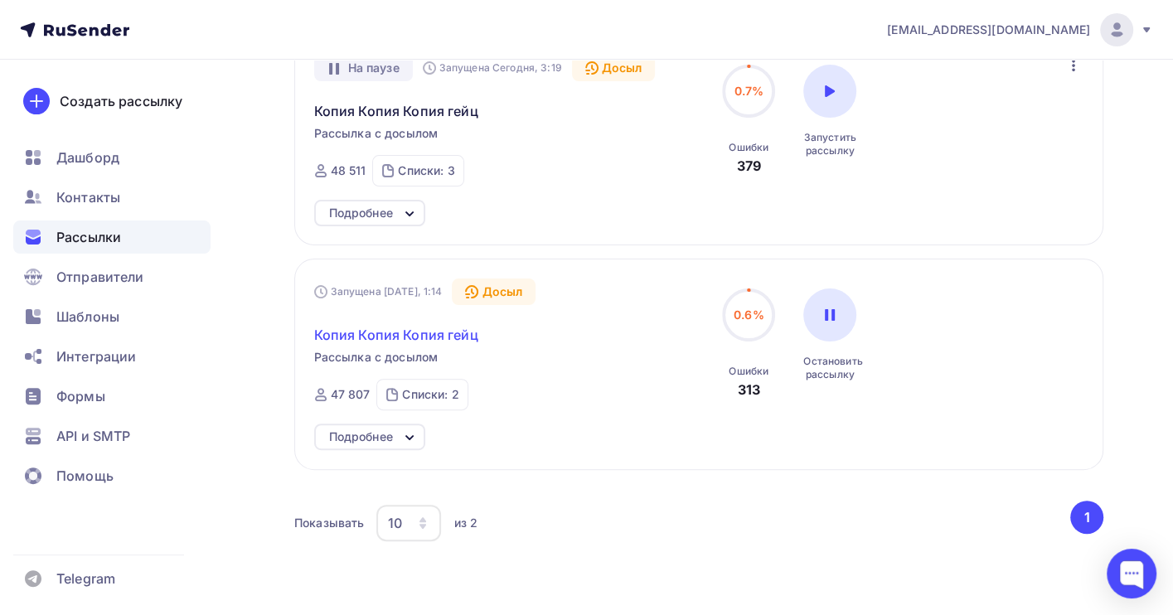
click at [428, 327] on span "Копия Копия Копия гейц" at bounding box center [396, 335] width 164 height 20
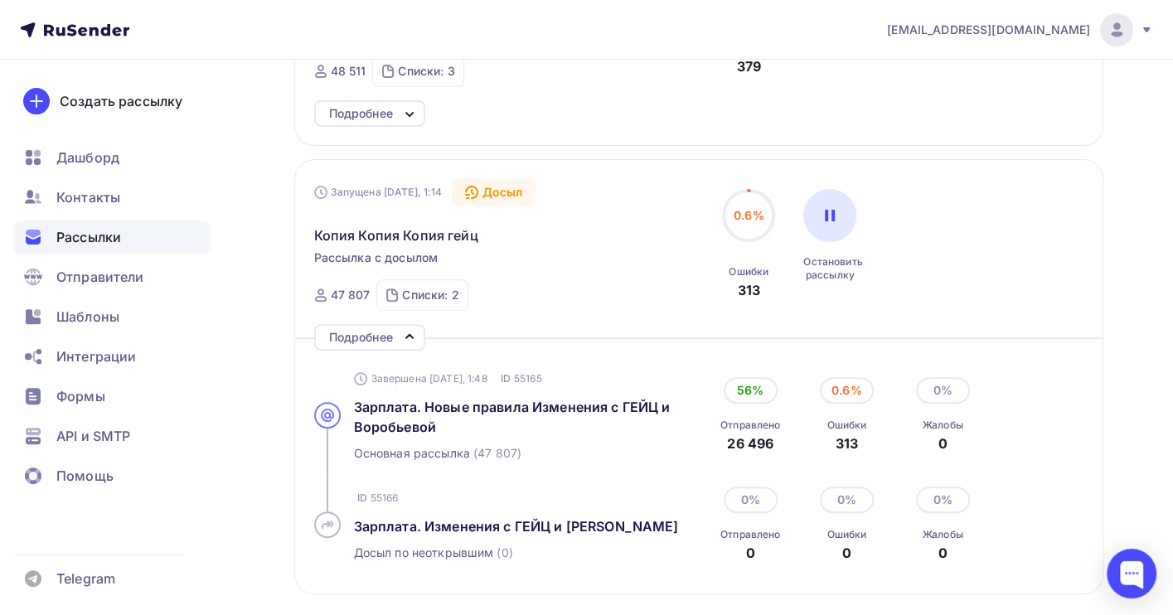
scroll to position [541, 0]
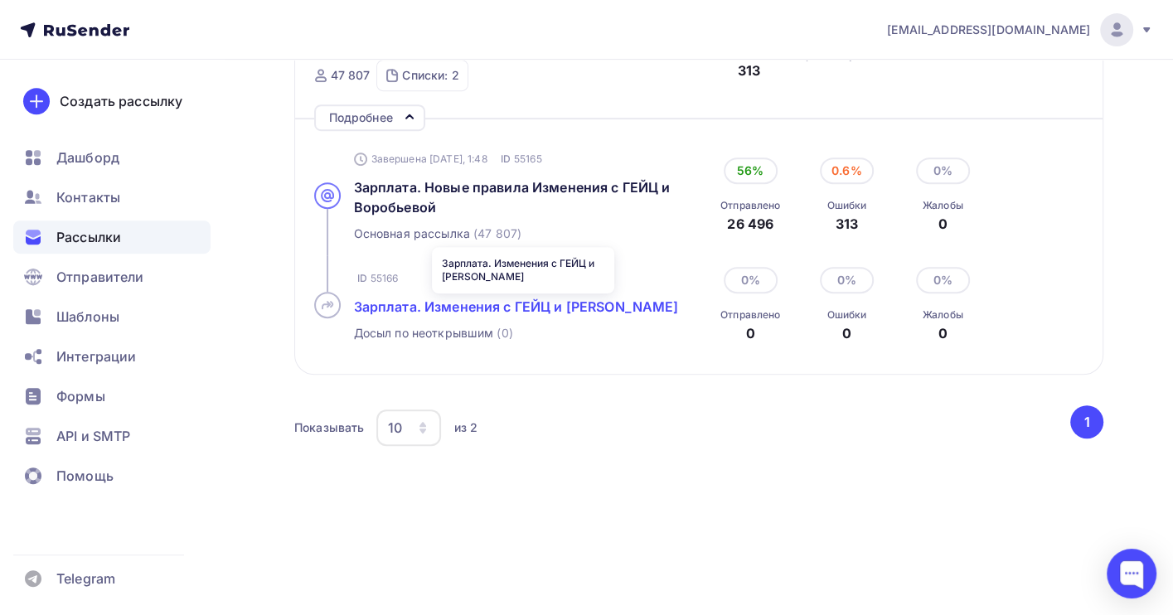
click at [455, 299] on span "Зарплата. Изменения с ГЕЙЦ и Воробьевой" at bounding box center [516, 307] width 325 height 17
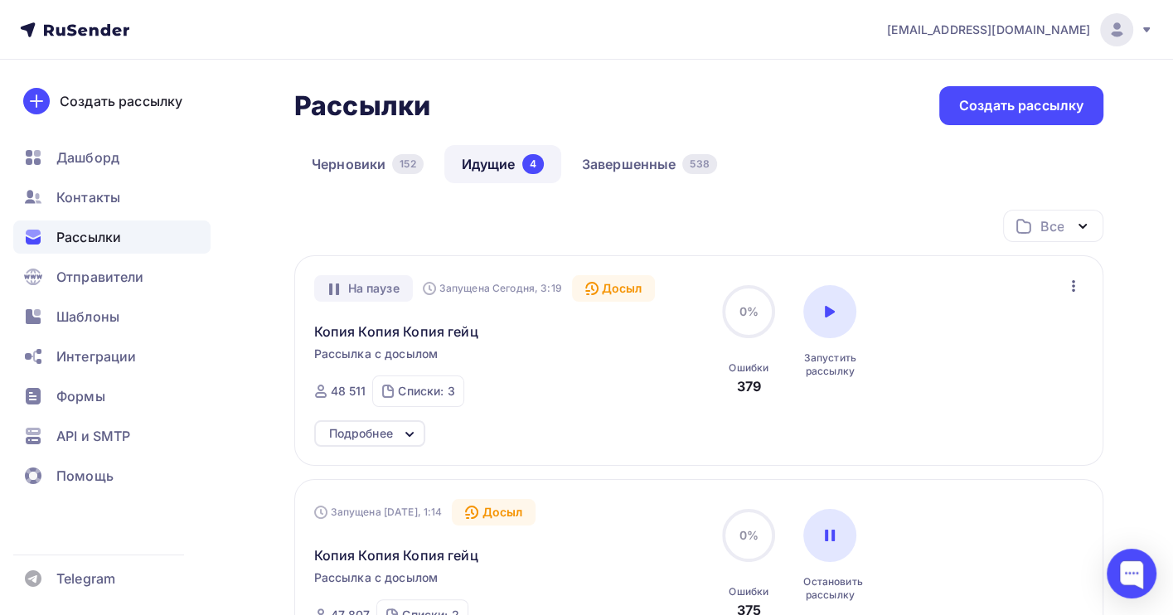
scroll to position [221, 0]
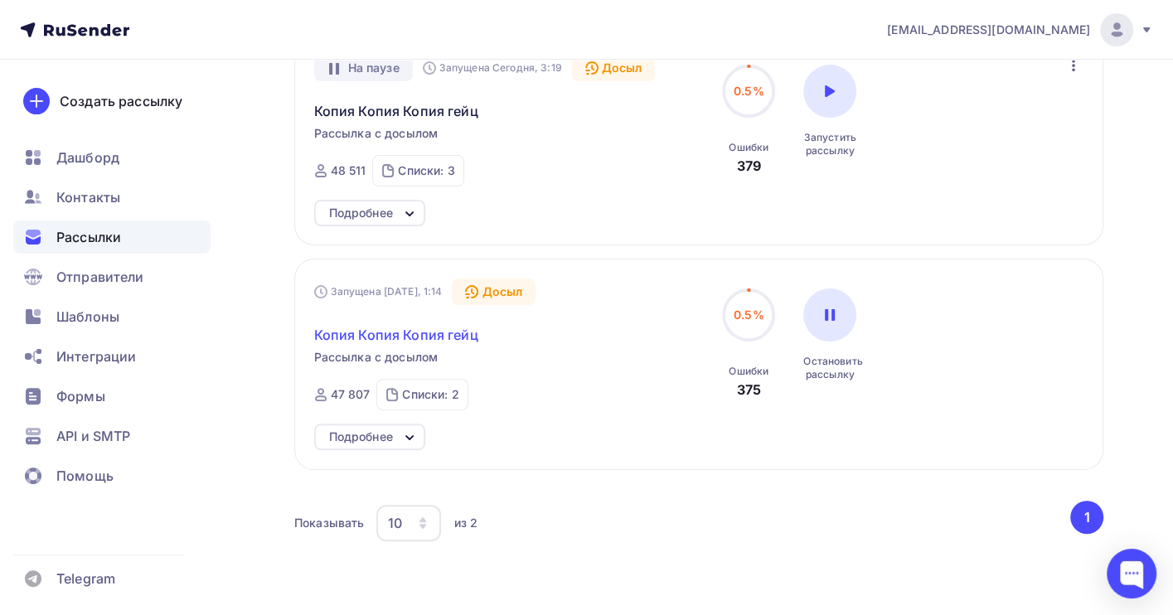
click at [426, 331] on span "Копия Копия Копия гейц" at bounding box center [396, 335] width 164 height 20
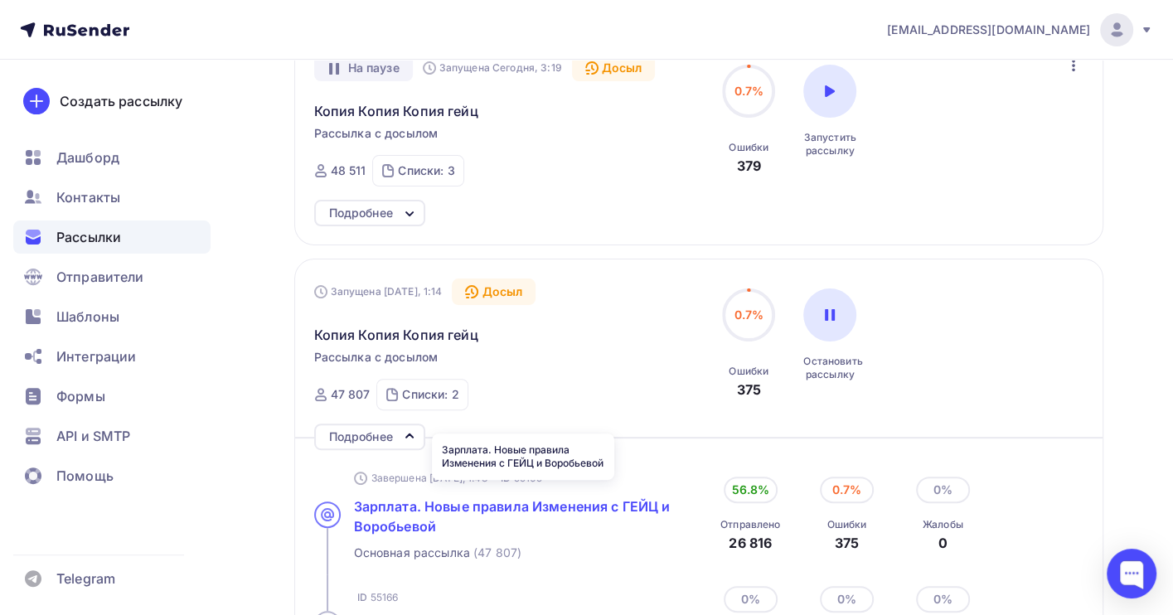
click at [420, 504] on span "Зарплата. Новые правила Изменения с ГЕЙЦ и Воробьевой" at bounding box center [512, 516] width 317 height 36
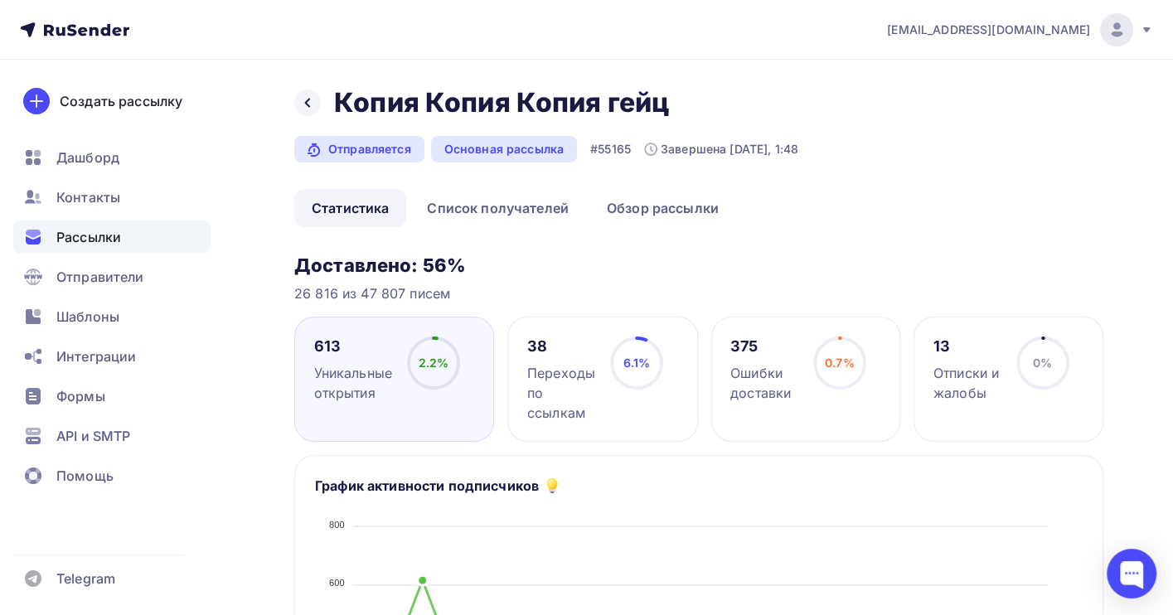
drag, startPoint x: 479, startPoint y: 295, endPoint x: 313, endPoint y: 151, distance: 220.5
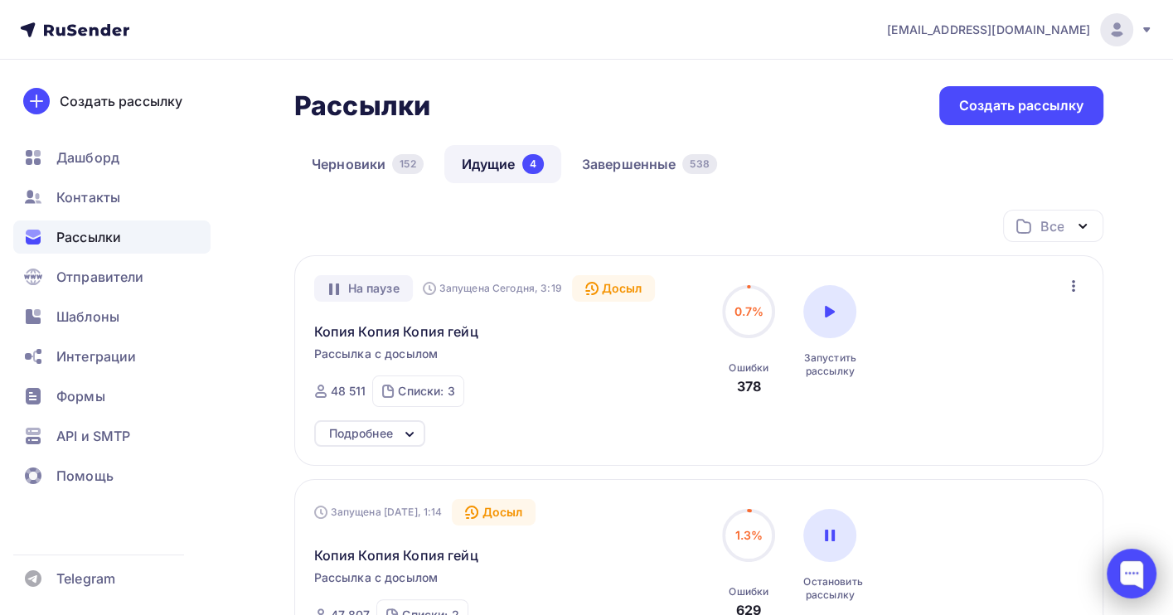
click at [1129, 572] on div at bounding box center [1132, 574] width 50 height 50
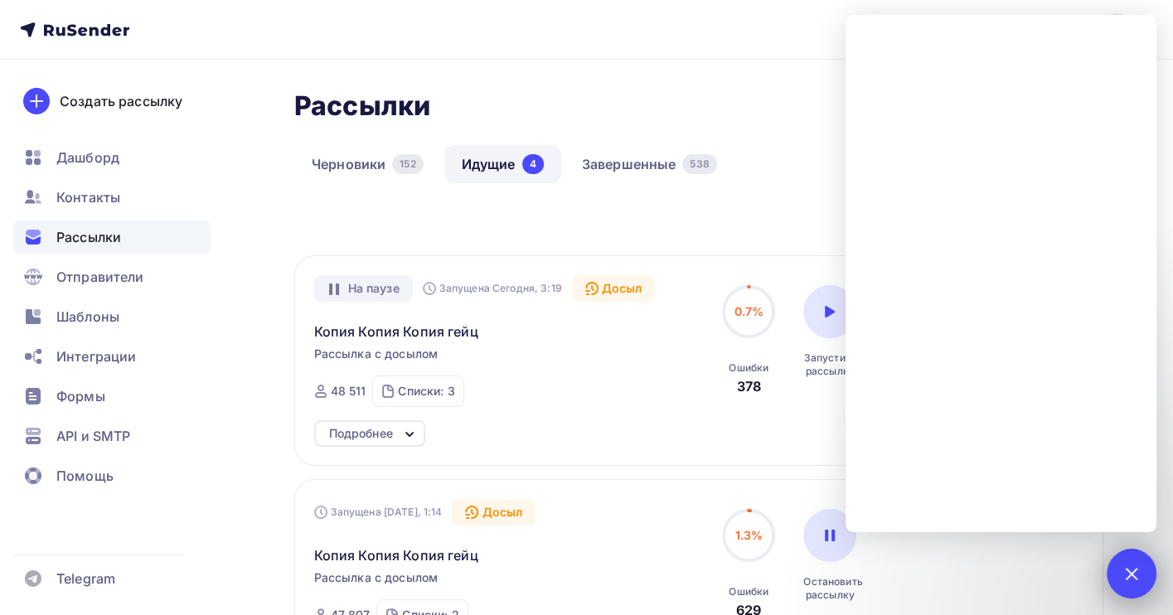
click at [1131, 563] on div at bounding box center [1131, 573] width 22 height 22
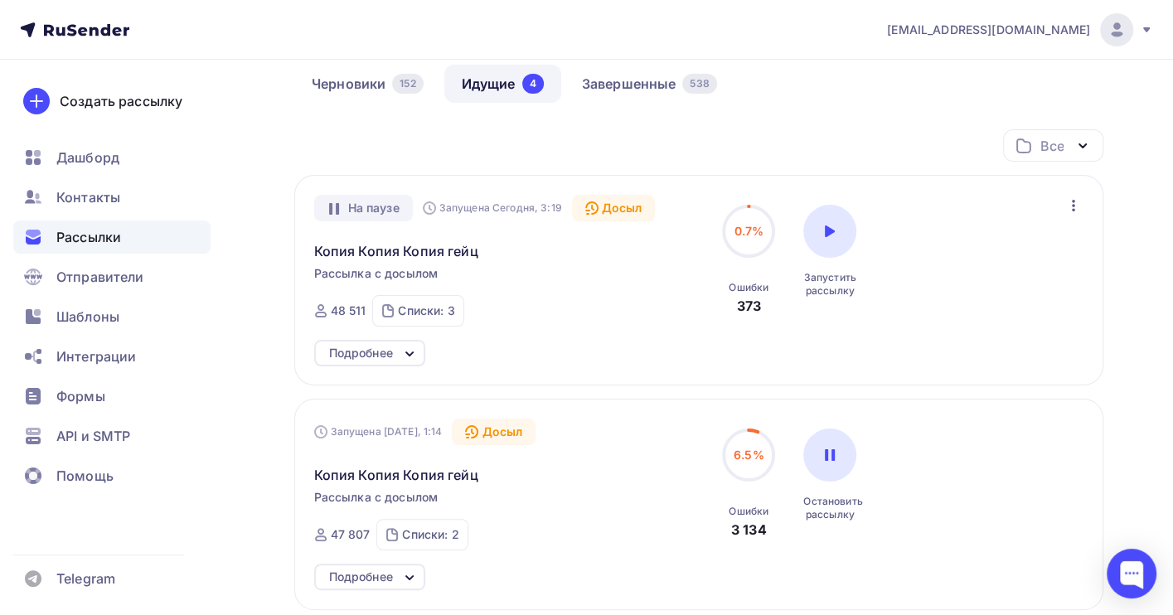
scroll to position [110, 0]
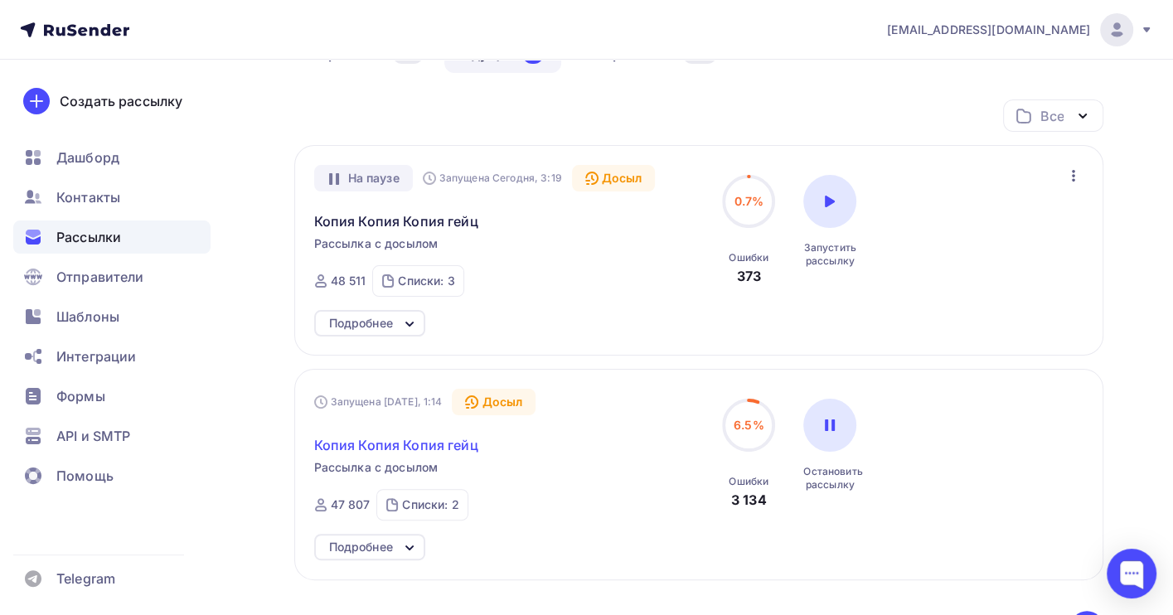
click at [443, 446] on span "Копия Копия Копия гейц" at bounding box center [396, 445] width 164 height 20
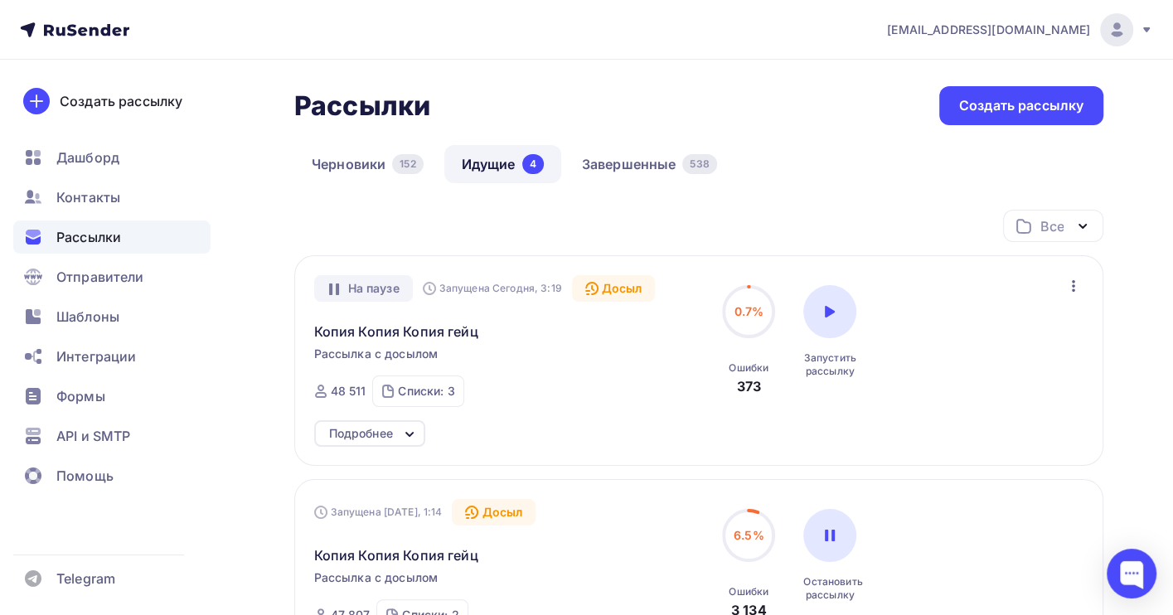
scroll to position [332, 0]
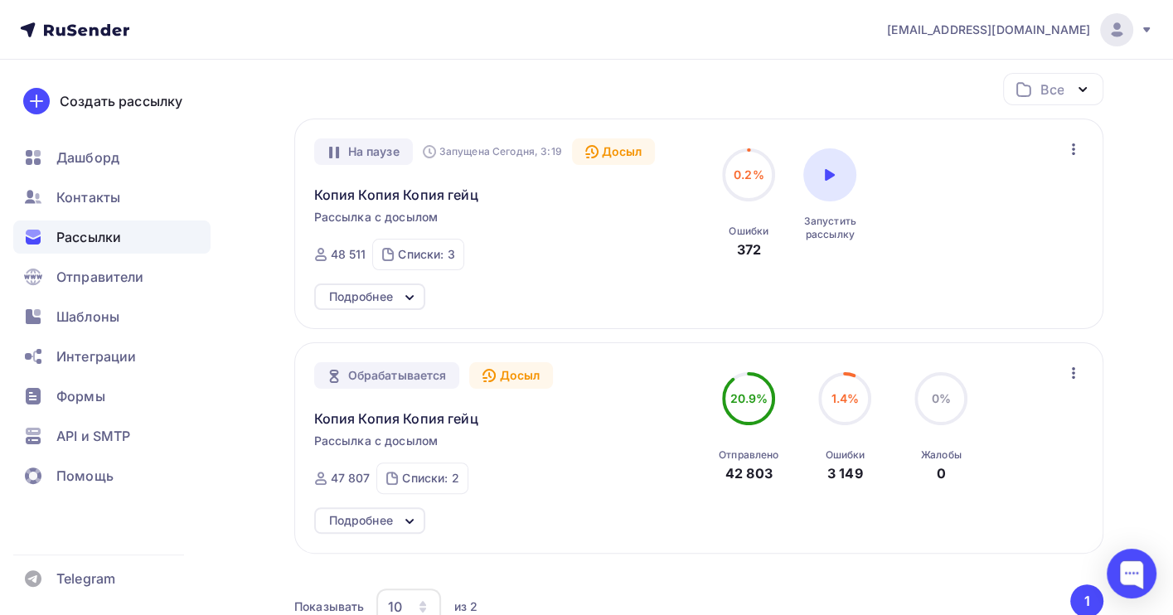
scroll to position [221, 0]
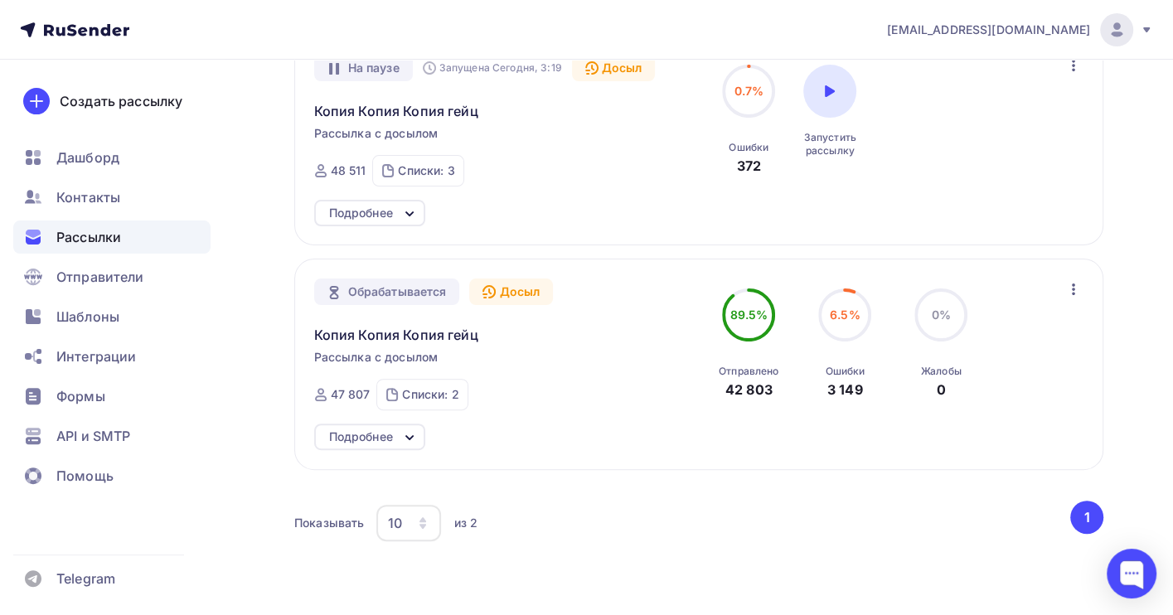
click at [1074, 289] on icon "button" at bounding box center [1074, 289] width 20 height 20
click at [1017, 328] on div "Отменить досыл" at bounding box center [1001, 333] width 159 height 20
click at [1074, 294] on icon "button" at bounding box center [1073, 290] width 3 height 12
click at [1001, 336] on div "Отменить досыл" at bounding box center [1001, 333] width 159 height 20
